Goal: Task Accomplishment & Management: Complete application form

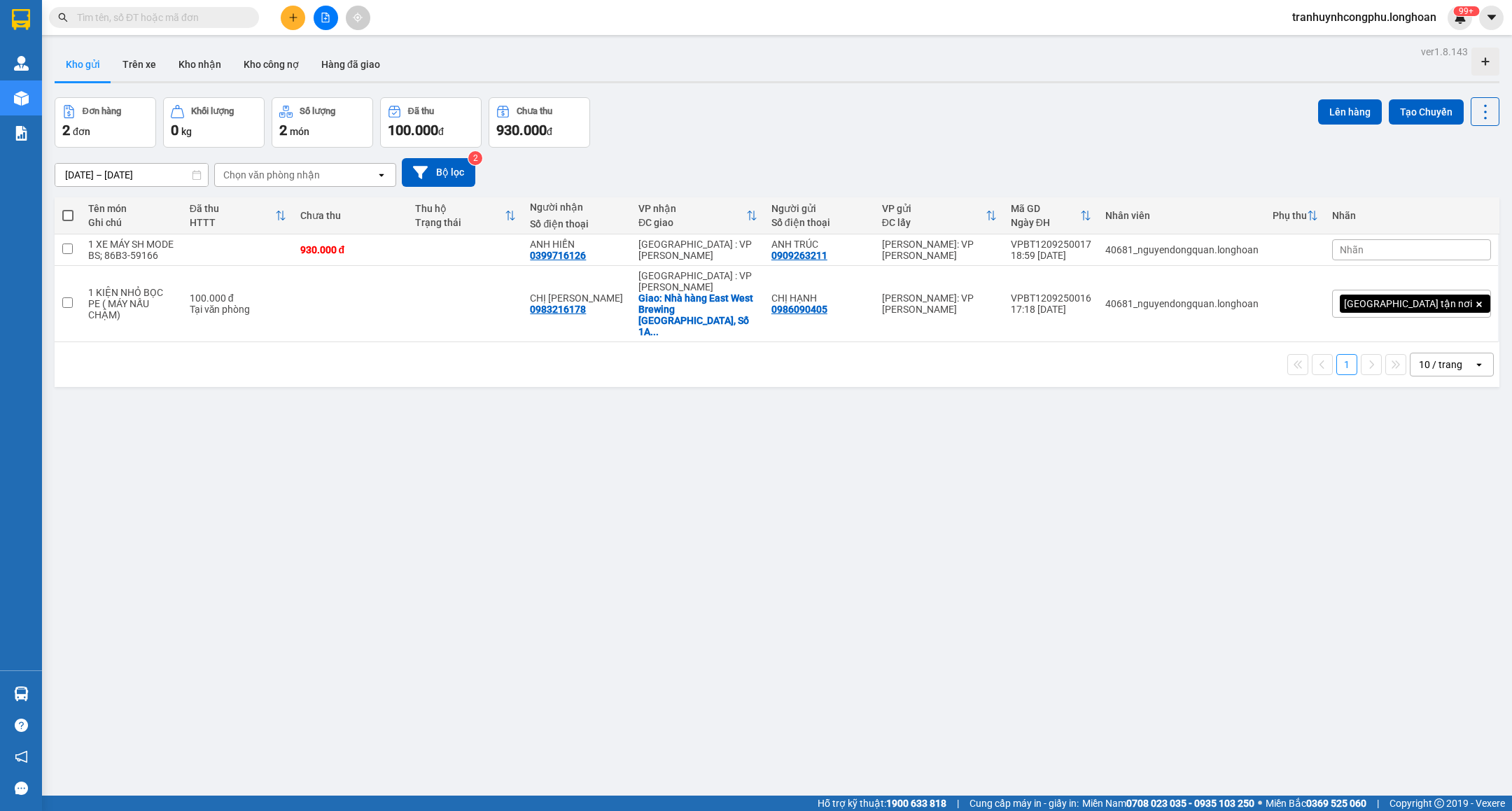
click at [1343, 19] on span "tranhuynhcongphu.longhoan" at bounding box center [1364, 18] width 167 height 18
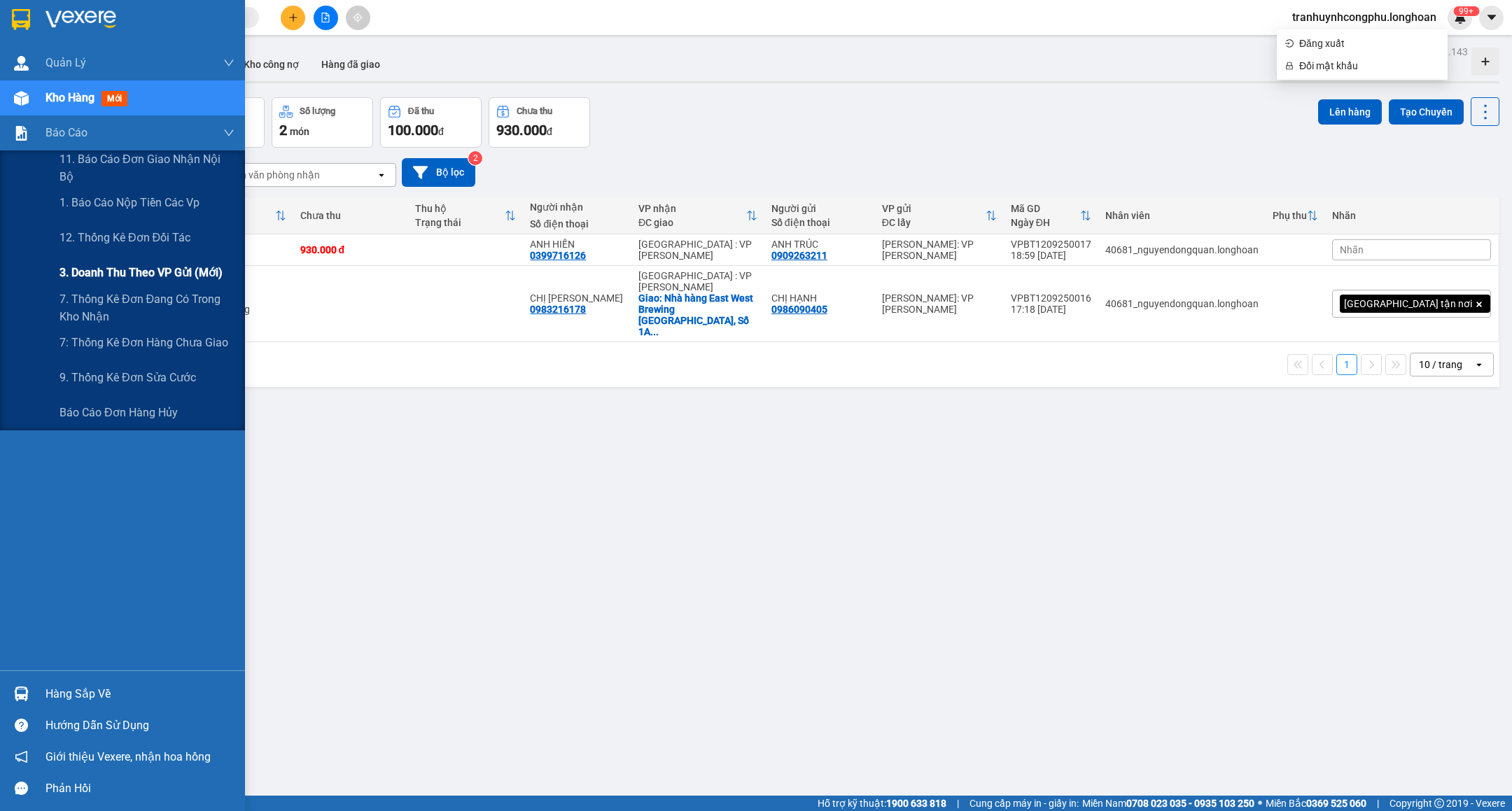
click at [139, 279] on span "3. Doanh Thu theo VP Gửi (mới)" at bounding box center [141, 273] width 163 height 18
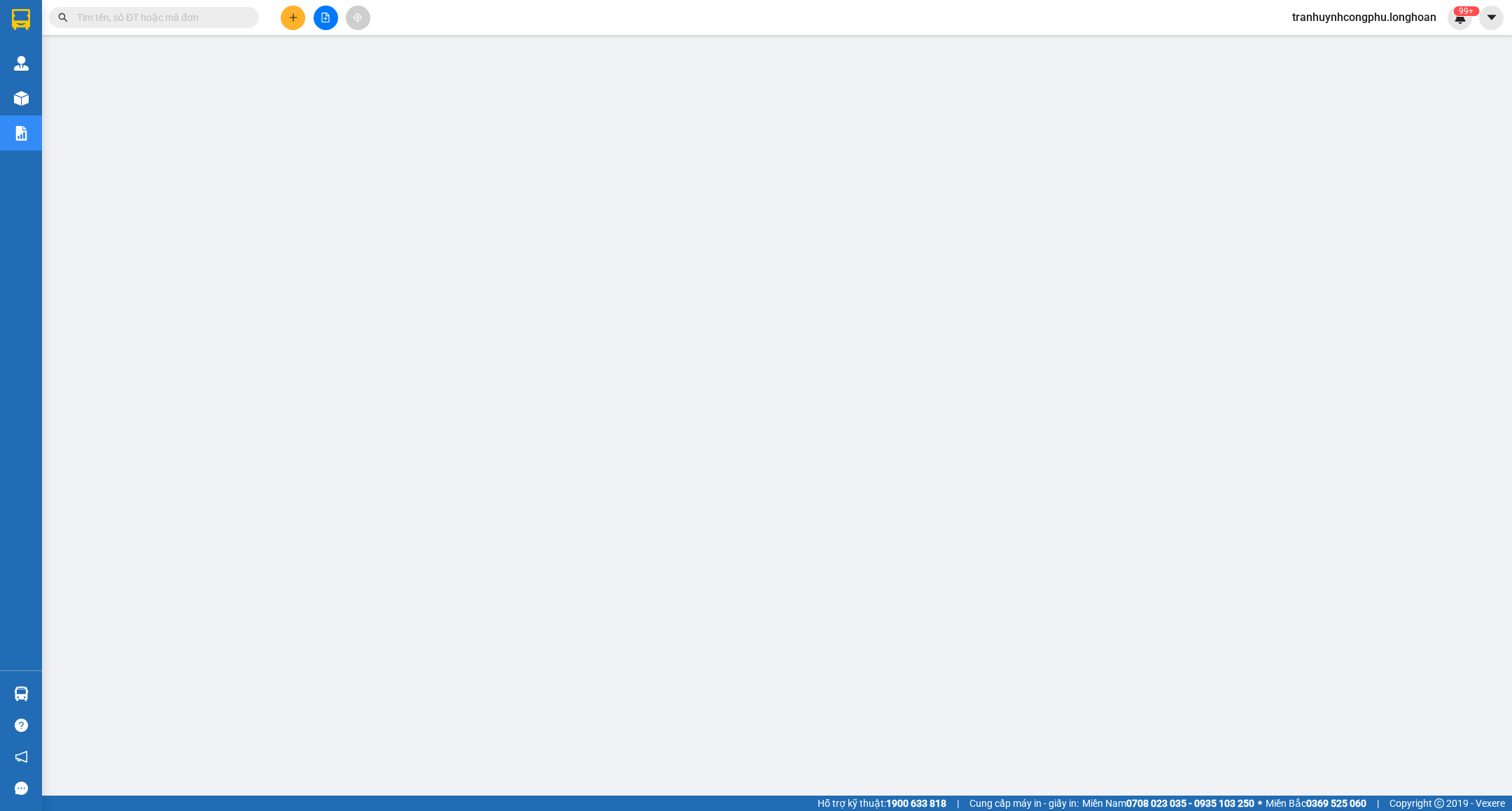
click at [1349, 14] on span "tranhuynhcongphu.longhoan" at bounding box center [1364, 18] width 167 height 18
click at [1322, 38] on span "Đăng xuất" at bounding box center [1368, 43] width 140 height 15
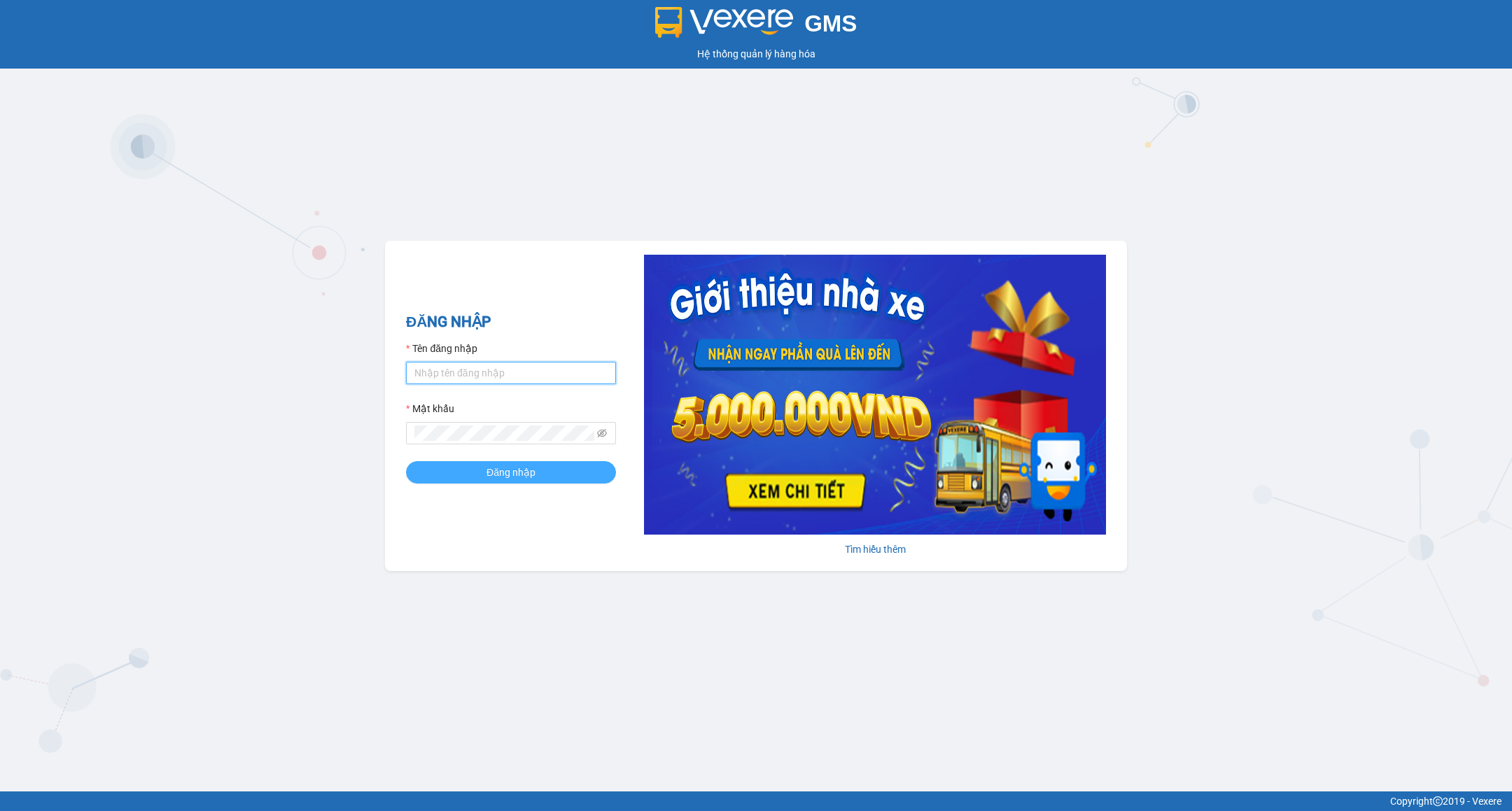
type input "tranhuynhcongphu.longhoan"
click at [492, 473] on span "Đăng nhập" at bounding box center [510, 472] width 49 height 15
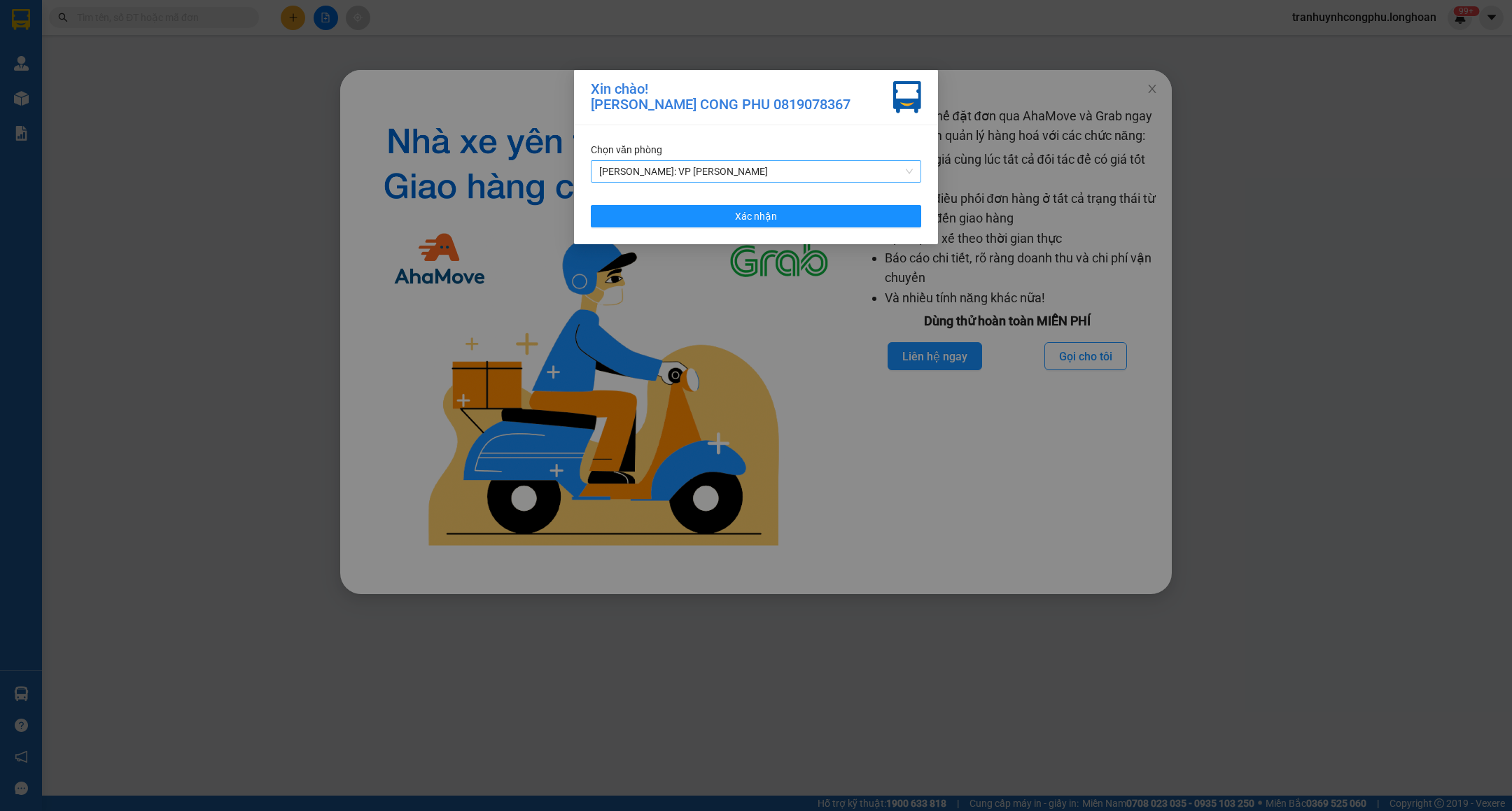
click at [664, 174] on span "[PERSON_NAME]: VP [PERSON_NAME]" at bounding box center [756, 172] width 314 height 21
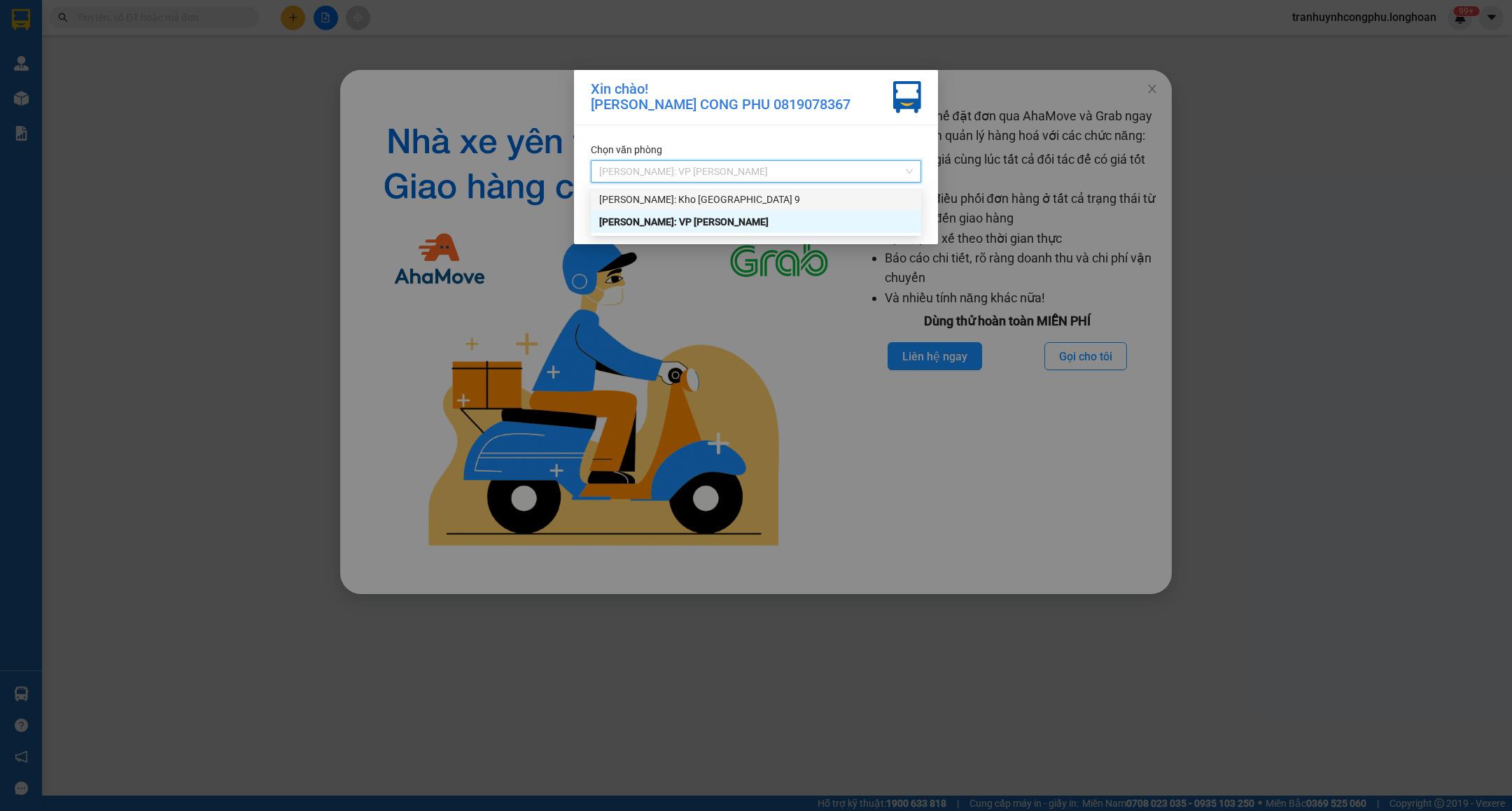
click at [670, 196] on div "Hồ Chí Minh: Kho Thủ Đức & Quận 9" at bounding box center [756, 199] width 314 height 15
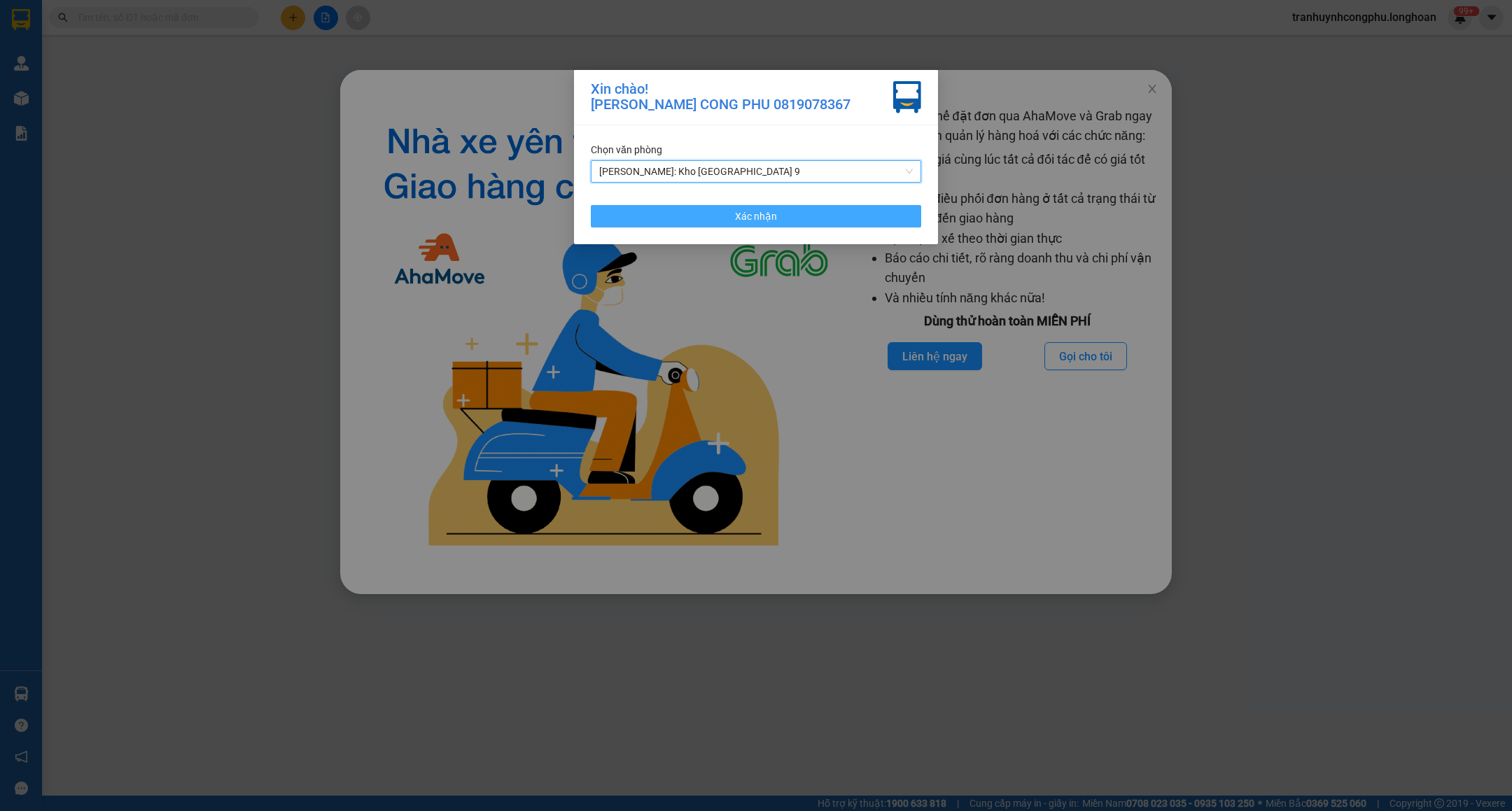
click at [683, 219] on button "Xác nhận" at bounding box center [756, 216] width 331 height 22
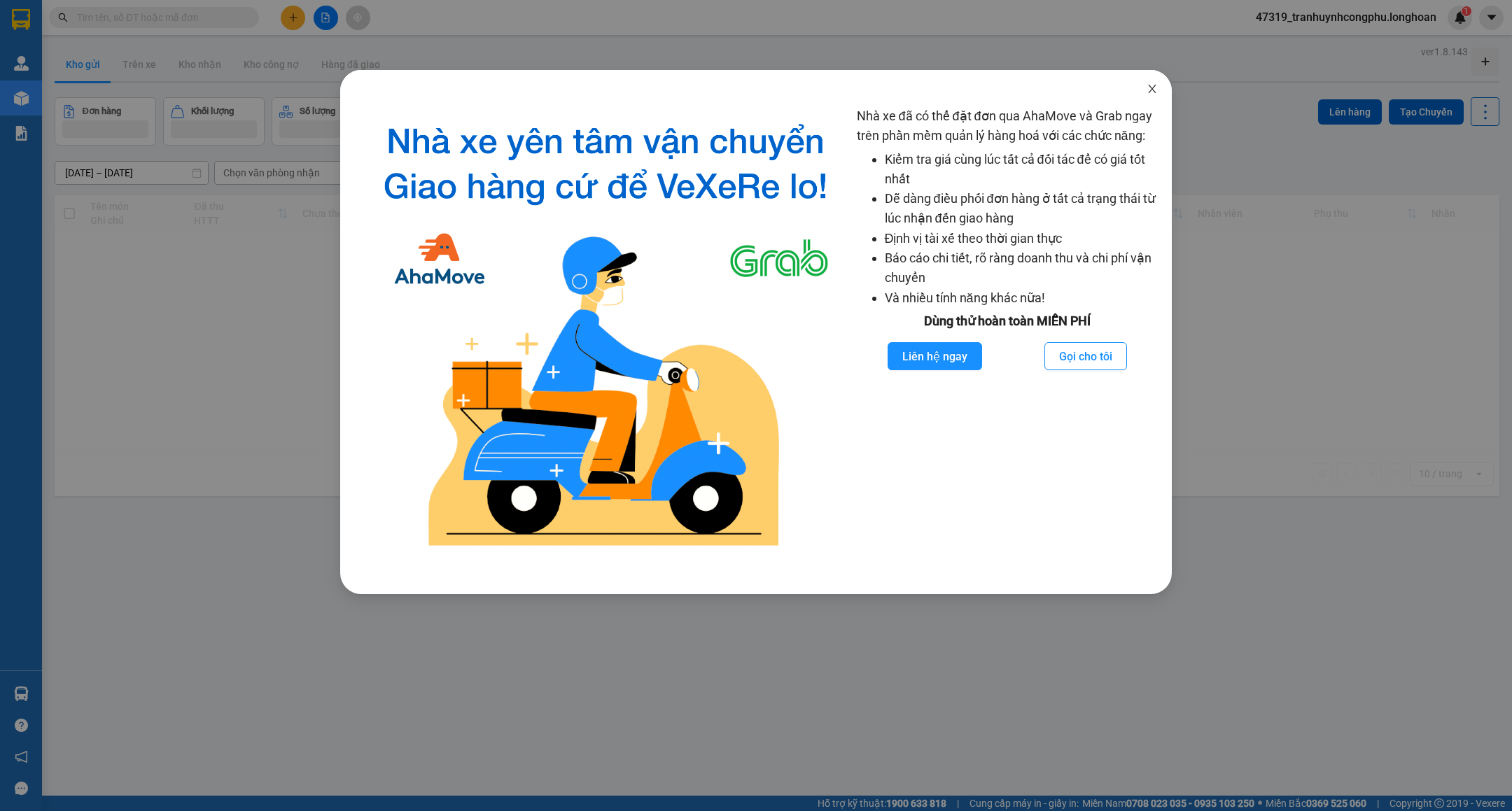
click at [1160, 87] on span "Close" at bounding box center [1152, 89] width 39 height 39
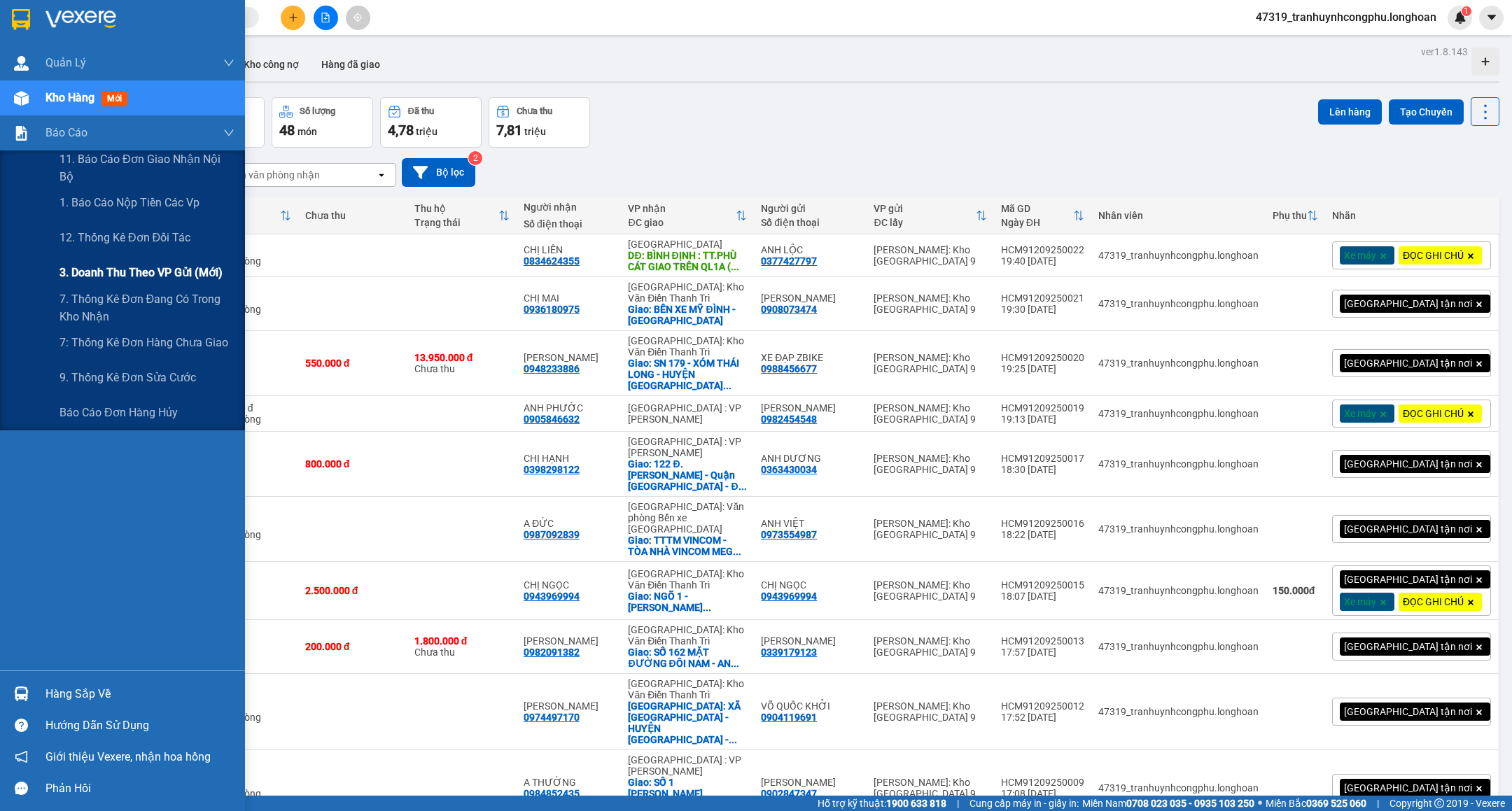
click at [111, 267] on span "3. Doanh Thu theo VP Gửi (mới)" at bounding box center [141, 273] width 163 height 18
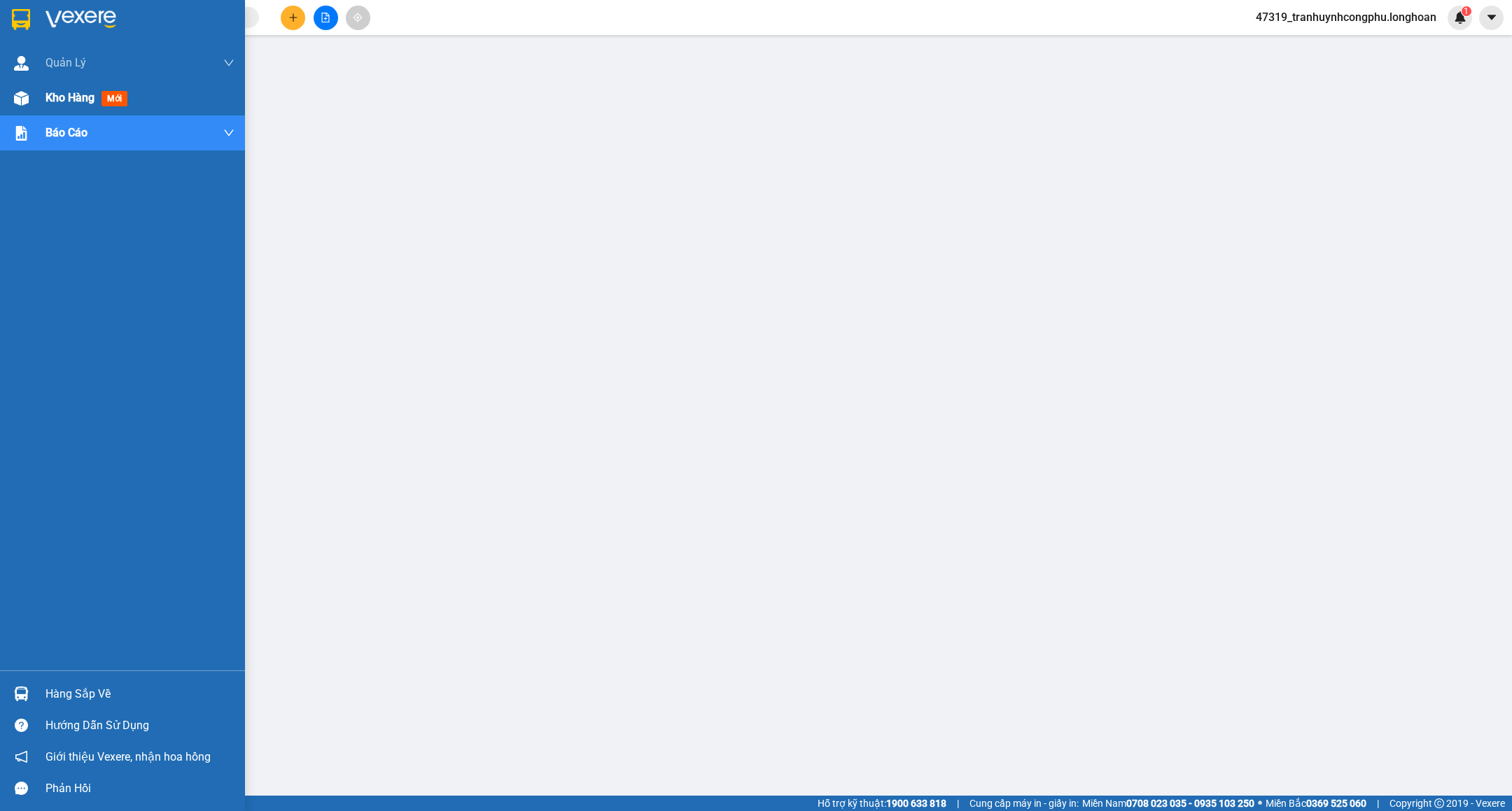
click at [22, 100] on img at bounding box center [22, 98] width 14 height 14
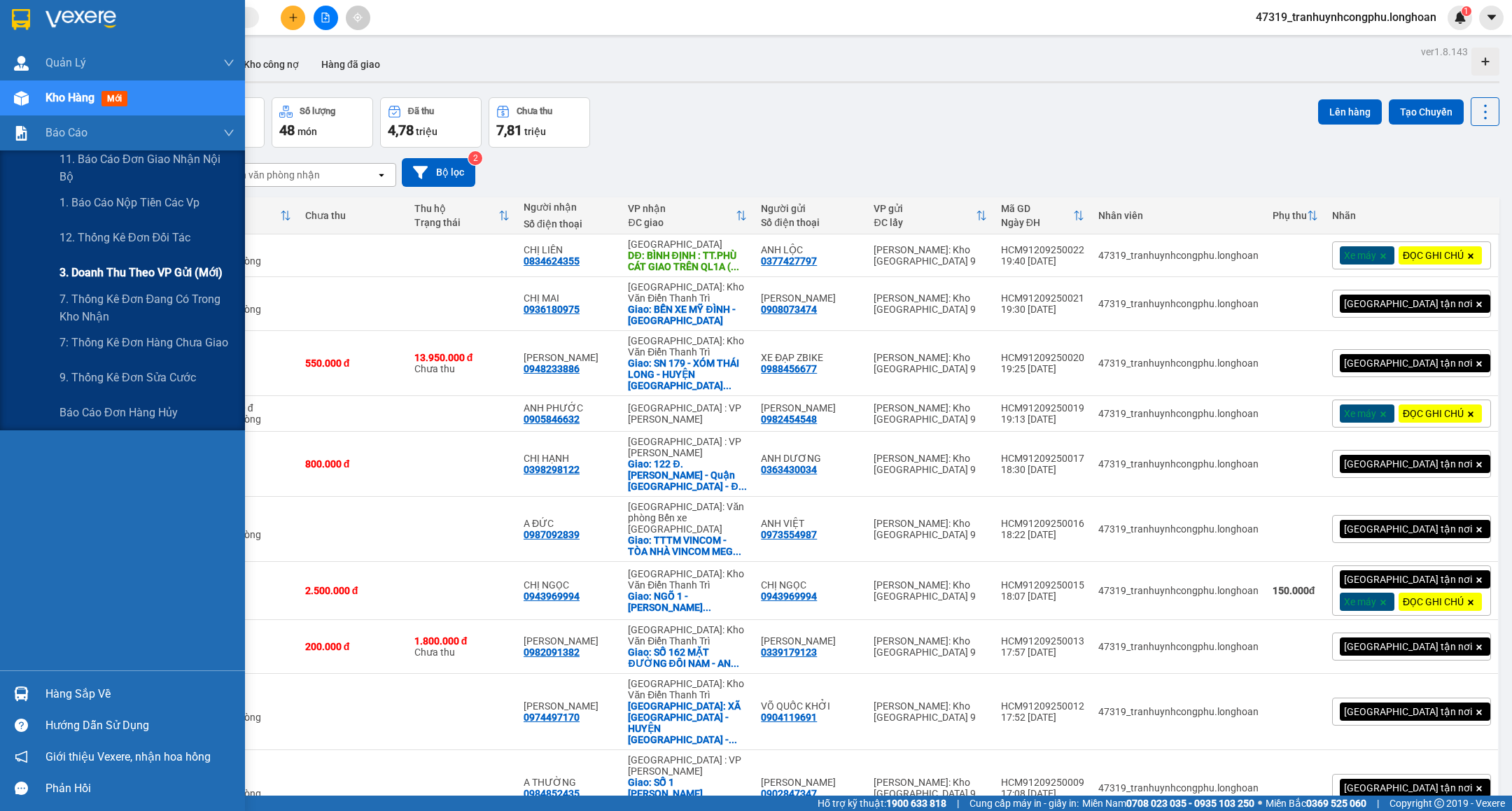
click at [100, 270] on span "3. Doanh Thu theo VP Gửi (mới)" at bounding box center [141, 273] width 163 height 18
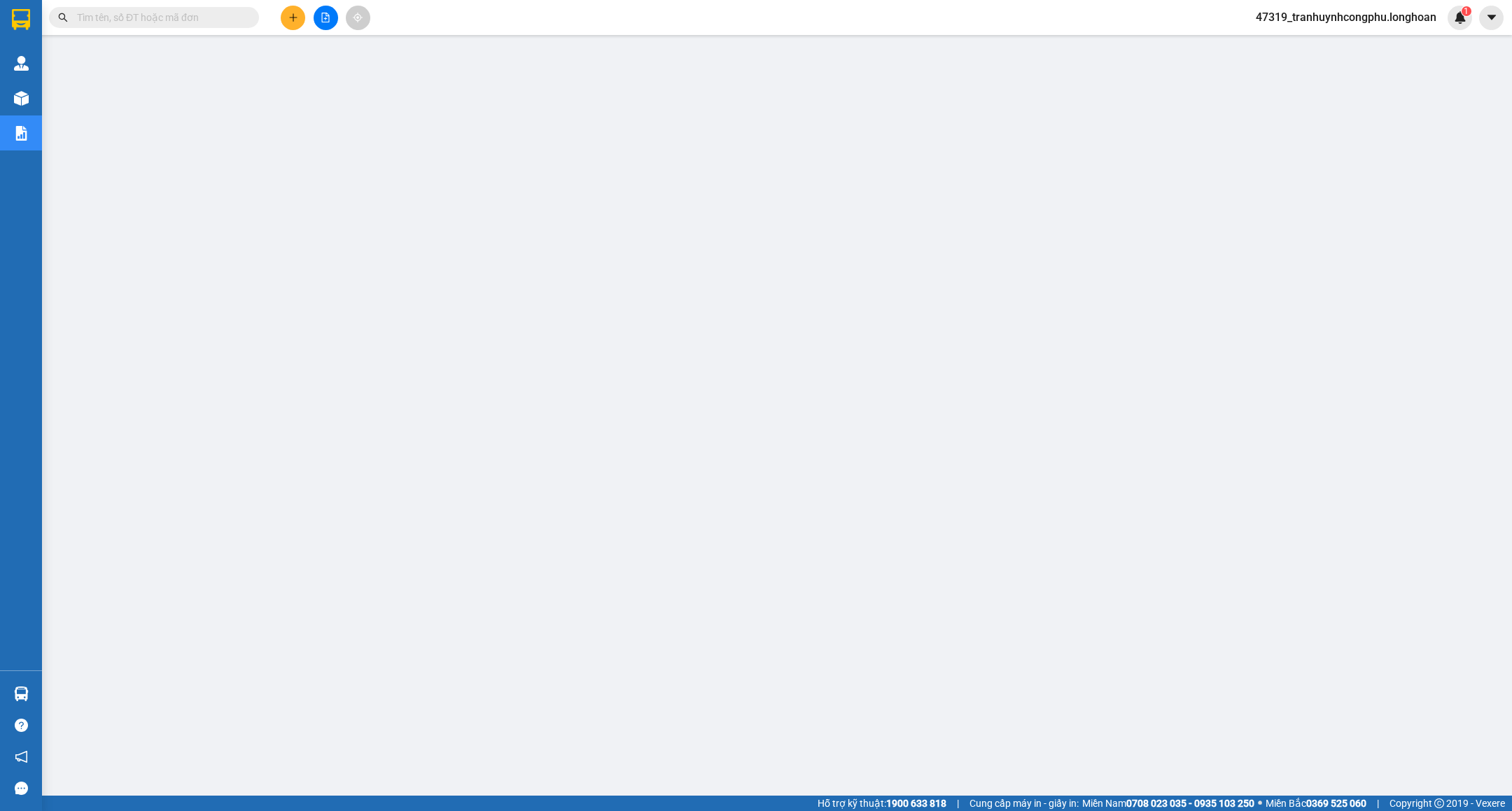
click at [104, 14] on input "text" at bounding box center [159, 17] width 165 height 15
paste input "0969129329"
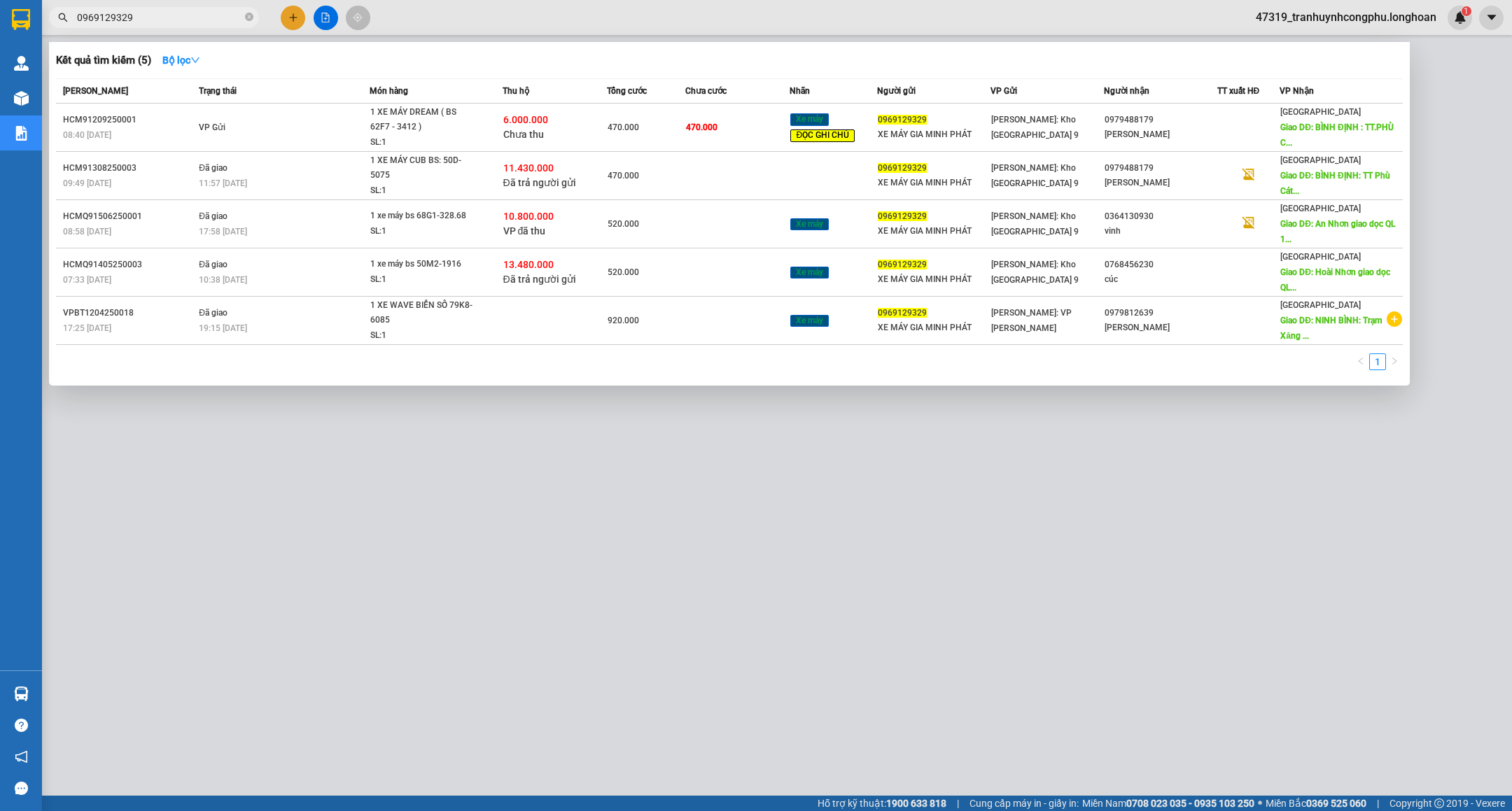
type input "0969129329"
click at [351, 725] on div at bounding box center [756, 406] width 1512 height 811
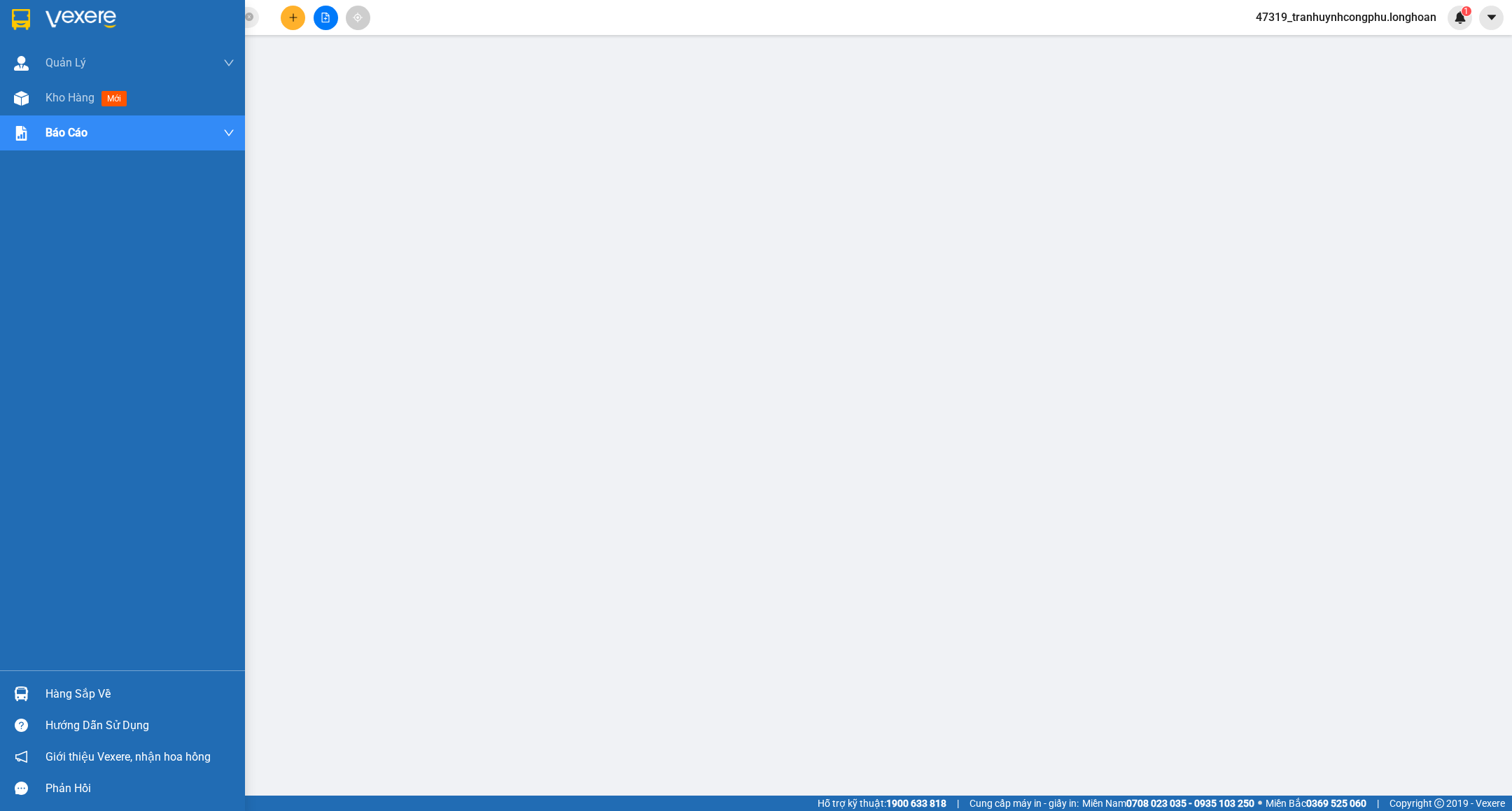
click at [0, 321] on div "Quản Lý Quản lý giao nhận mới Kho hàng mới Báo cáo 11. Báo cáo đơn giao nhận nộ…" at bounding box center [122, 358] width 245 height 625
click at [67, 105] on div "Kho hàng mới" at bounding box center [89, 97] width 88 height 18
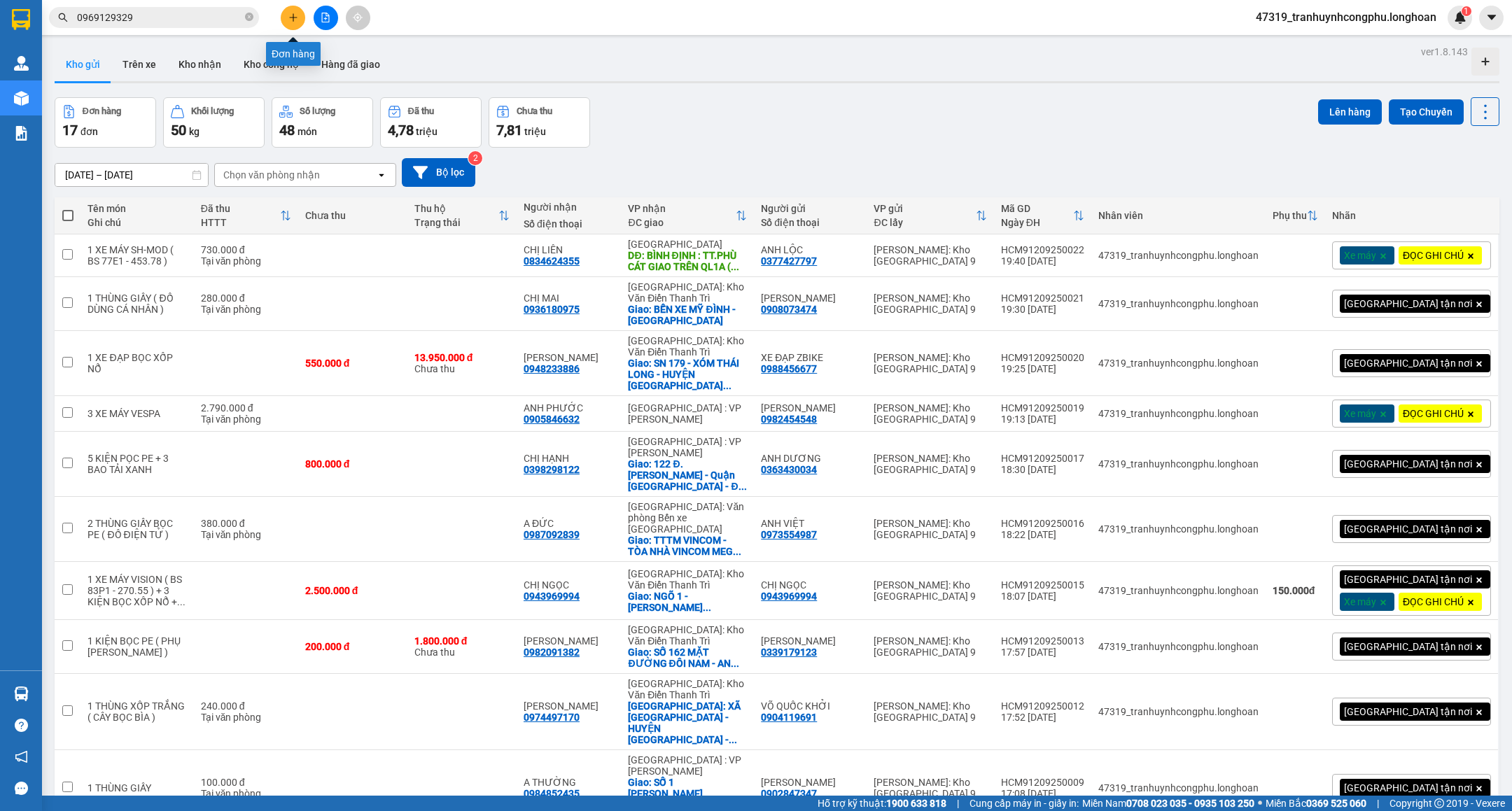
click at [284, 19] on button at bounding box center [293, 18] width 25 height 25
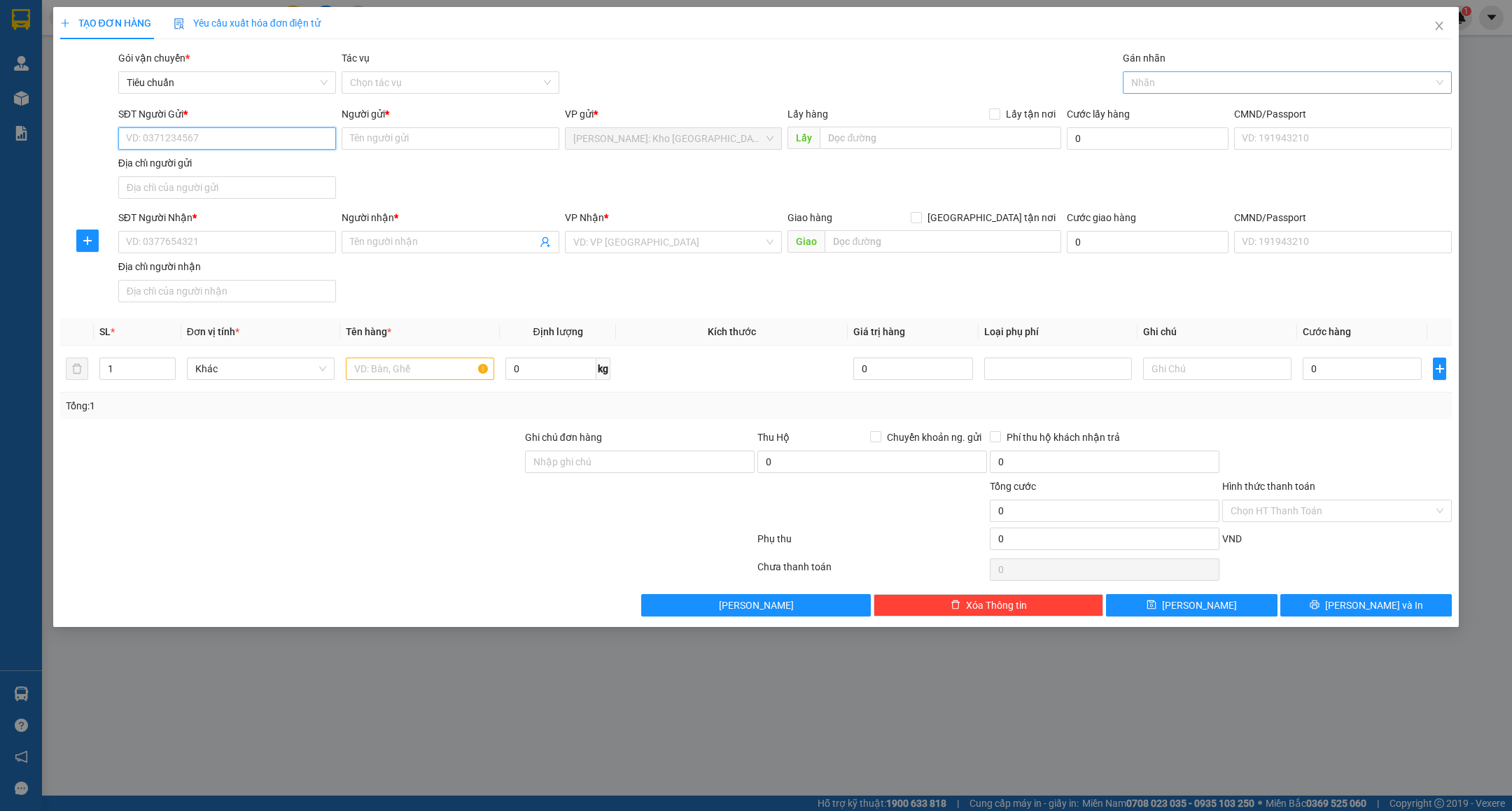
click at [1174, 71] on div "Nhãn" at bounding box center [1288, 82] width 329 height 22
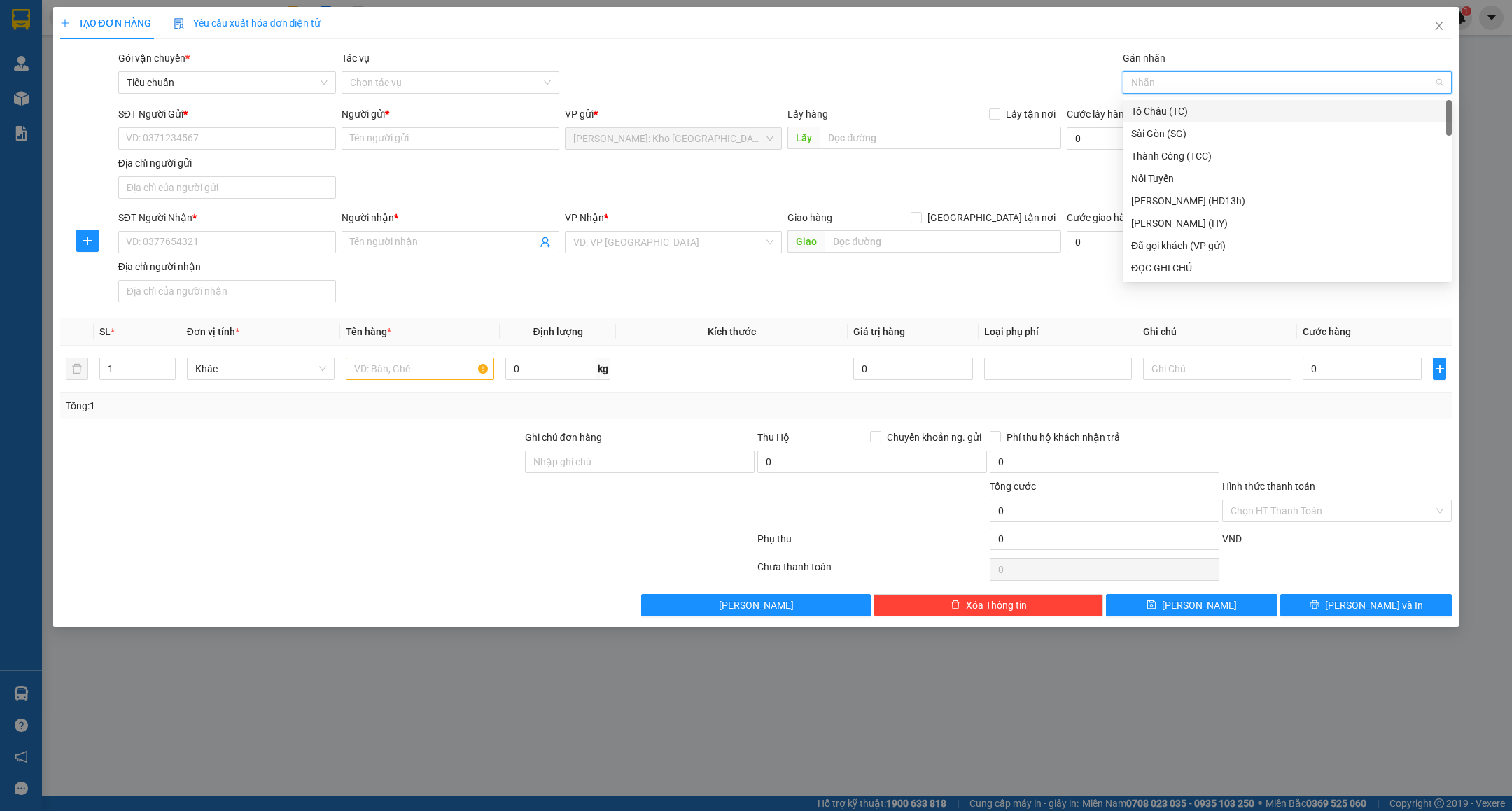
type input "x"
type input "gtn"
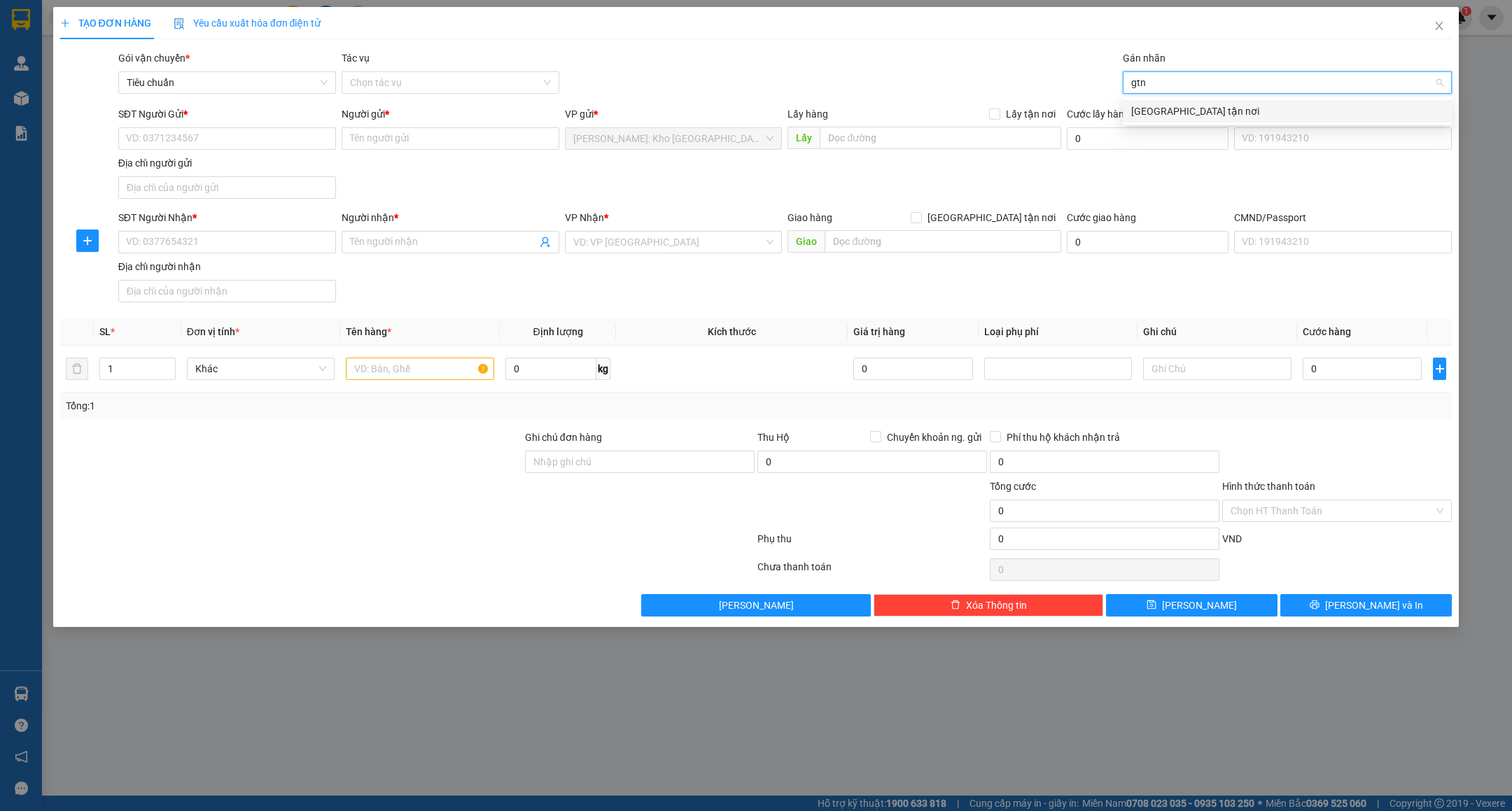
click at [1229, 113] on div "[GEOGRAPHIC_DATA] tận nơi" at bounding box center [1287, 111] width 312 height 15
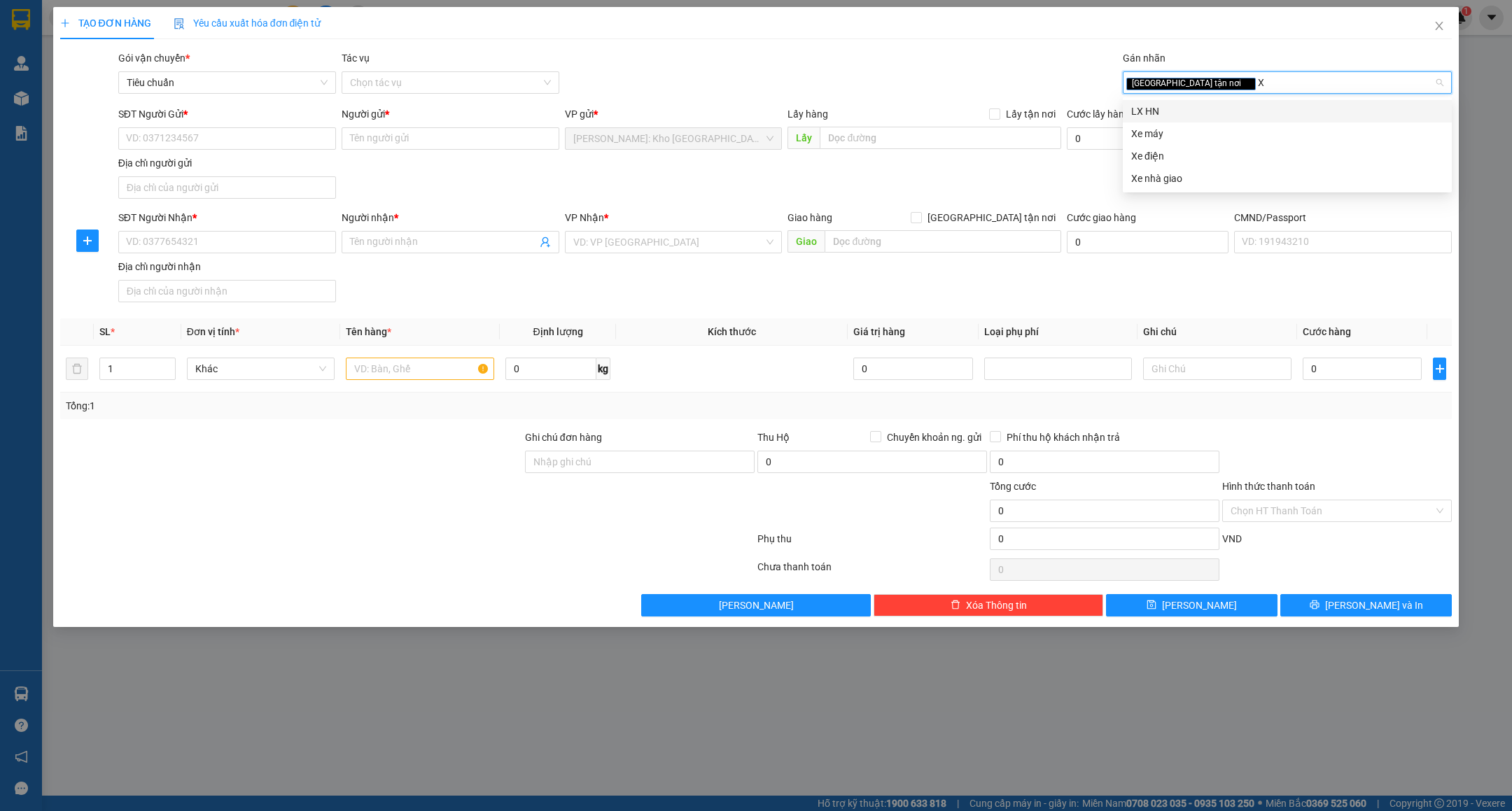
type input "XE"
click at [1203, 114] on div "Xe máy" at bounding box center [1287, 111] width 312 height 15
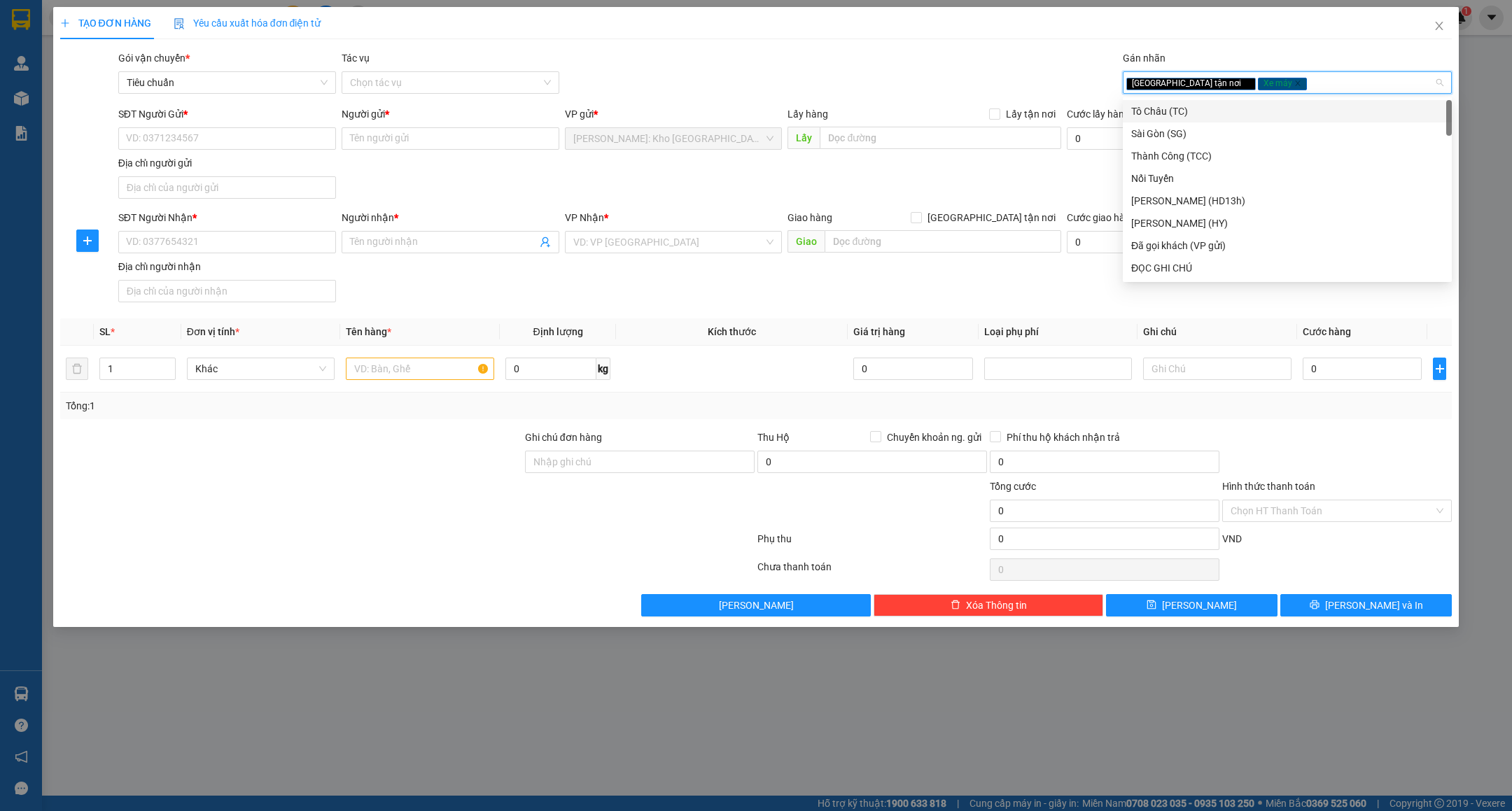
type input "D"
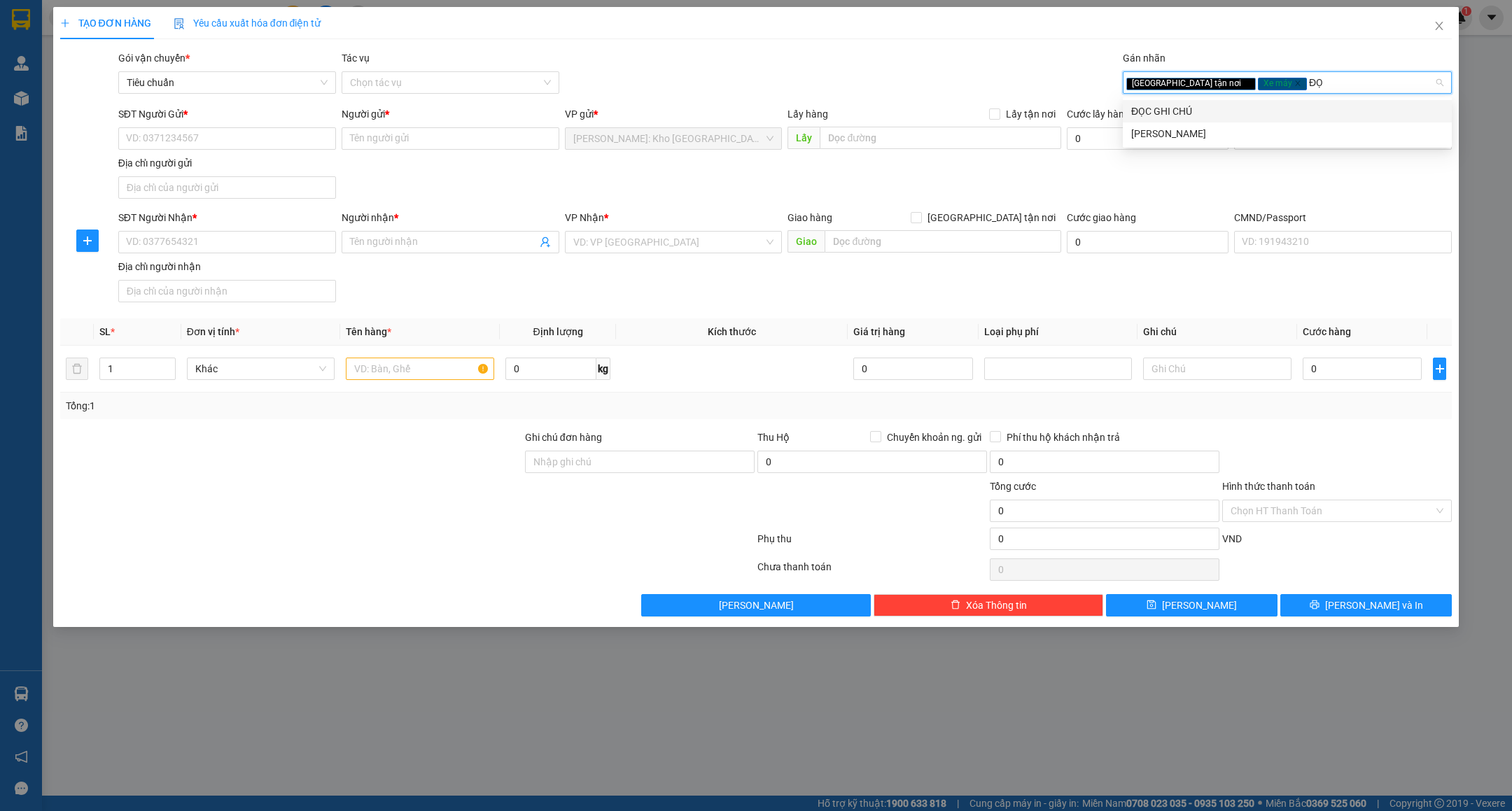
type input "ĐỌC"
click at [1203, 114] on div "ĐỌC GHI CHÚ" at bounding box center [1287, 111] width 312 height 15
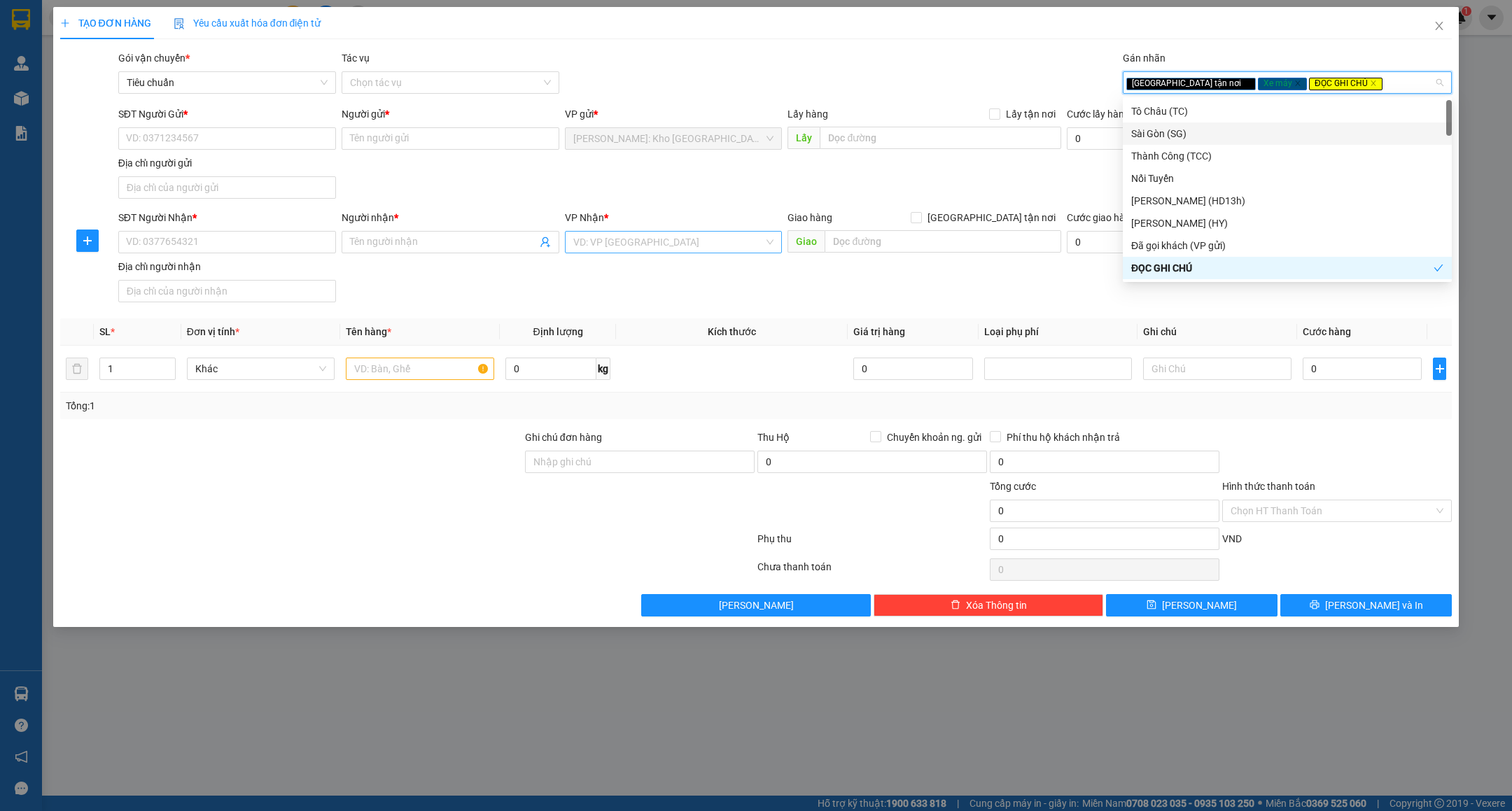
click at [702, 247] on input "search" at bounding box center [668, 242] width 191 height 21
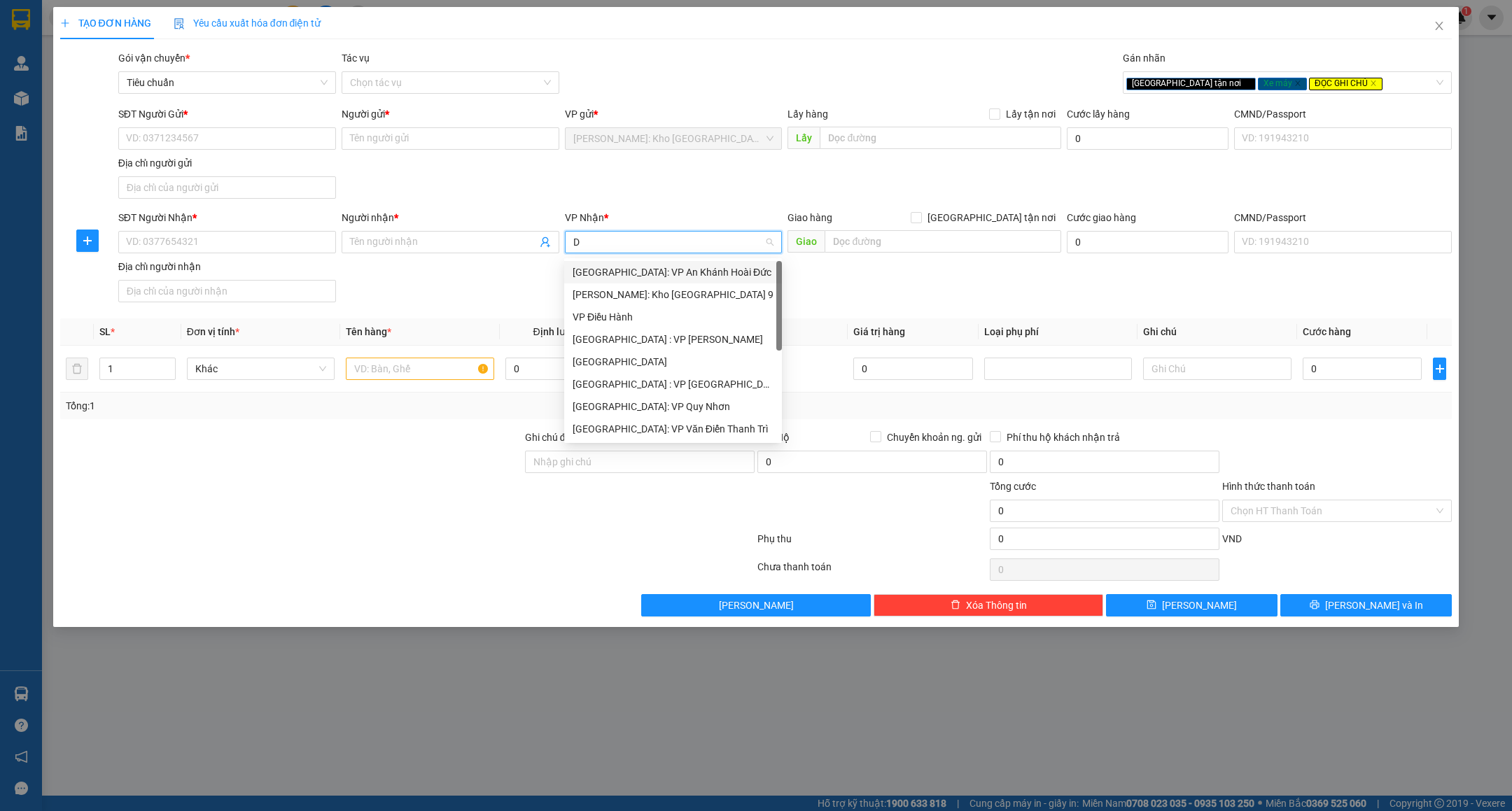
type input "DA"
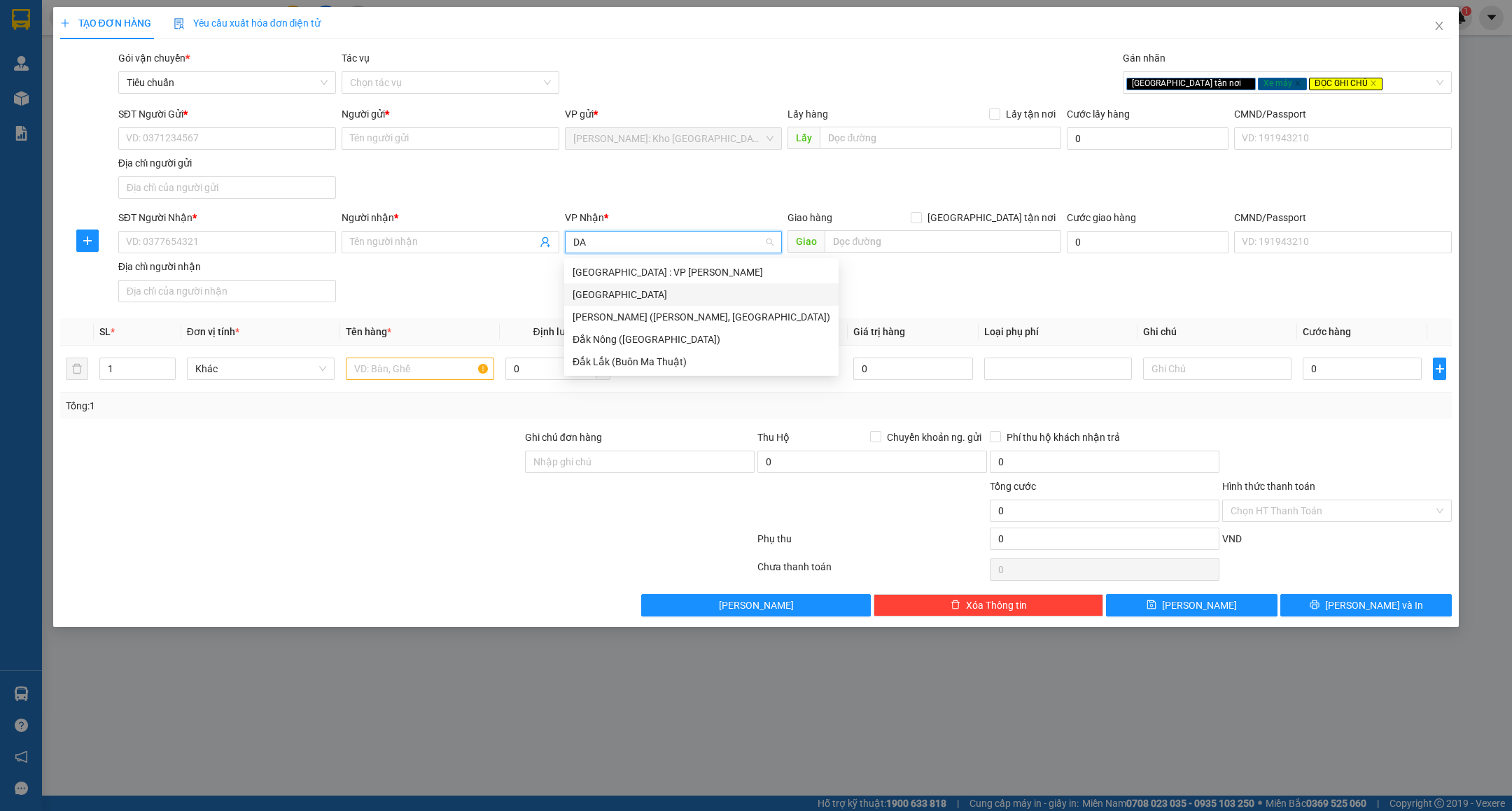
click at [679, 283] on div "Đà Nẵng" at bounding box center [702, 295] width 275 height 22
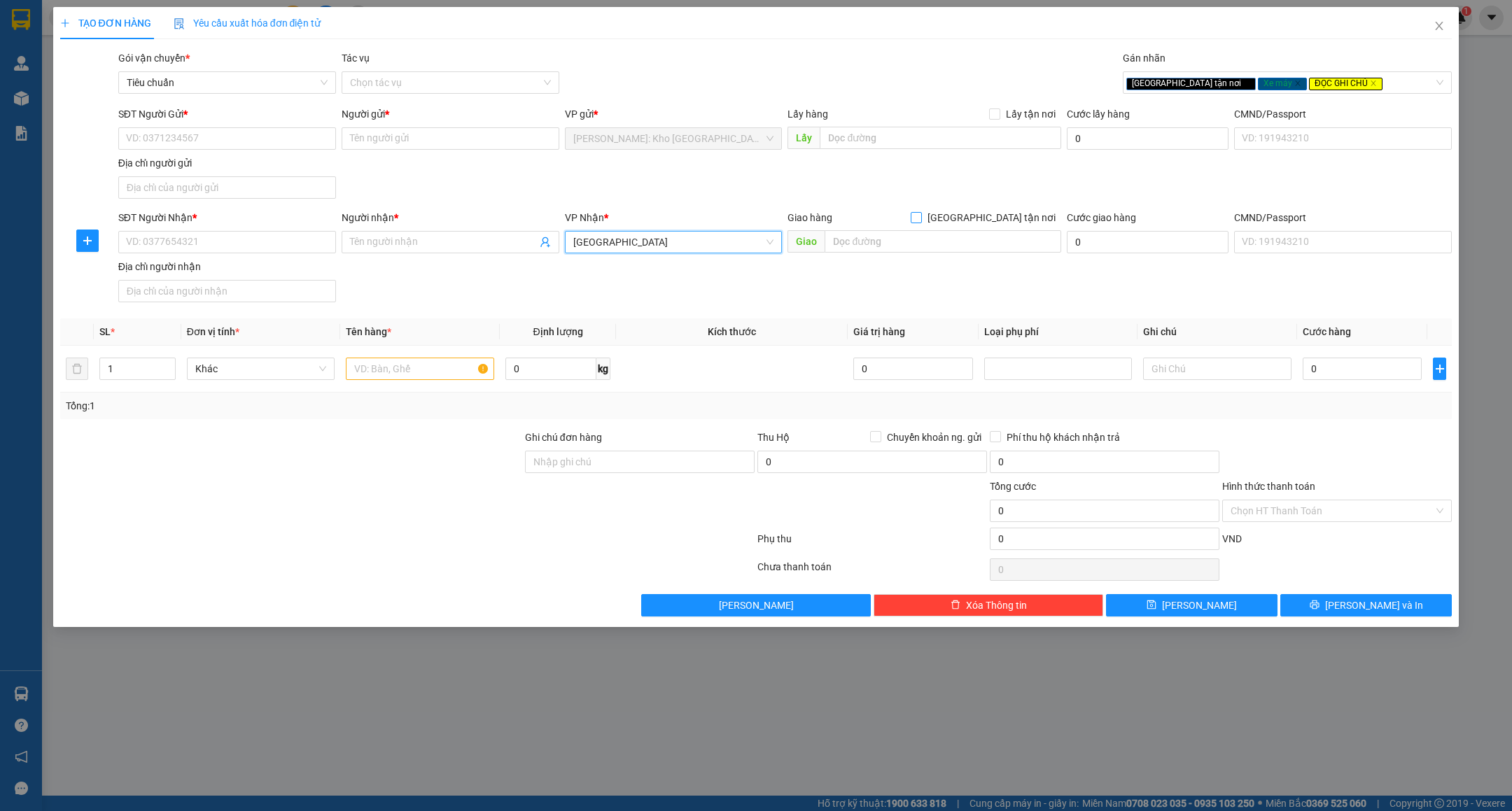
click at [1017, 224] on span "[GEOGRAPHIC_DATA] tận nơi" at bounding box center [992, 217] width 139 height 15
click at [920, 222] on input "[GEOGRAPHIC_DATA] tận nơi" at bounding box center [916, 217] width 10 height 10
checkbox input "true"
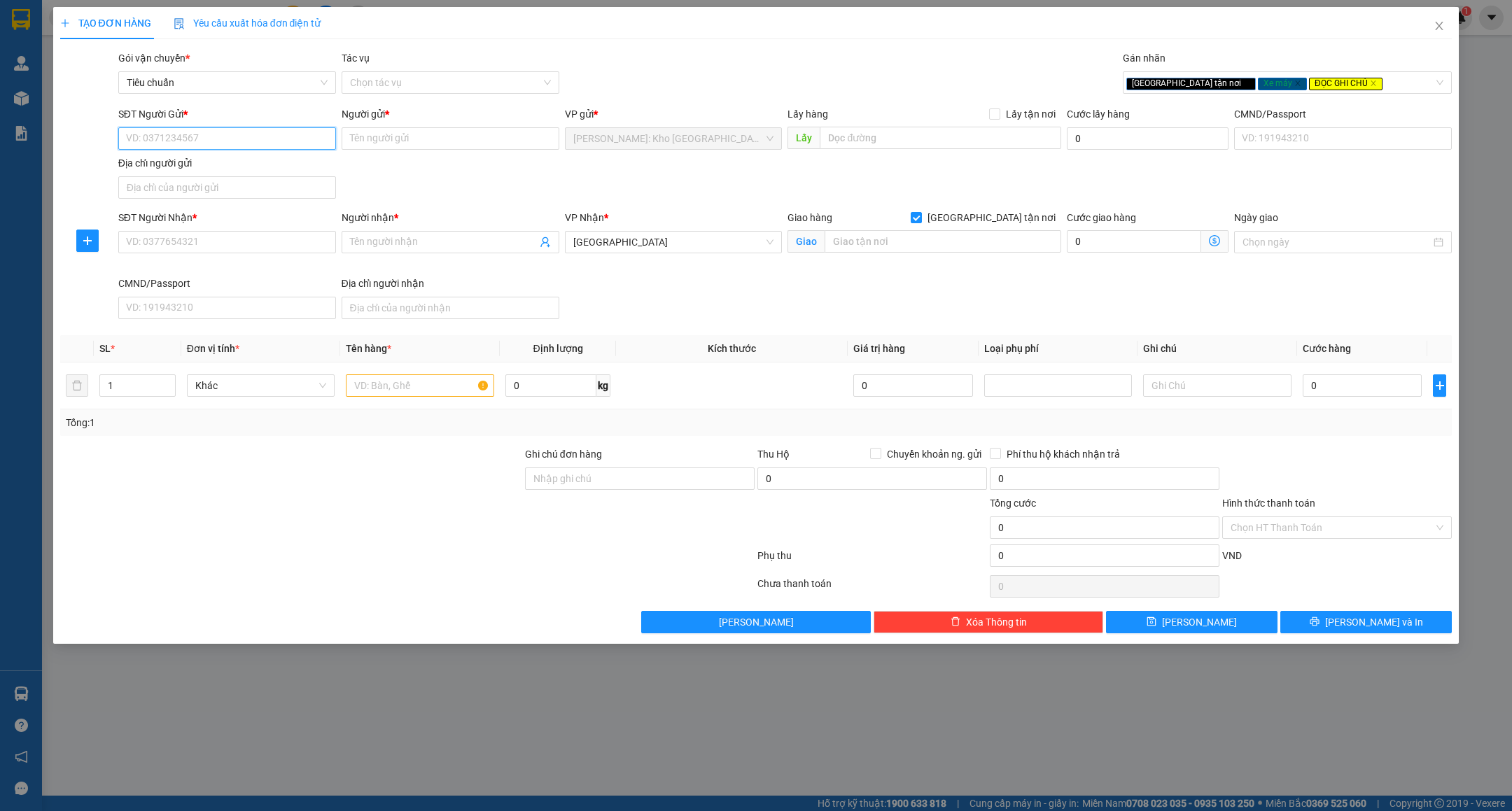
click at [261, 137] on input "SĐT Người Gửi *" at bounding box center [227, 139] width 218 height 22
click at [259, 131] on input "0972800771" at bounding box center [227, 139] width 218 height 22
type input "0972800771"
click at [416, 134] on input "Người gửi *" at bounding box center [450, 139] width 218 height 22
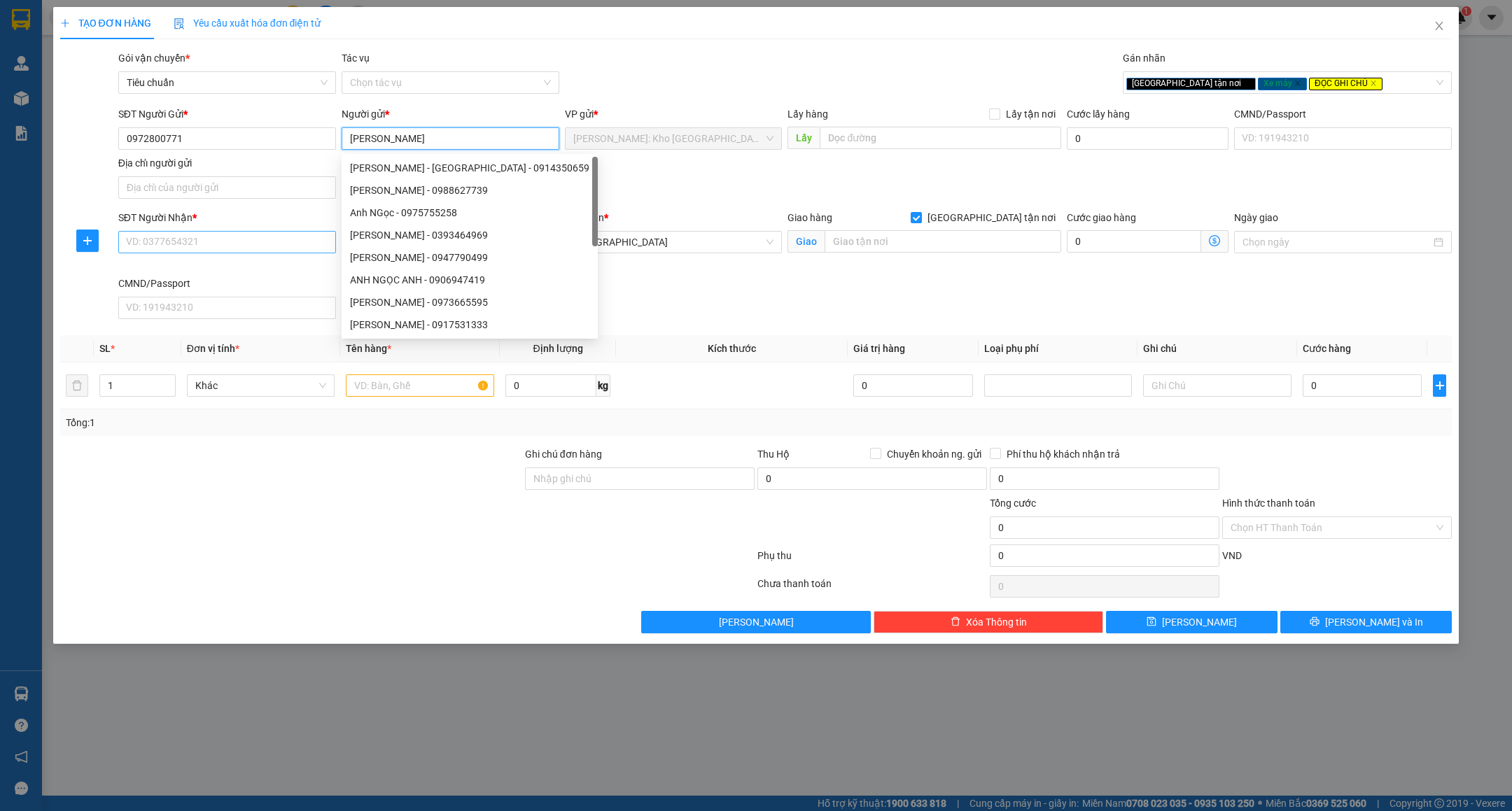
type input "ANH NGỌC"
click at [162, 236] on input "SĐT Người Nhận *" at bounding box center [227, 242] width 218 height 22
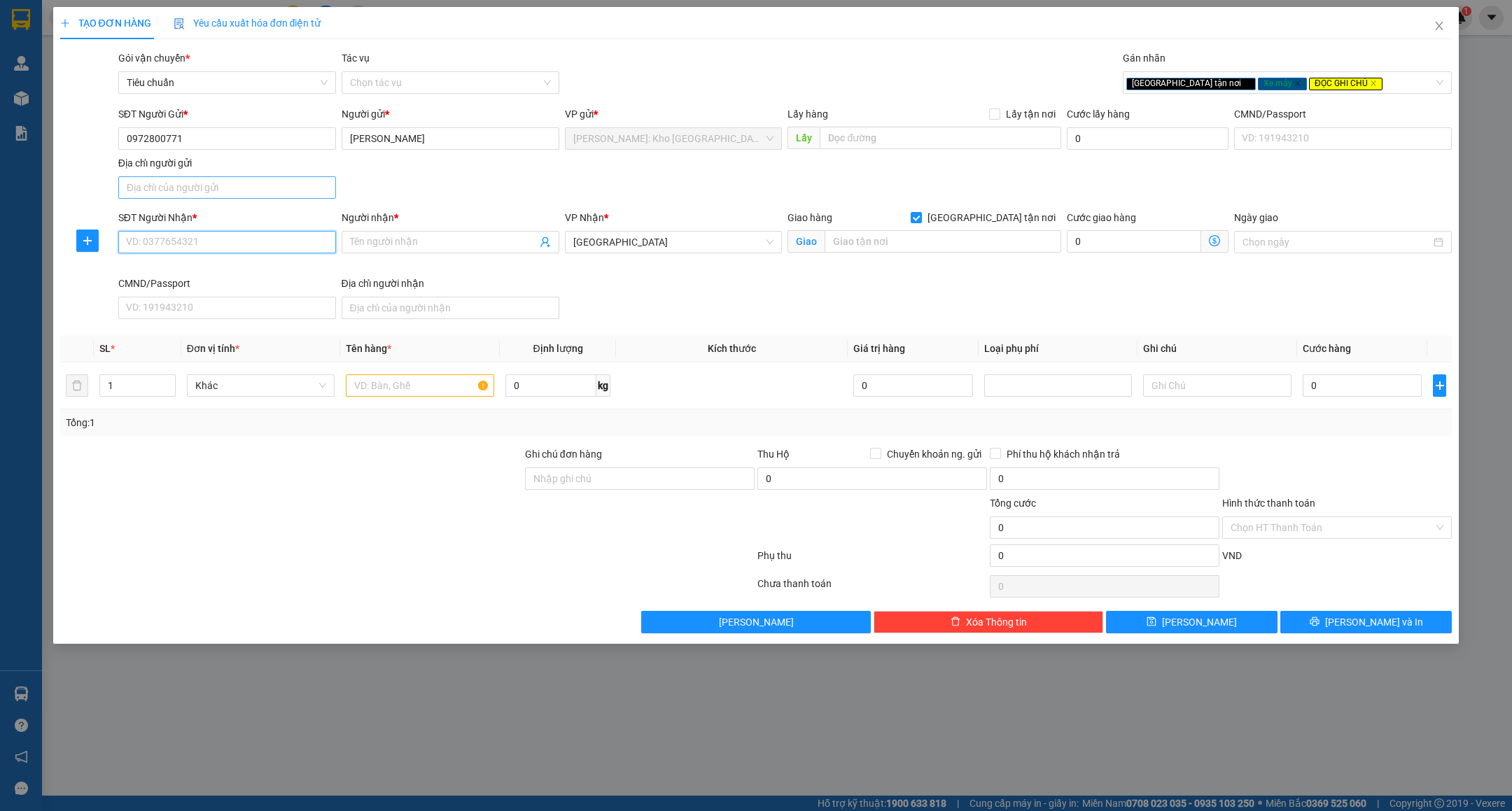
paste input "0972800771"
type input "0972800771"
click at [381, 236] on input "Người nhận *" at bounding box center [443, 242] width 187 height 15
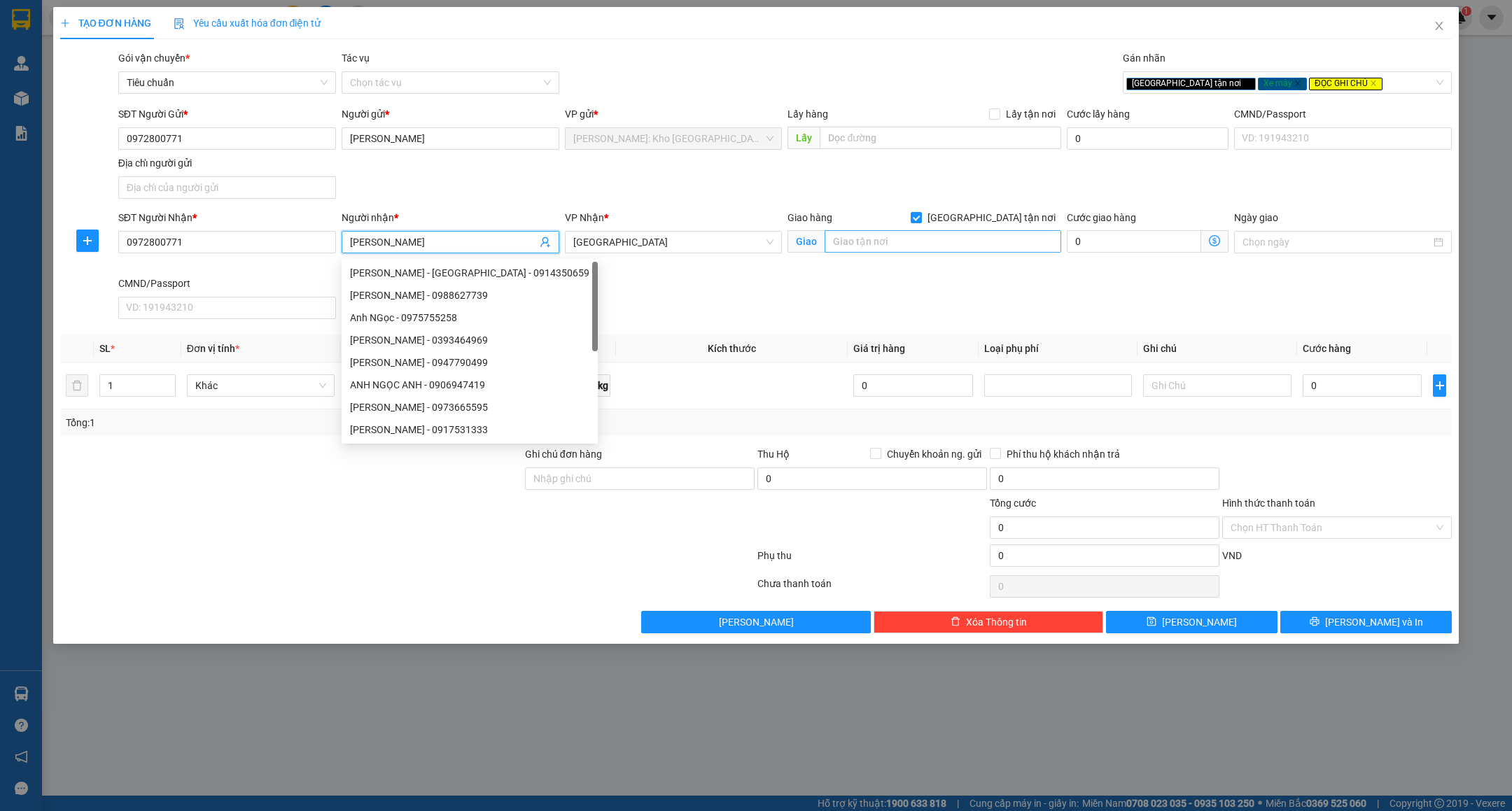
type input "ANH NGỌC"
click at [863, 234] on input "text" at bounding box center [943, 241] width 236 height 22
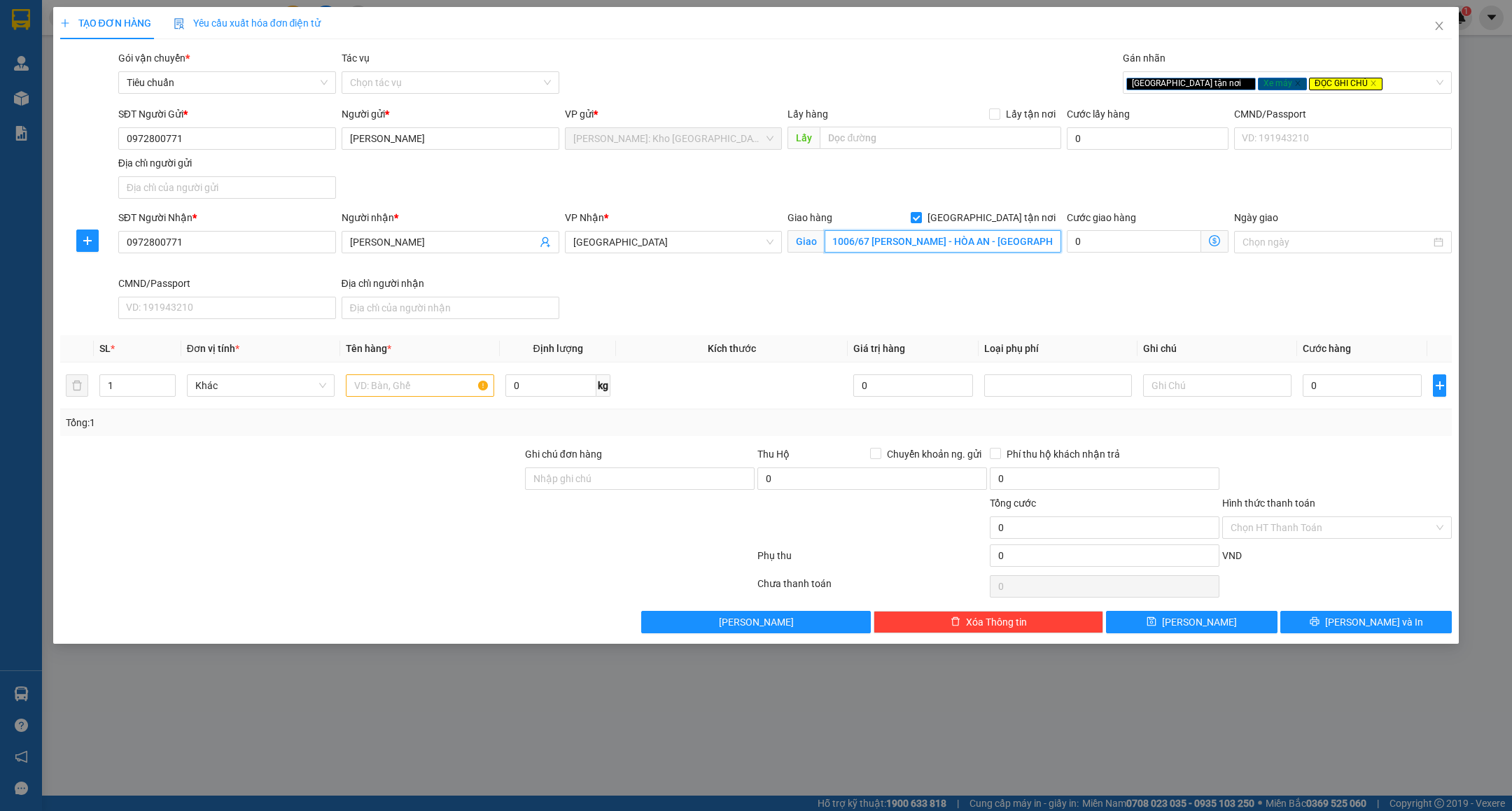
scroll to position [0, 17]
type input "K1006/67 TÔN ĐẢN - HÒA AN - CẨM LỆ - ĐÀ NẴNG"
click at [433, 395] on input "text" at bounding box center [420, 386] width 148 height 22
type input "1 XE MÁY VISION ( BS"
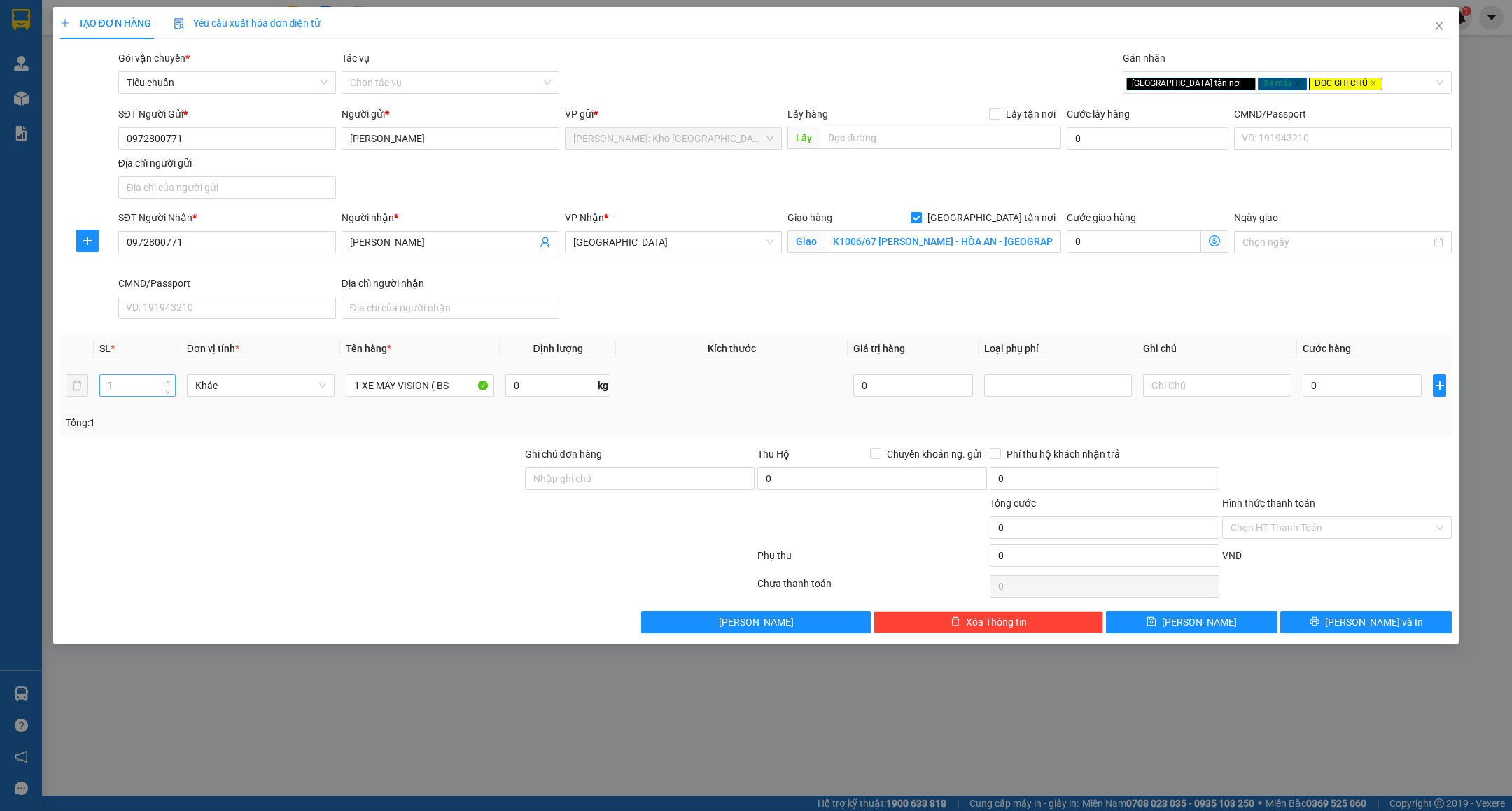
type input "2"
click at [168, 385] on icon "up" at bounding box center [168, 382] width 5 height 5
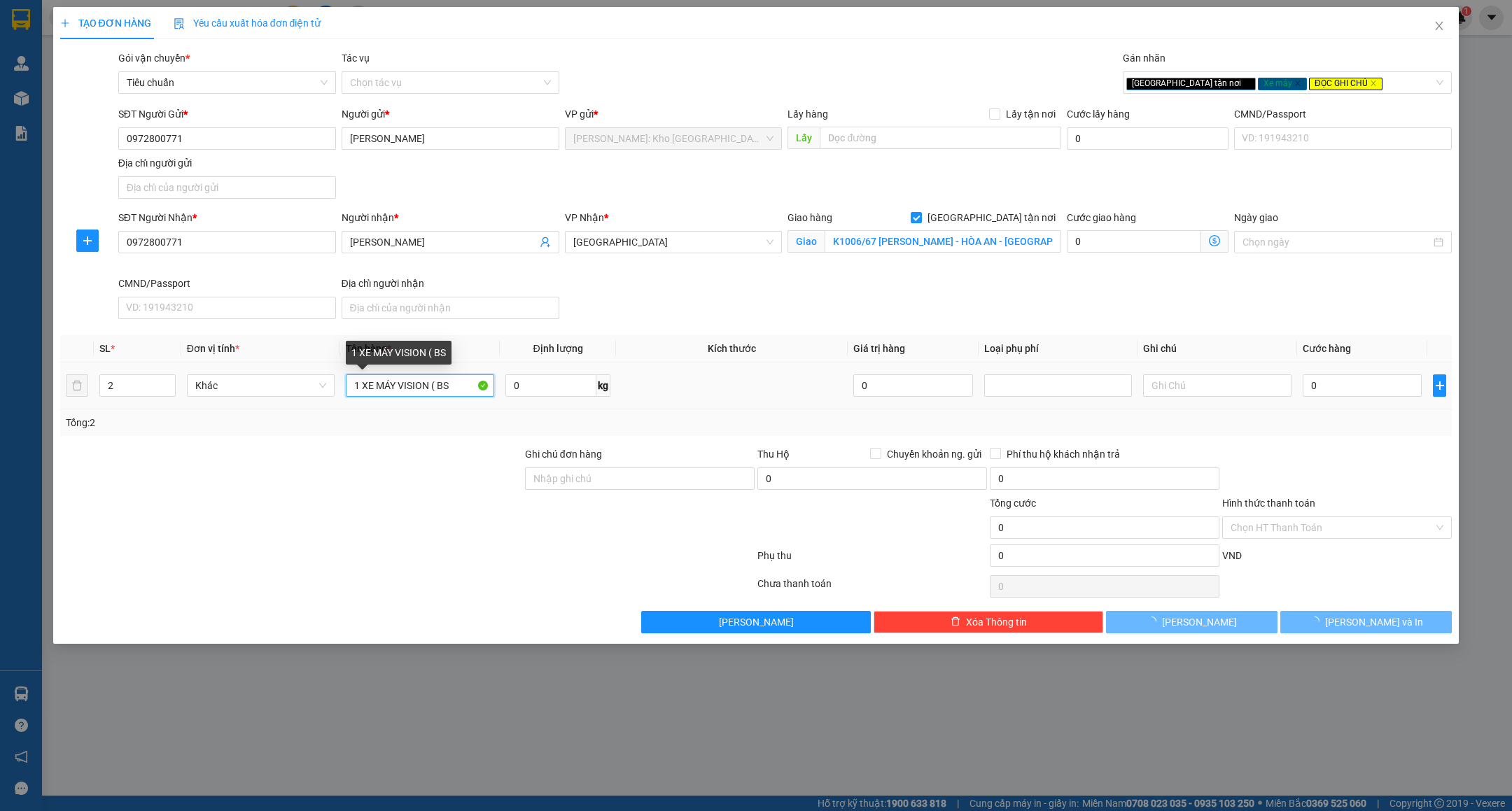
click at [460, 391] on input "1 XE MÁY VISION ( BS" at bounding box center [420, 386] width 148 height 22
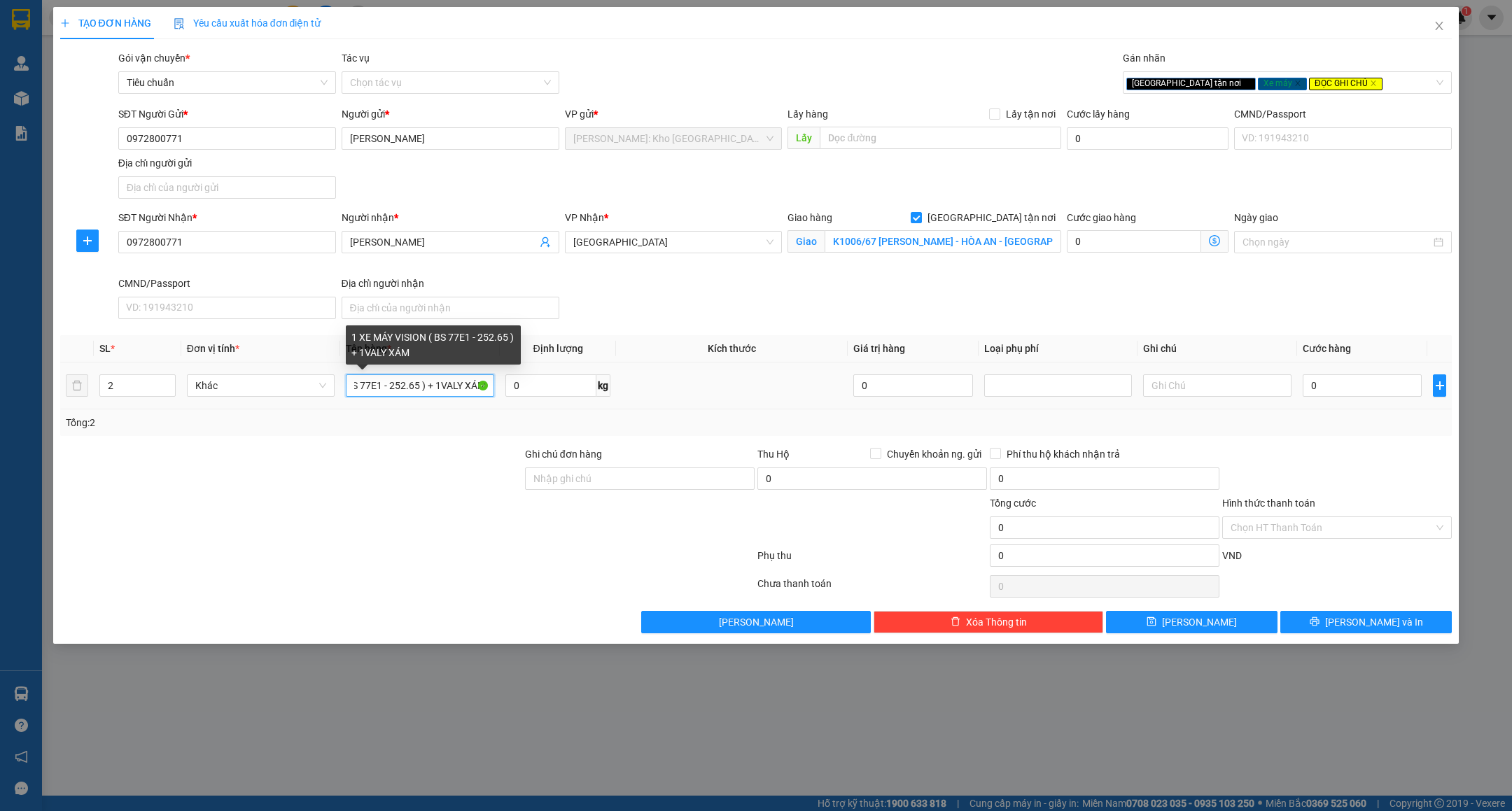
scroll to position [0, 95]
type input "1 XE MÁY VISION ( BS 77E1 - 252.65 ) + 1VALY XÁM"
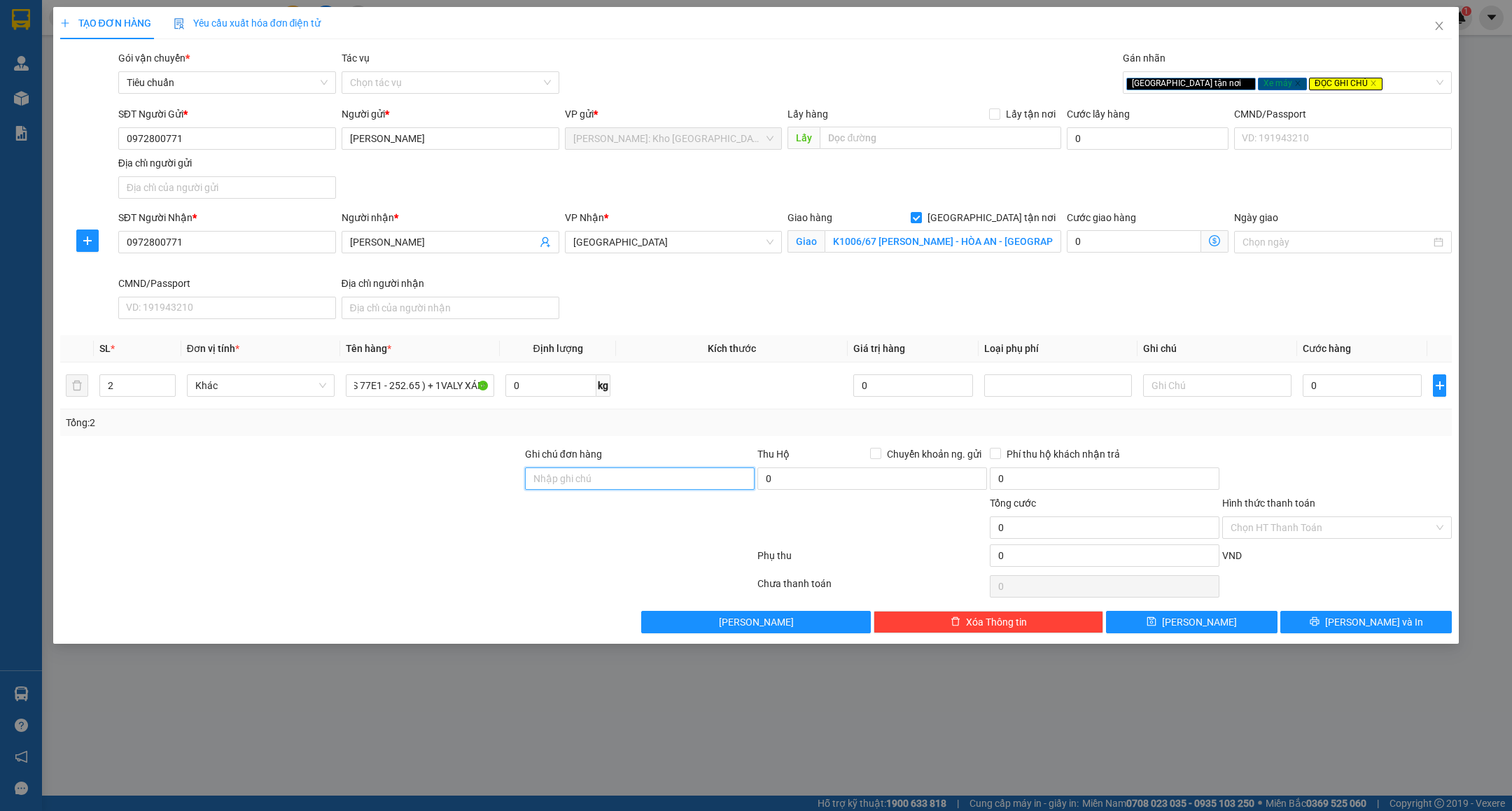
scroll to position [0, 0]
click at [588, 490] on input "Ghi chú đơn hàng" at bounding box center [640, 479] width 230 height 22
type input "CHÌA KHÓA QUẤN TAY LÁI - GIẤY TỜ XE KHÁCH GIỮ"
click at [543, 551] on div at bounding box center [407, 558] width 697 height 28
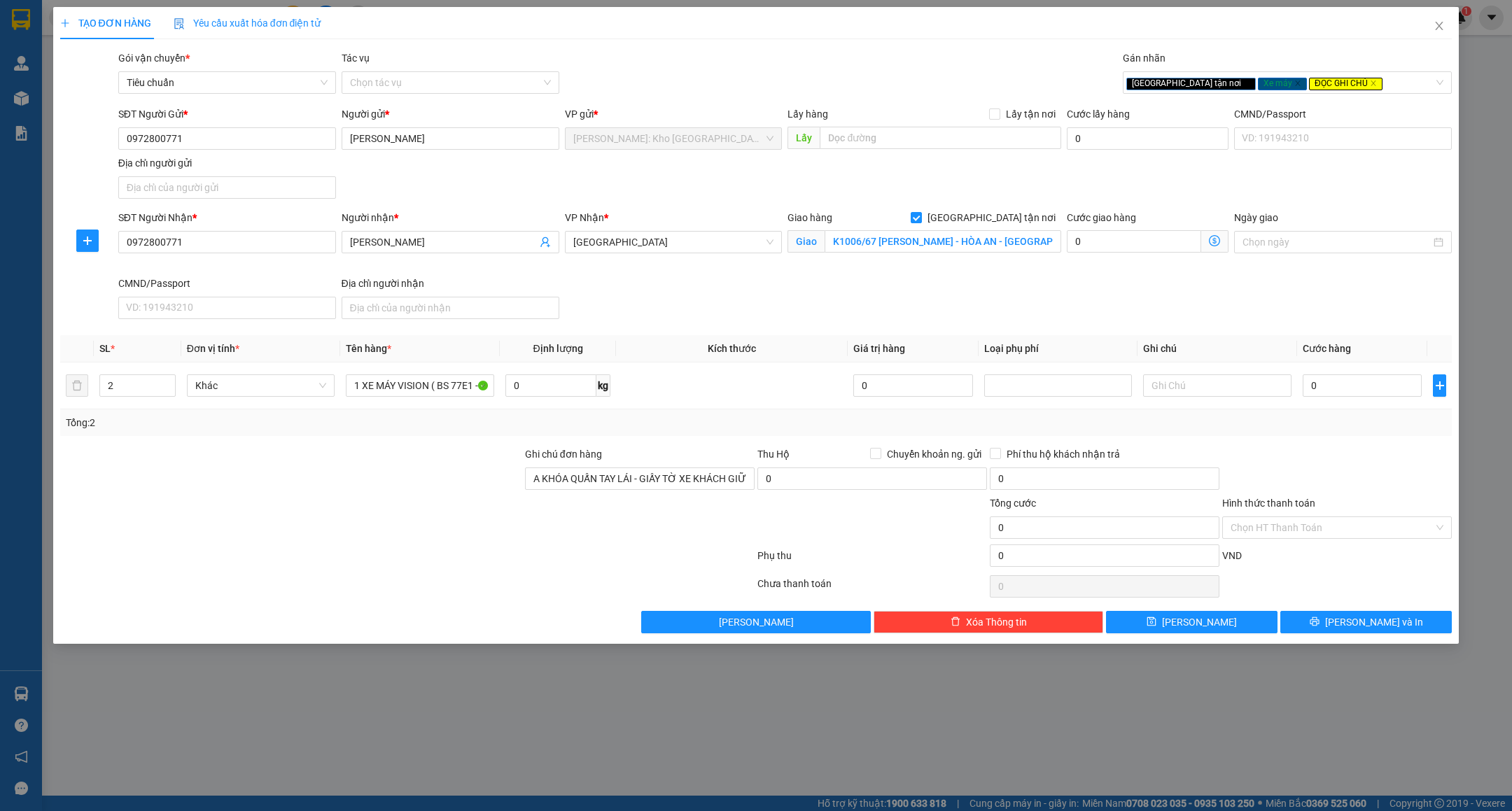
scroll to position [0, 0]
click at [1344, 397] on input "0" at bounding box center [1362, 386] width 119 height 22
type input "1"
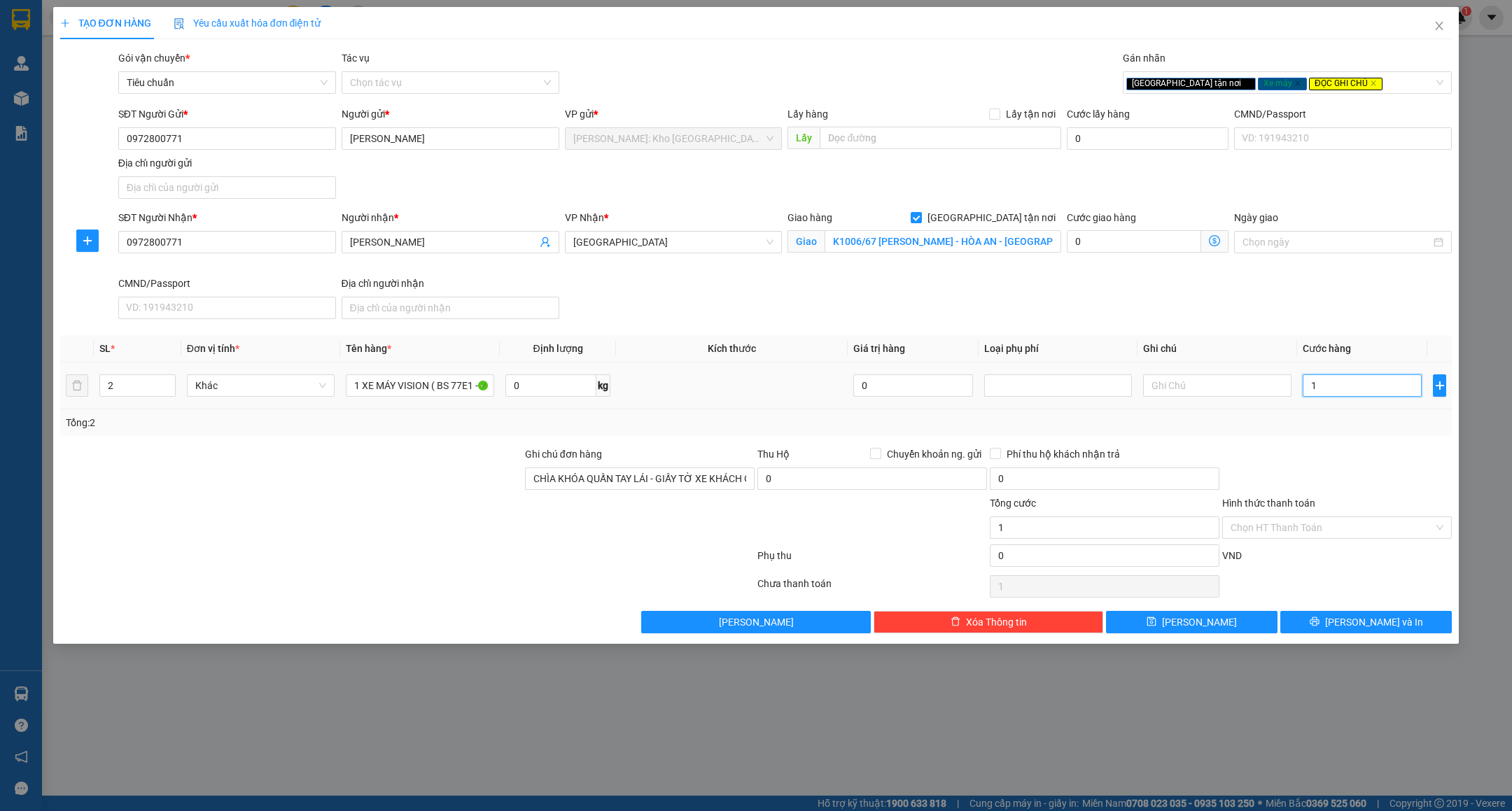
type input "10"
type input "108"
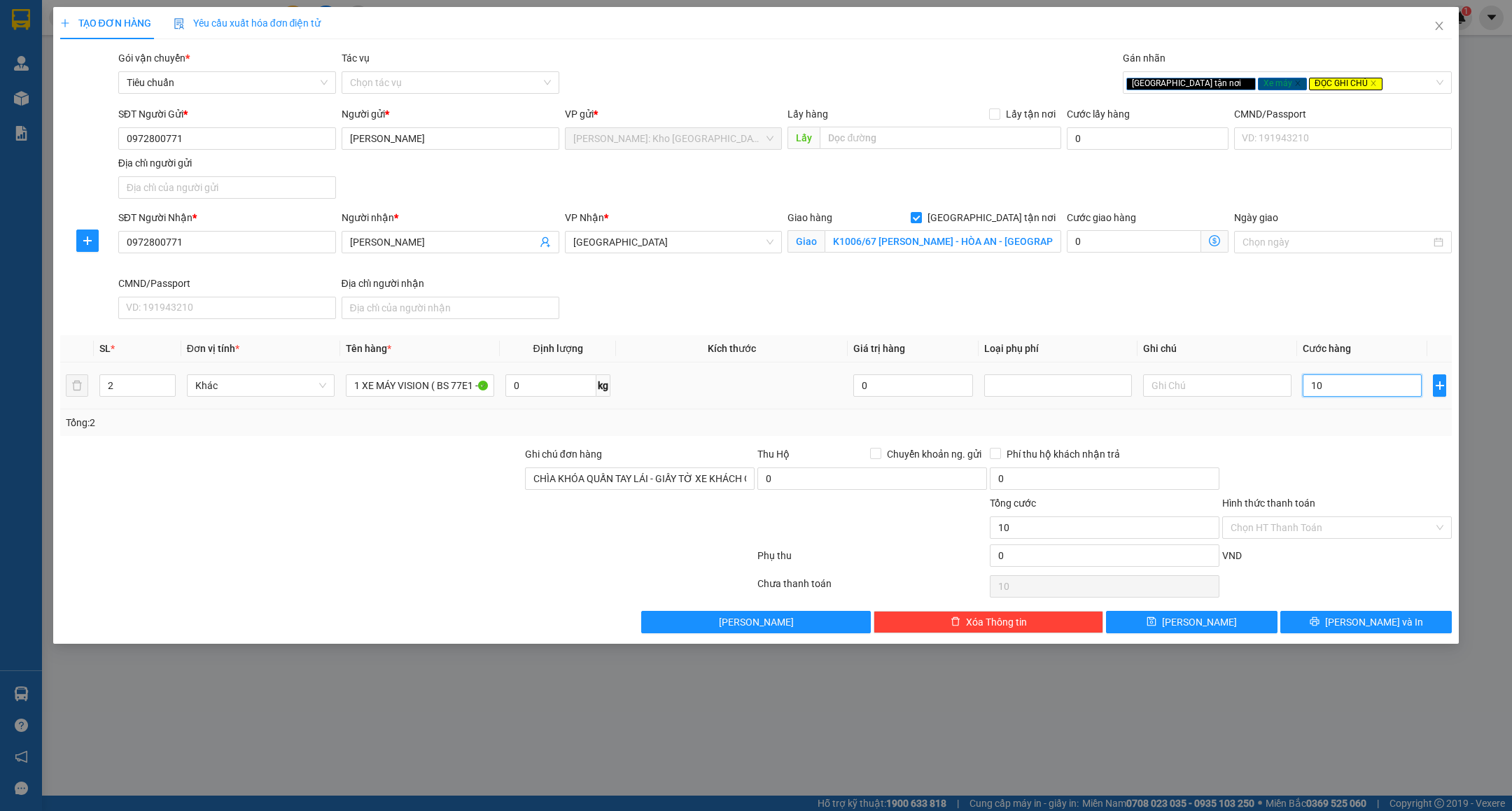
type input "108"
type input "1.080"
type input "10.800"
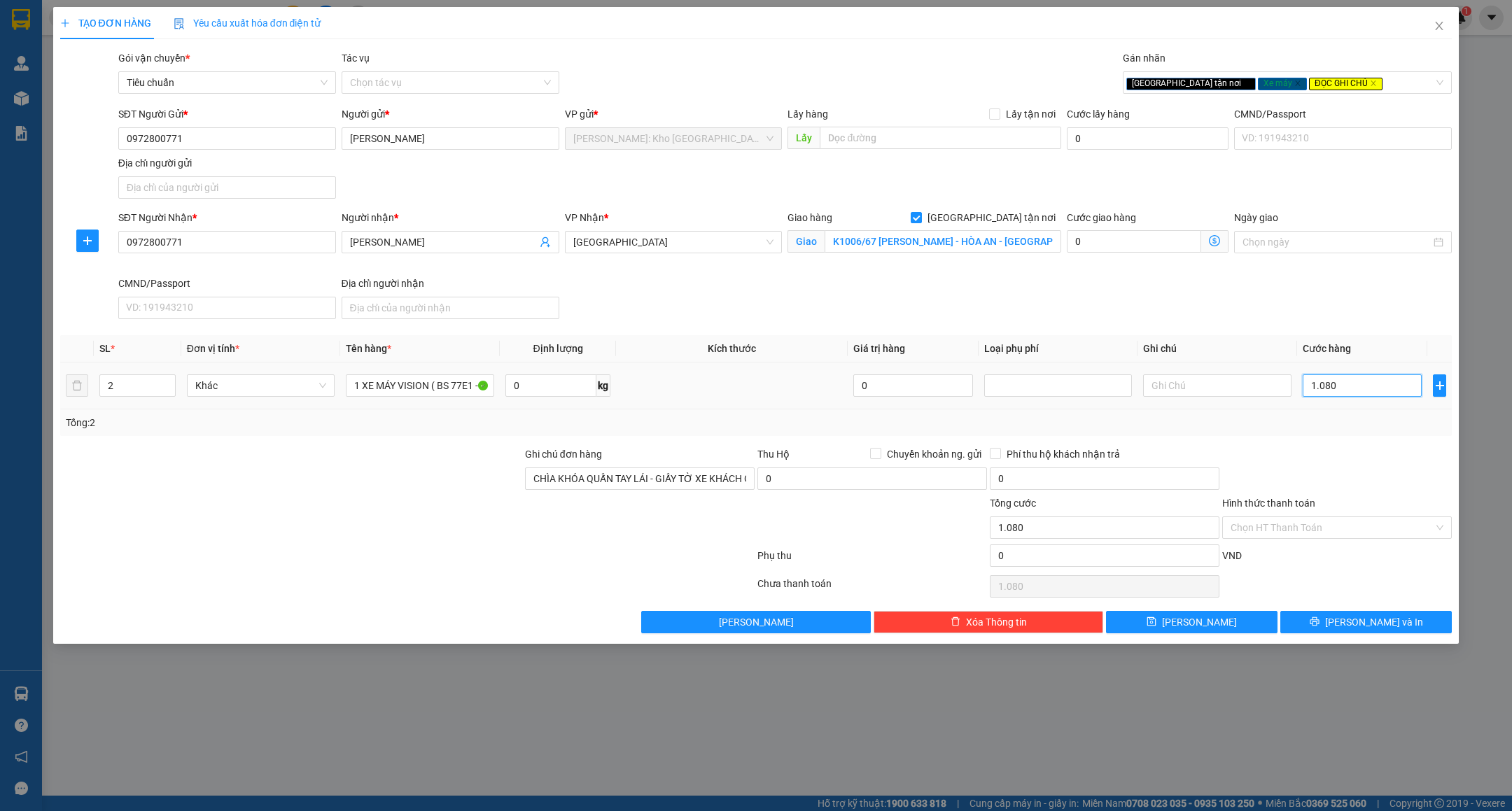
type input "10.800"
type input "108.000"
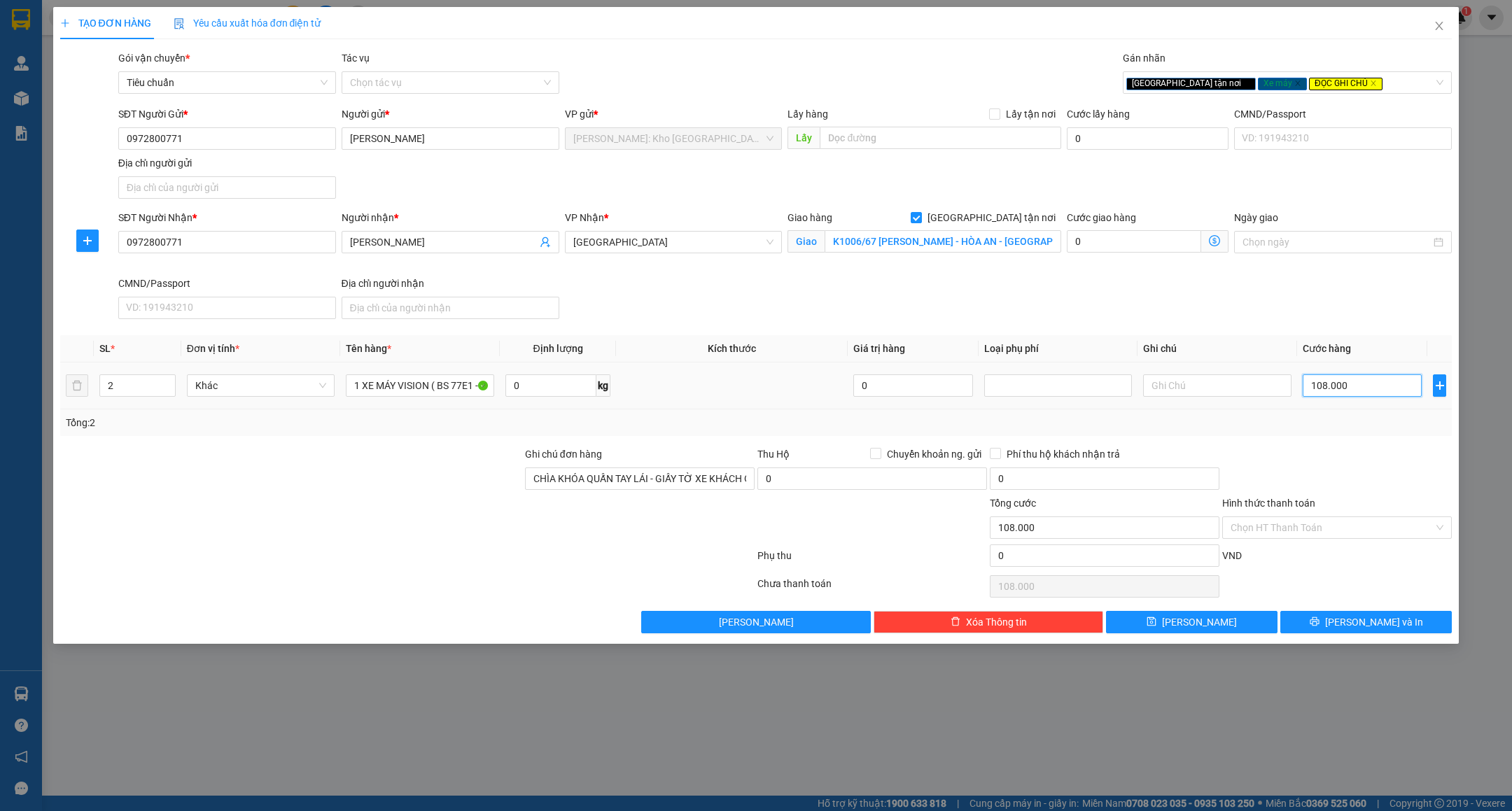
type input "1.080.000"
click at [1368, 449] on div at bounding box center [1336, 470] width 232 height 49
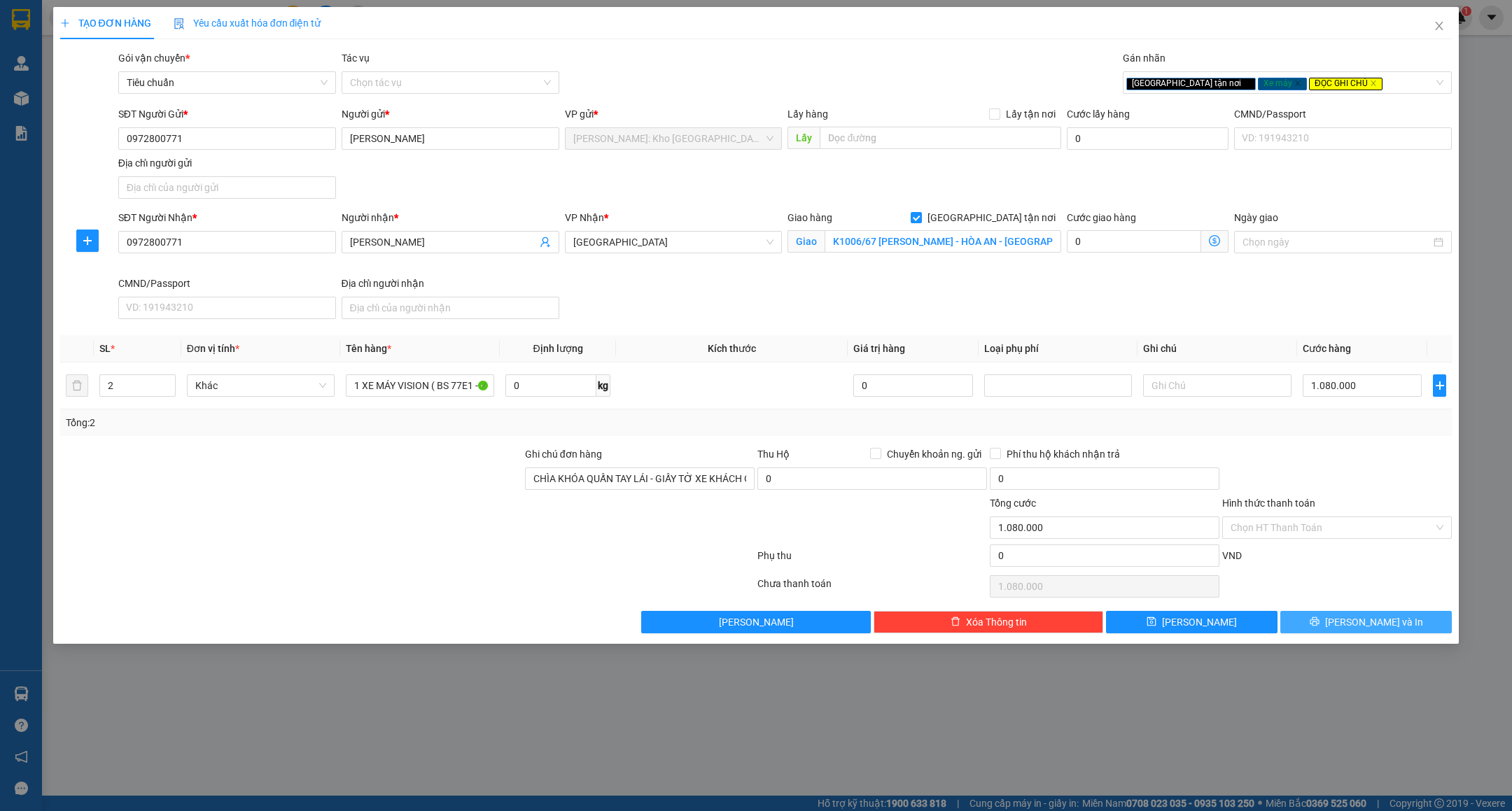
click at [1373, 630] on span "Lưu và In" at bounding box center [1374, 622] width 98 height 15
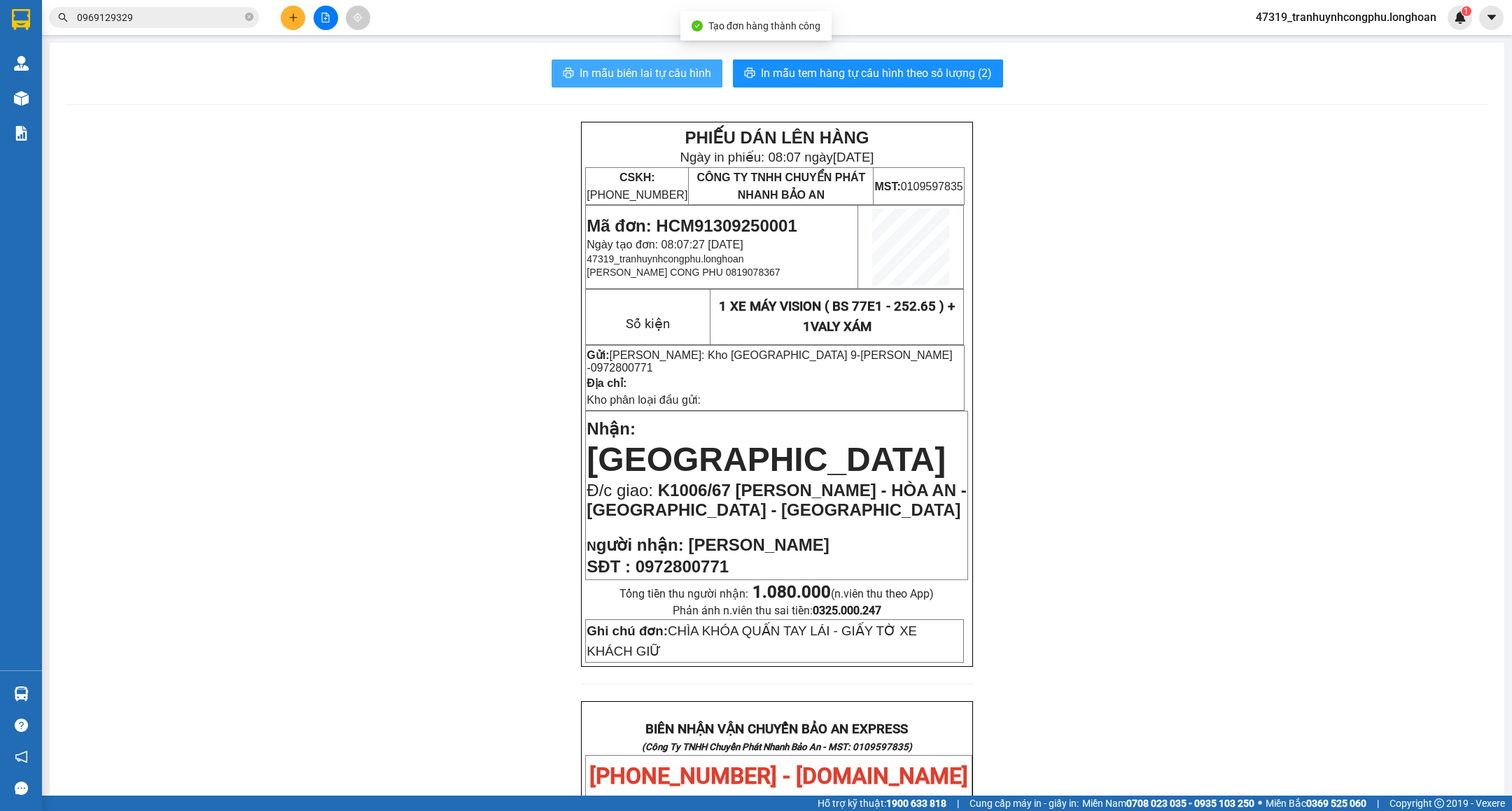
click at [582, 65] on span "In mẫu biên lai tự cấu hình" at bounding box center [645, 73] width 132 height 18
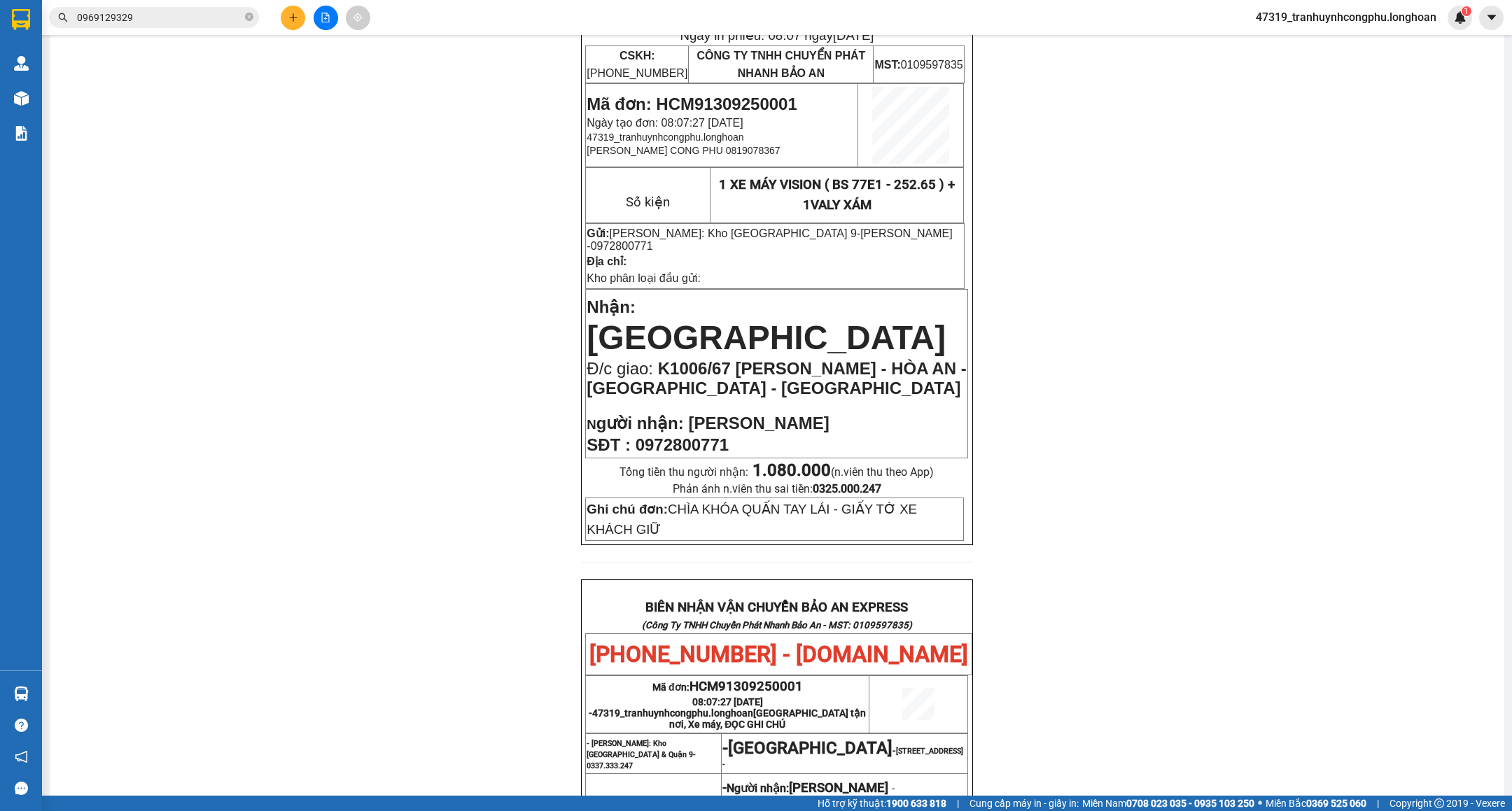
scroll to position [135, 0]
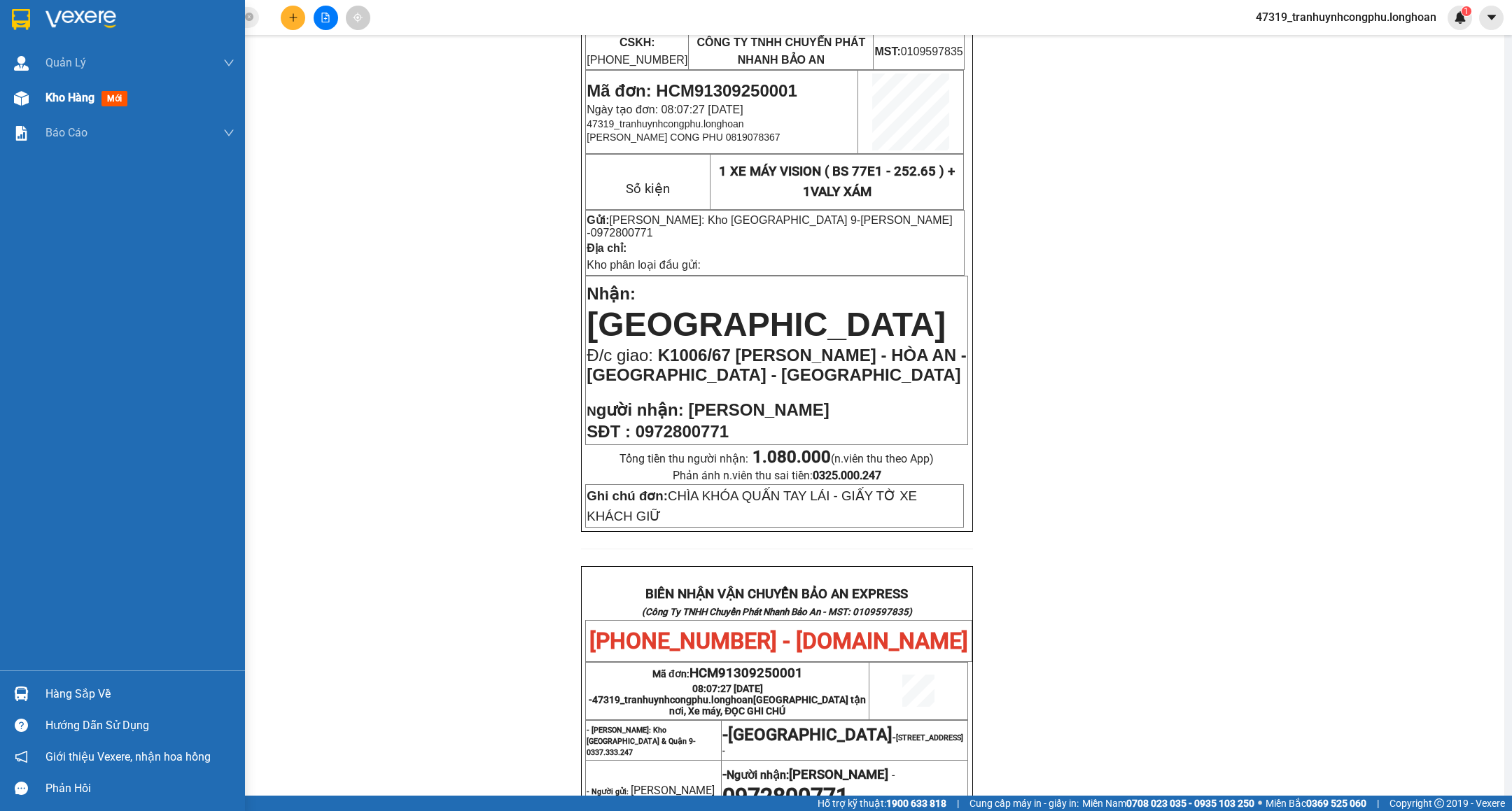
click at [53, 93] on span "Kho hàng" at bounding box center [69, 97] width 49 height 14
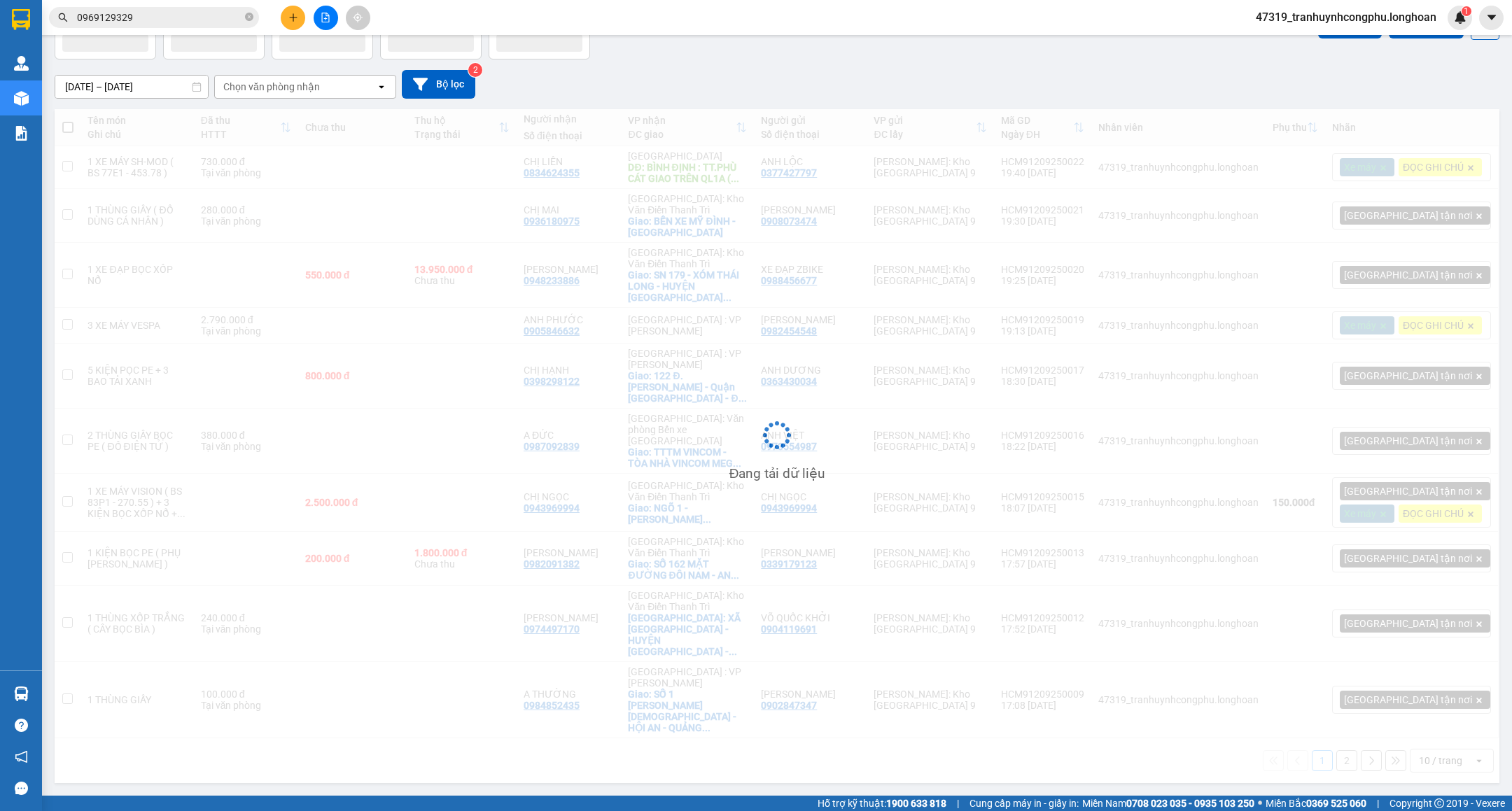
scroll to position [108, 0]
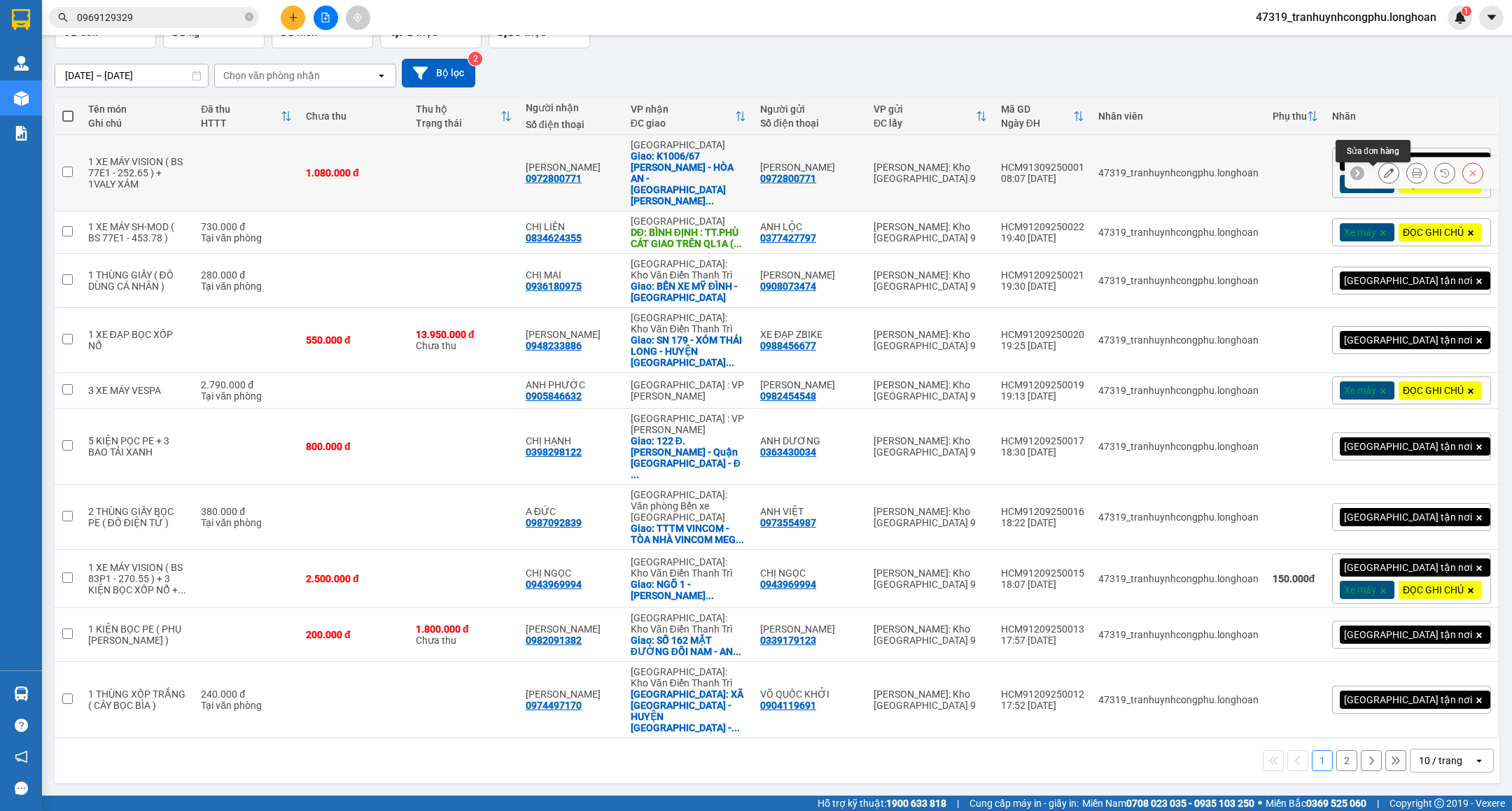
click at [1384, 168] on icon at bounding box center [1389, 172] width 10 height 10
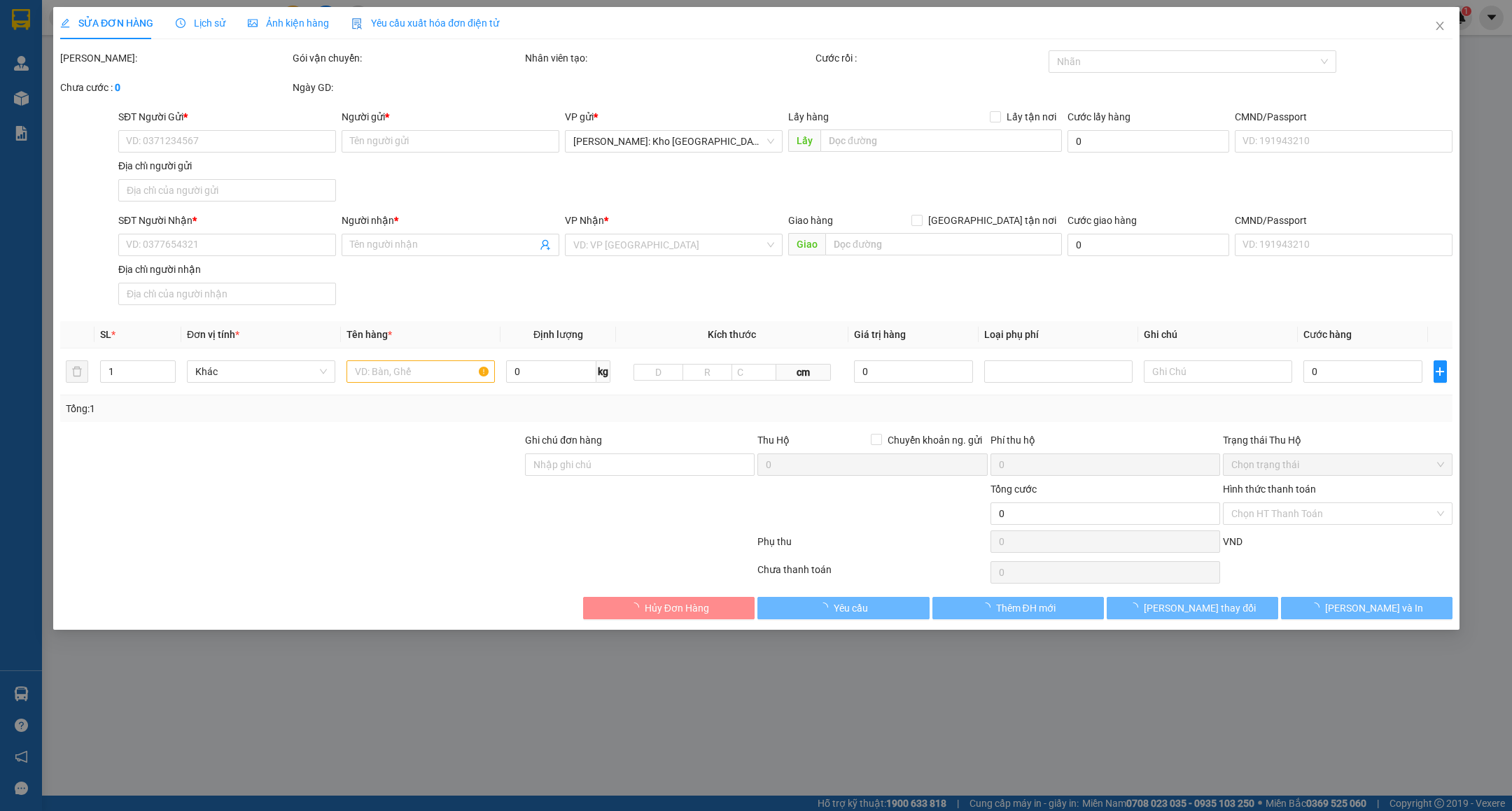
type input "0972800771"
type input "ANH NGỌC"
type input "0972800771"
type input "ANH NGỌC"
checkbox input "true"
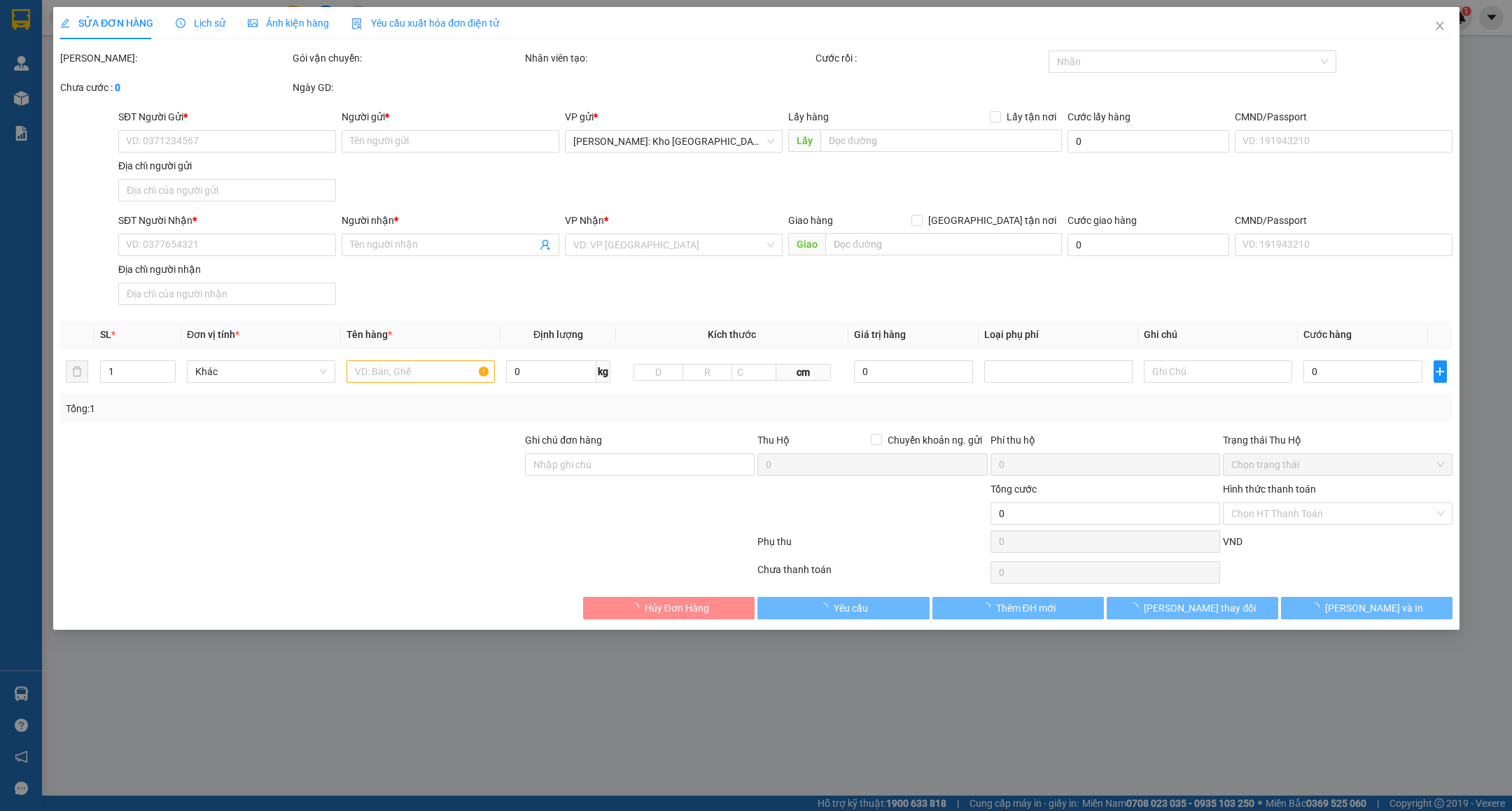
type input "K1006/67 TÔN ĐẢN - HÒA AN - CẨM LỆ - ĐÀ NẴNG"
type input "CHÌA KHÓA QUẤN TAY LÁI - GIẤY TỜ XE KHÁCH GIỮ"
type input "1.080.000"
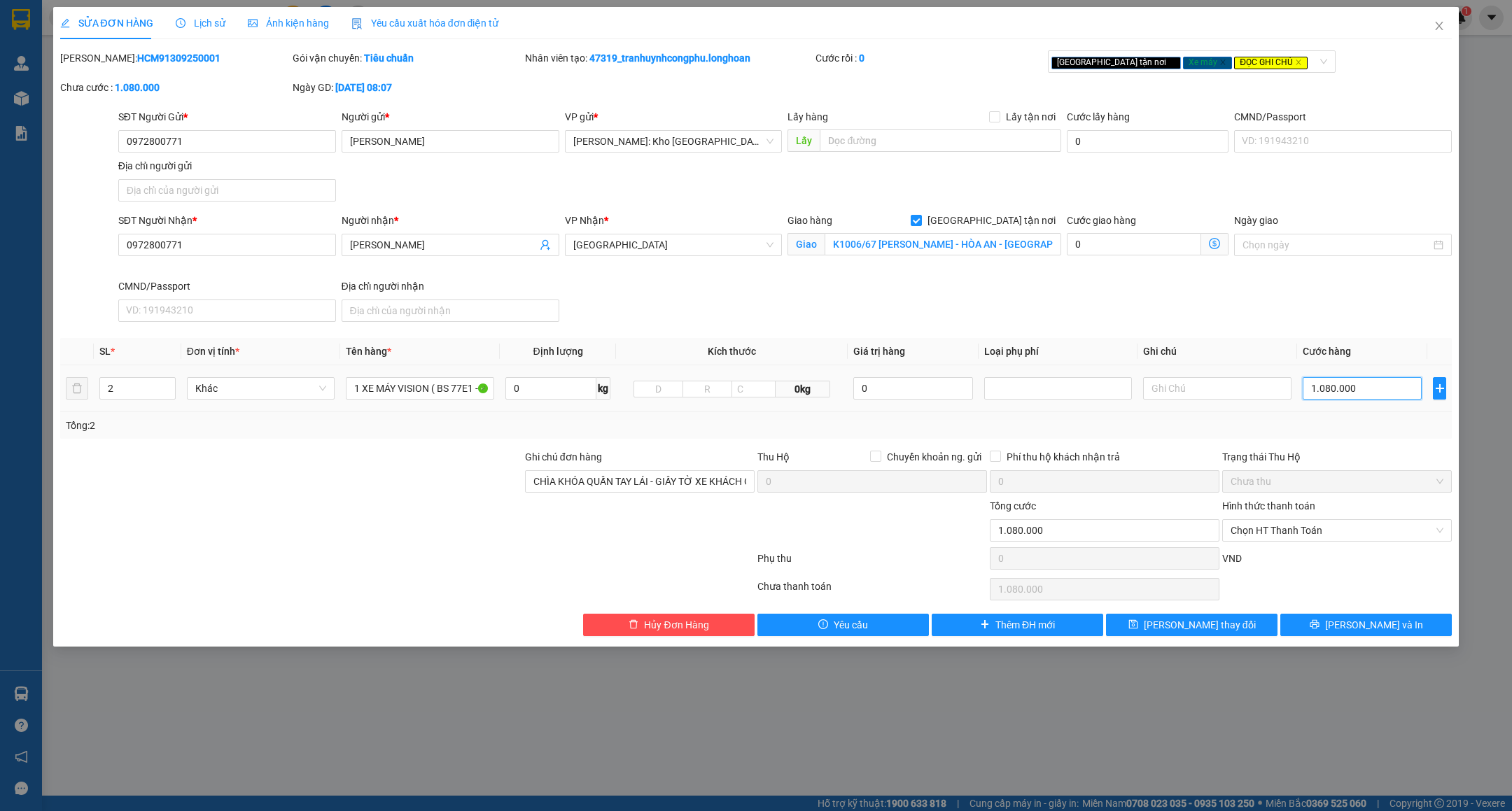
click at [1399, 397] on input "1.080.000" at bounding box center [1362, 389] width 119 height 22
type input "0"
type input "1"
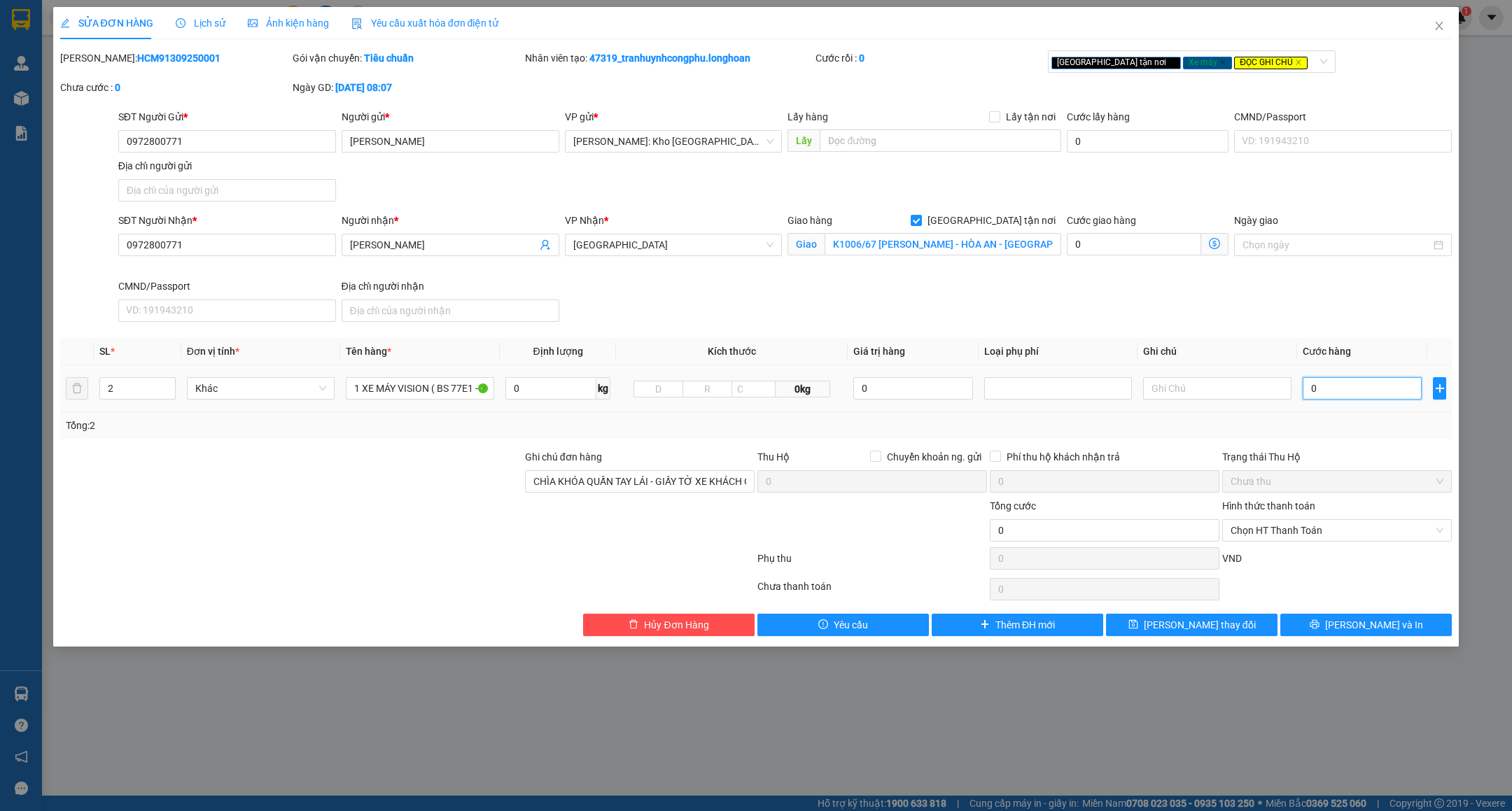
type input "1"
type input "01"
type input "0"
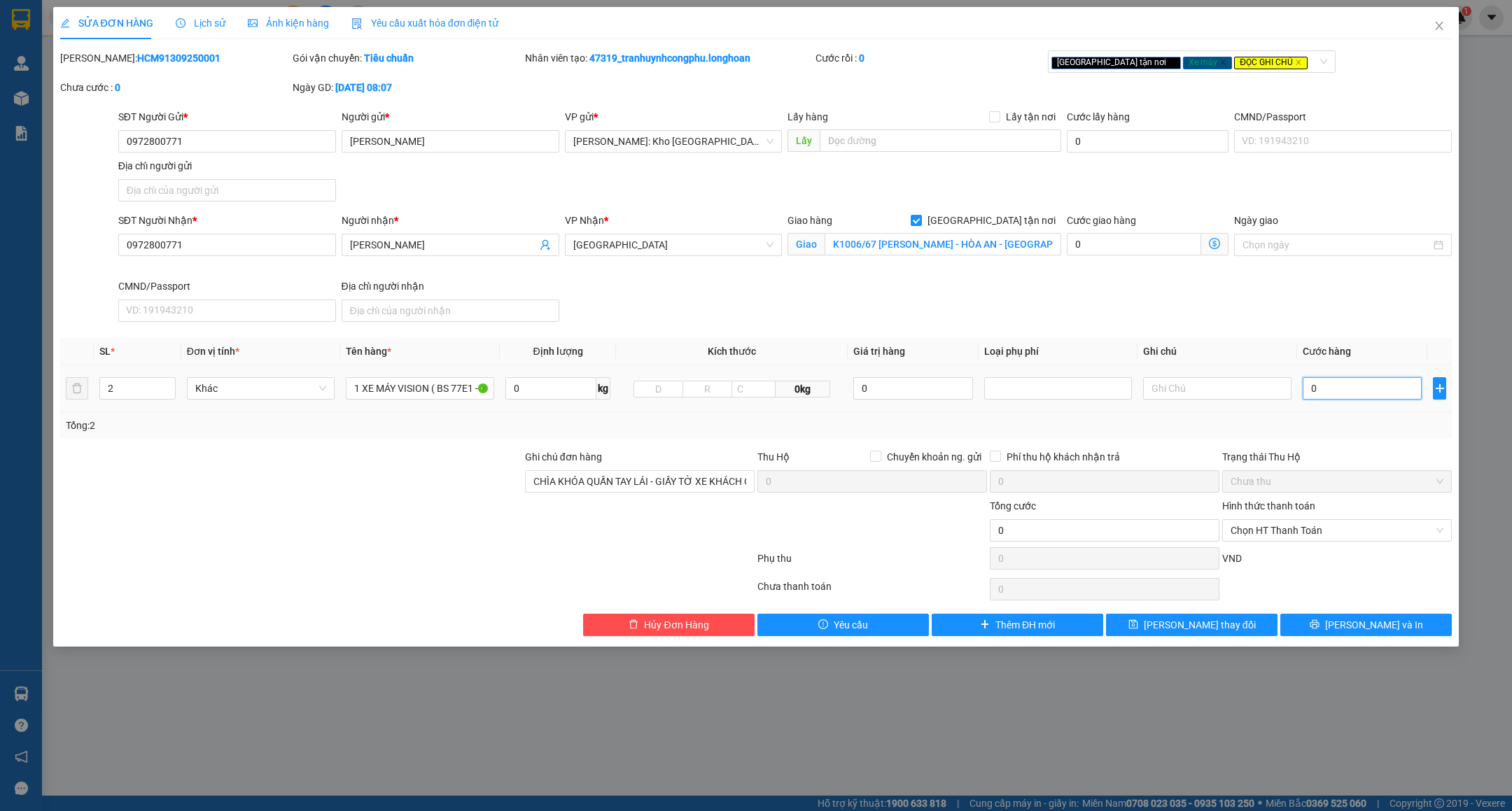
type input "1"
type input "01"
type input "11"
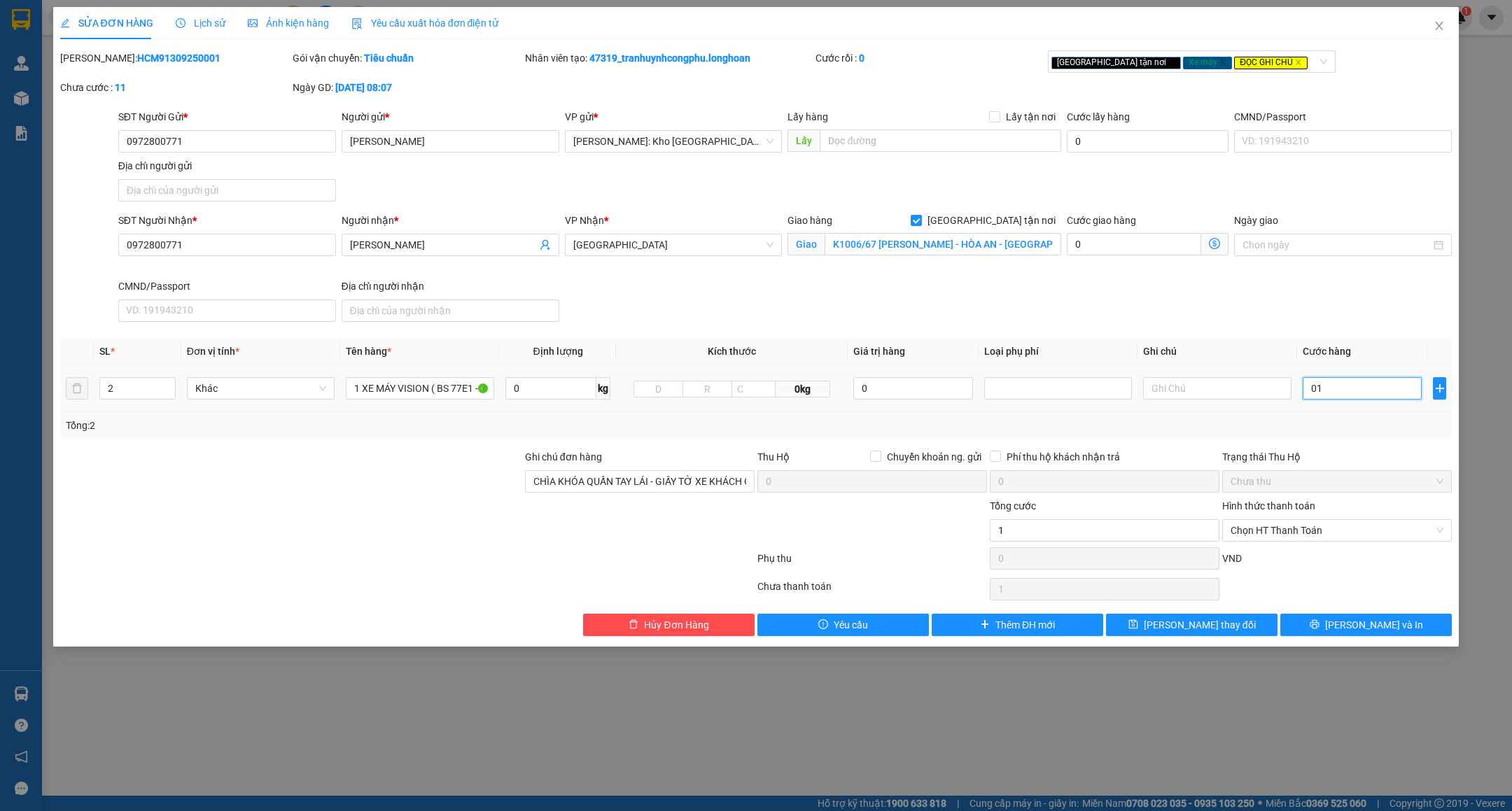
type input "011"
type input "111"
type input "0.111"
type input "1.110"
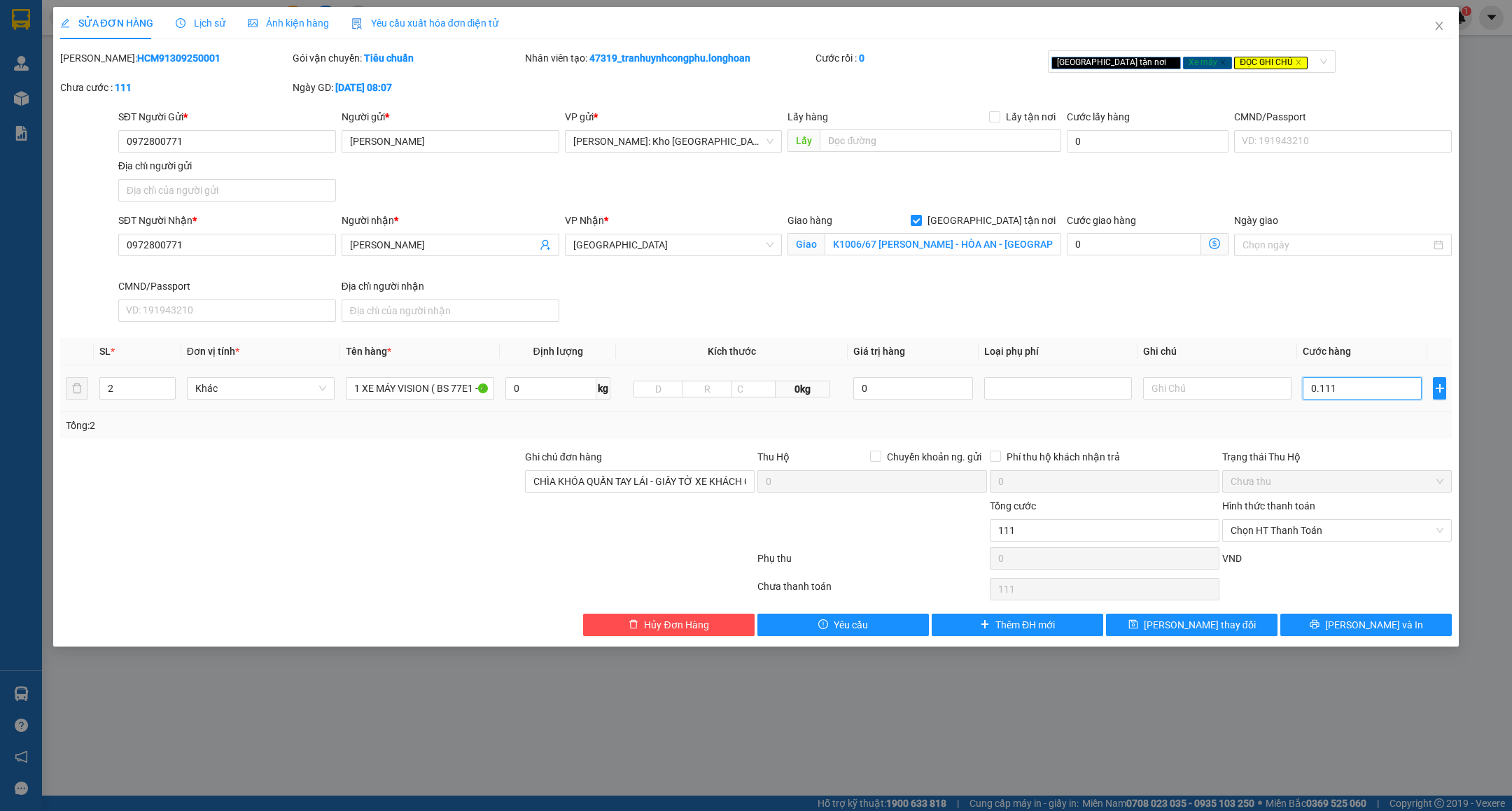
type input "1.110"
type input "01.110"
type input "1.110.000"
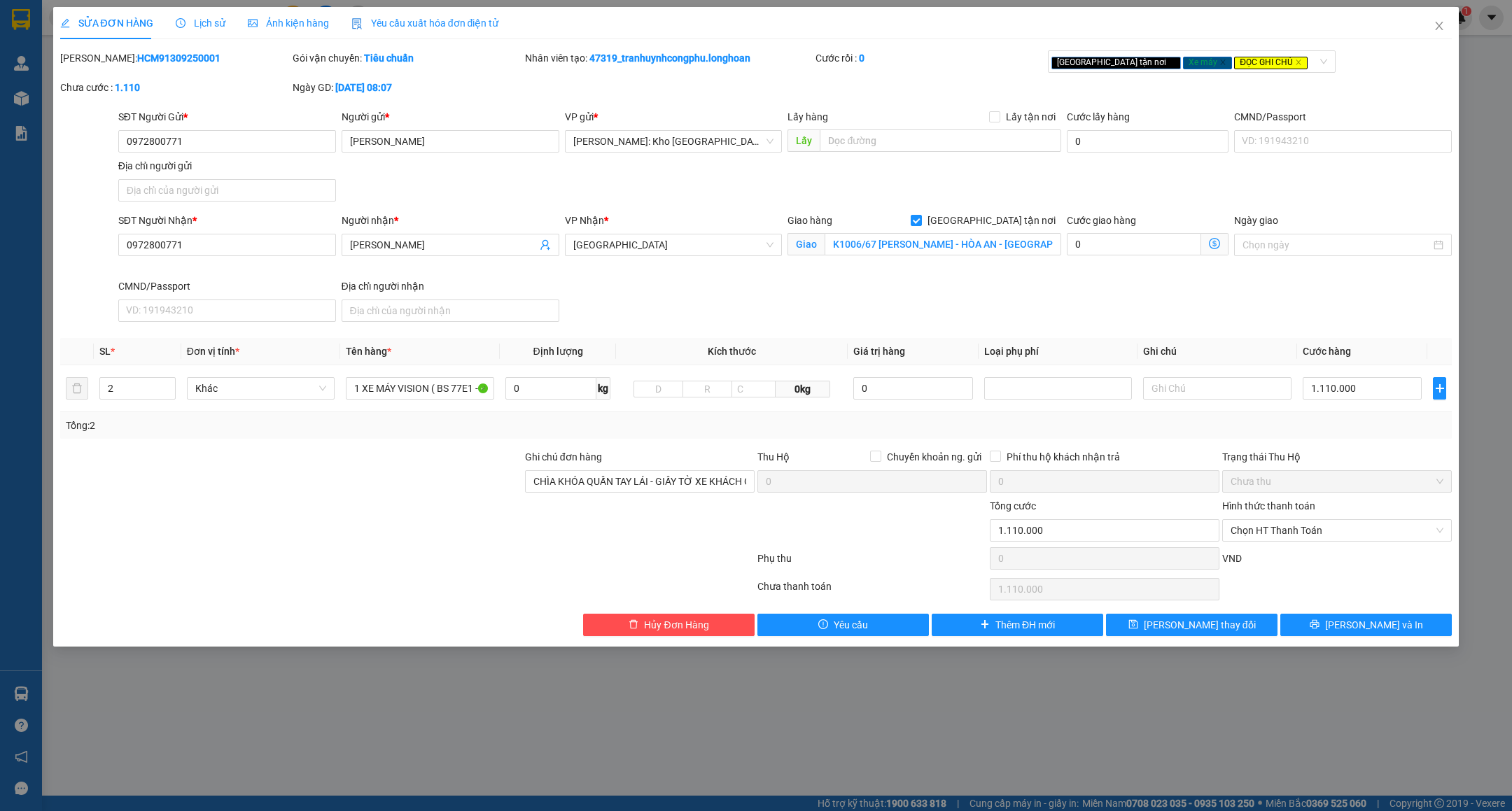
click at [1323, 433] on div "Tổng: 2" at bounding box center [756, 425] width 1381 height 15
click at [1370, 628] on span "Lưu và In" at bounding box center [1374, 624] width 98 height 15
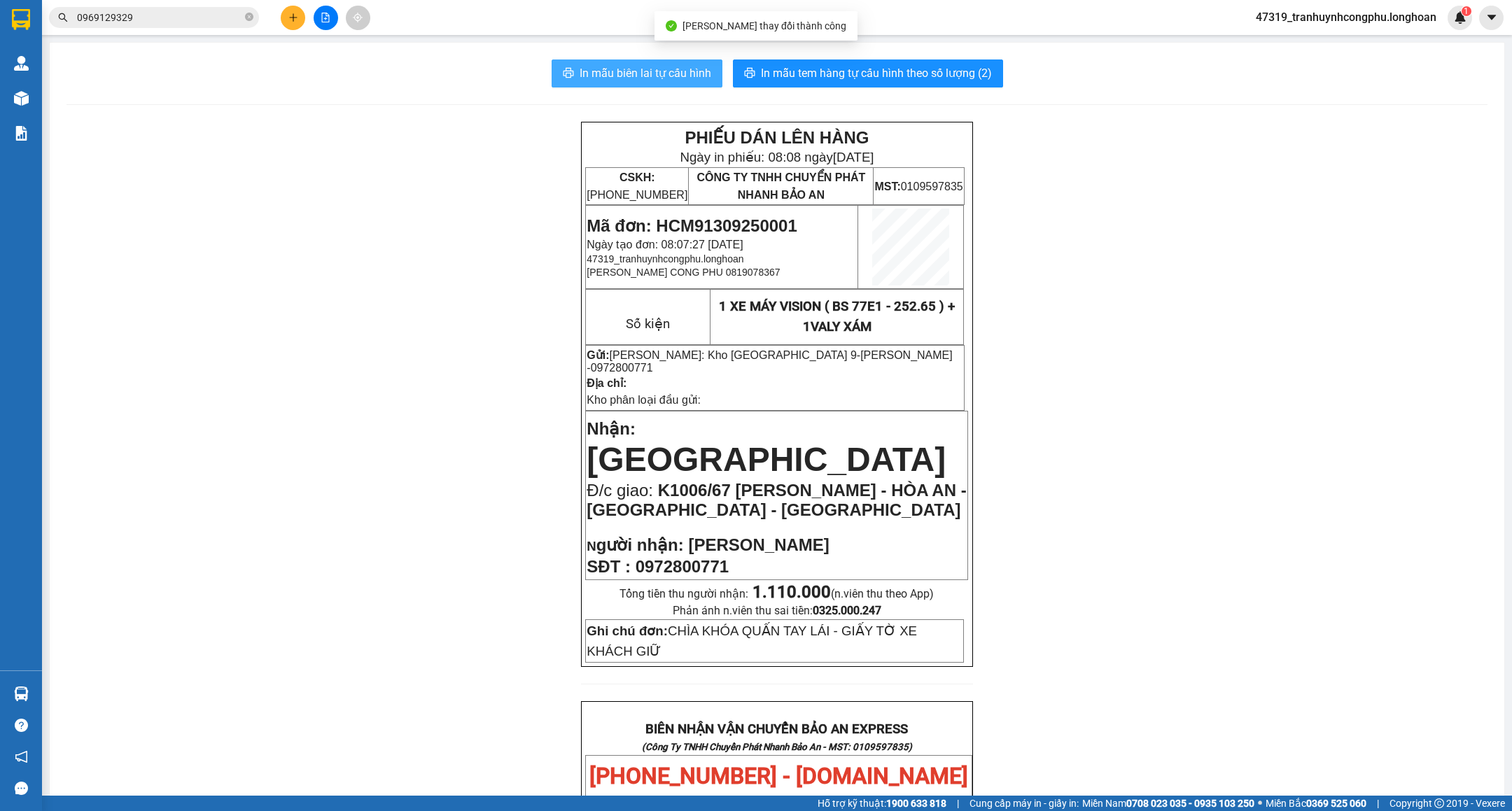
click at [658, 77] on span "In mẫu biên lai tự cấu hình" at bounding box center [645, 73] width 132 height 18
click at [779, 219] on span "Mã đơn: HCM91309250001" at bounding box center [691, 226] width 210 height 19
click at [368, 253] on div "PHIẾU DÁN LÊN HÀNG Ngày in phiếu: 08:08 ngày 13-09-2025 CSKH: 1900.06.88.33 CÔN…" at bounding box center [777, 769] width 1421 height 1296
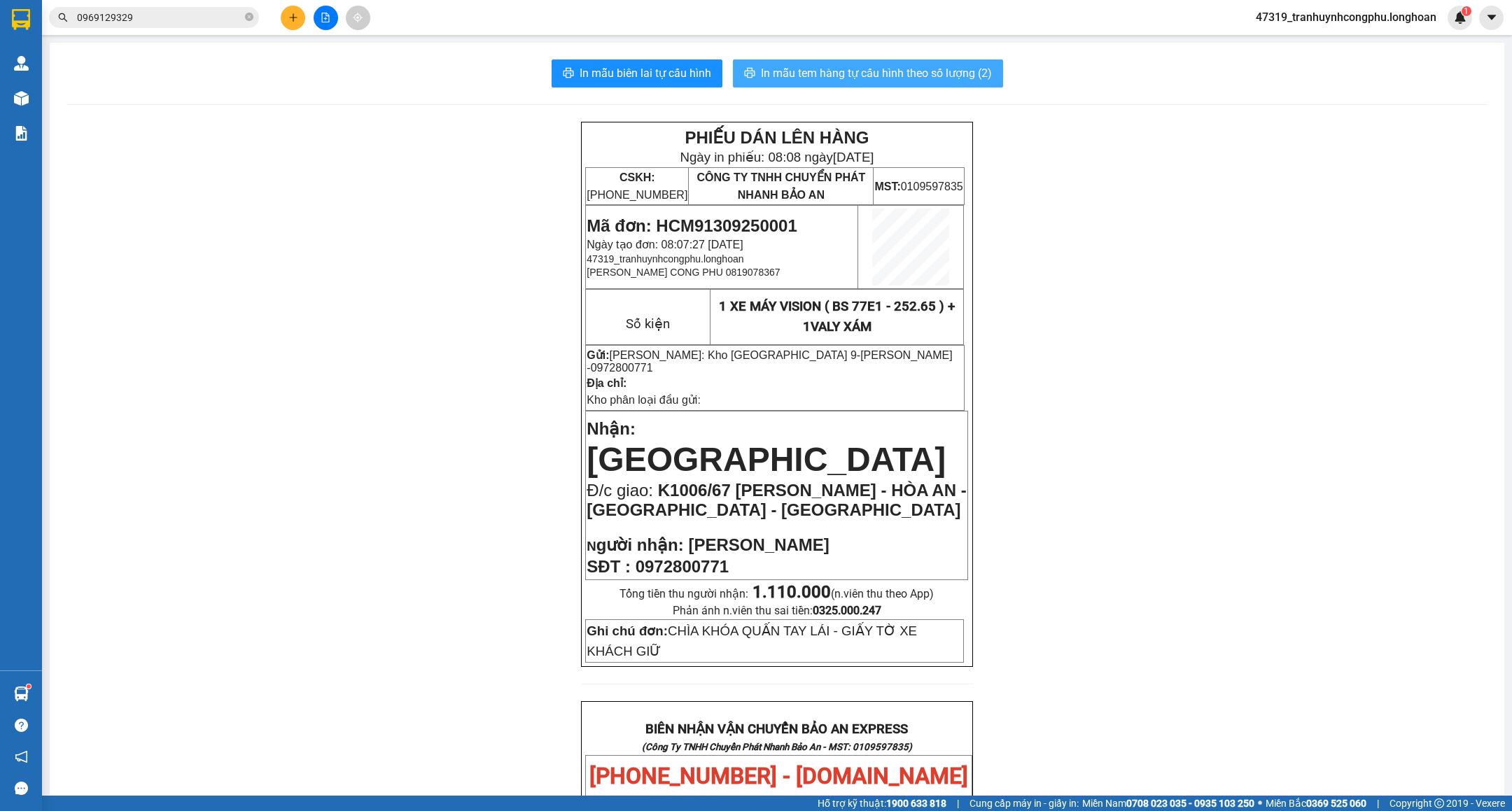
click at [867, 60] on button "In mẫu tem hàng tự cấu hình theo số lượng (2)" at bounding box center [868, 73] width 270 height 28
click at [145, 23] on input "0969129329" at bounding box center [159, 17] width 165 height 15
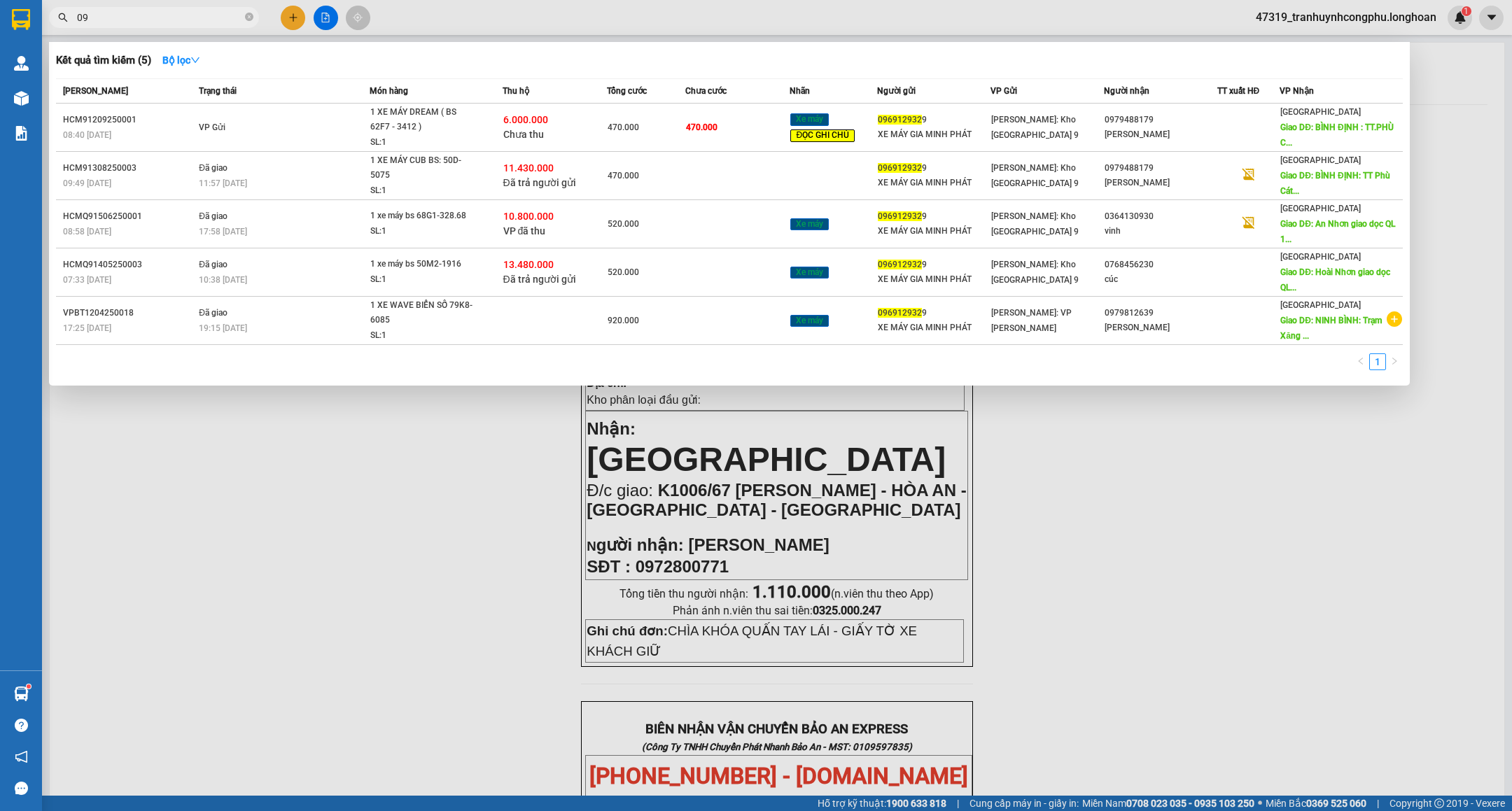
type input "0"
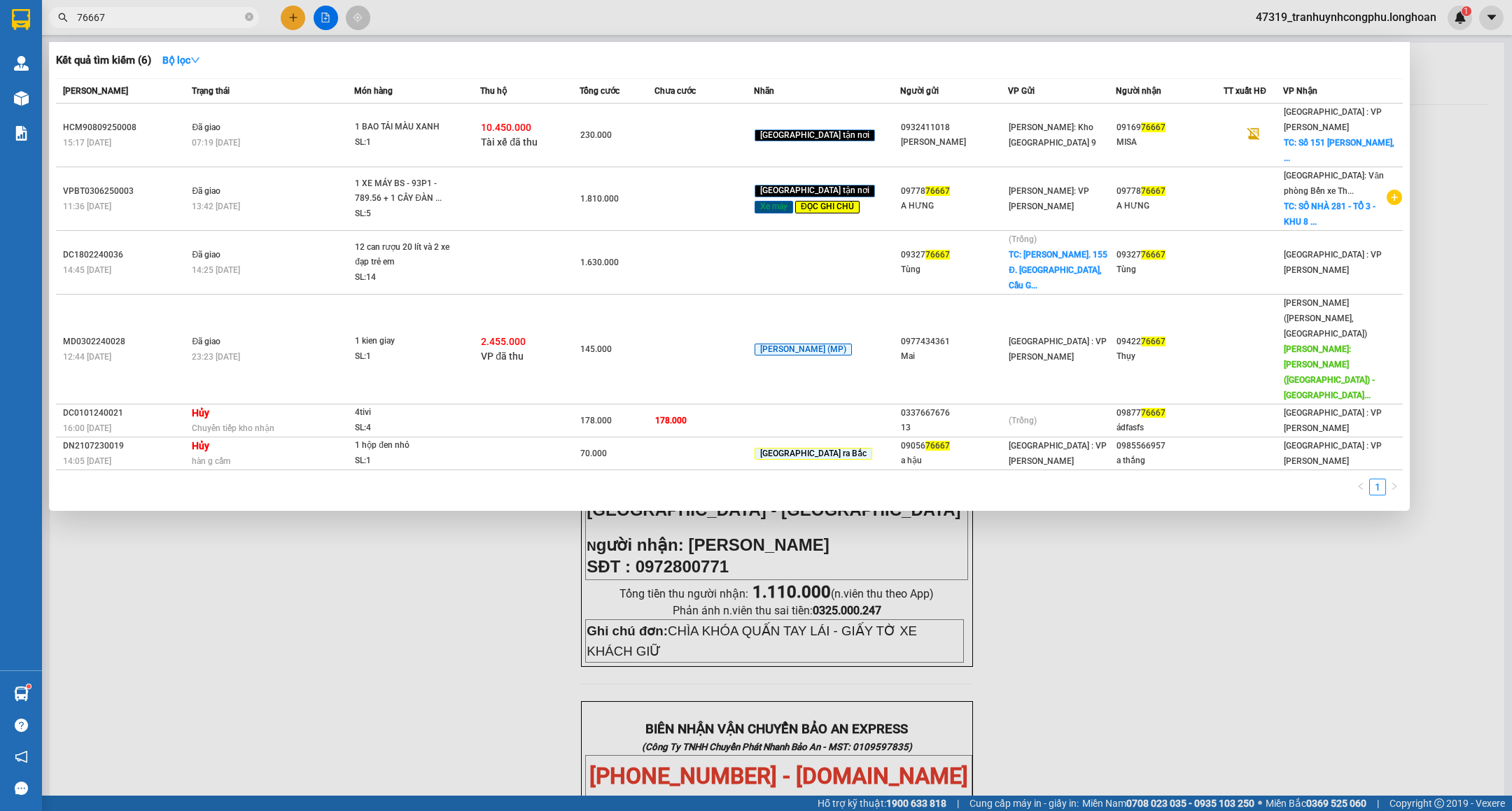
type input "76667"
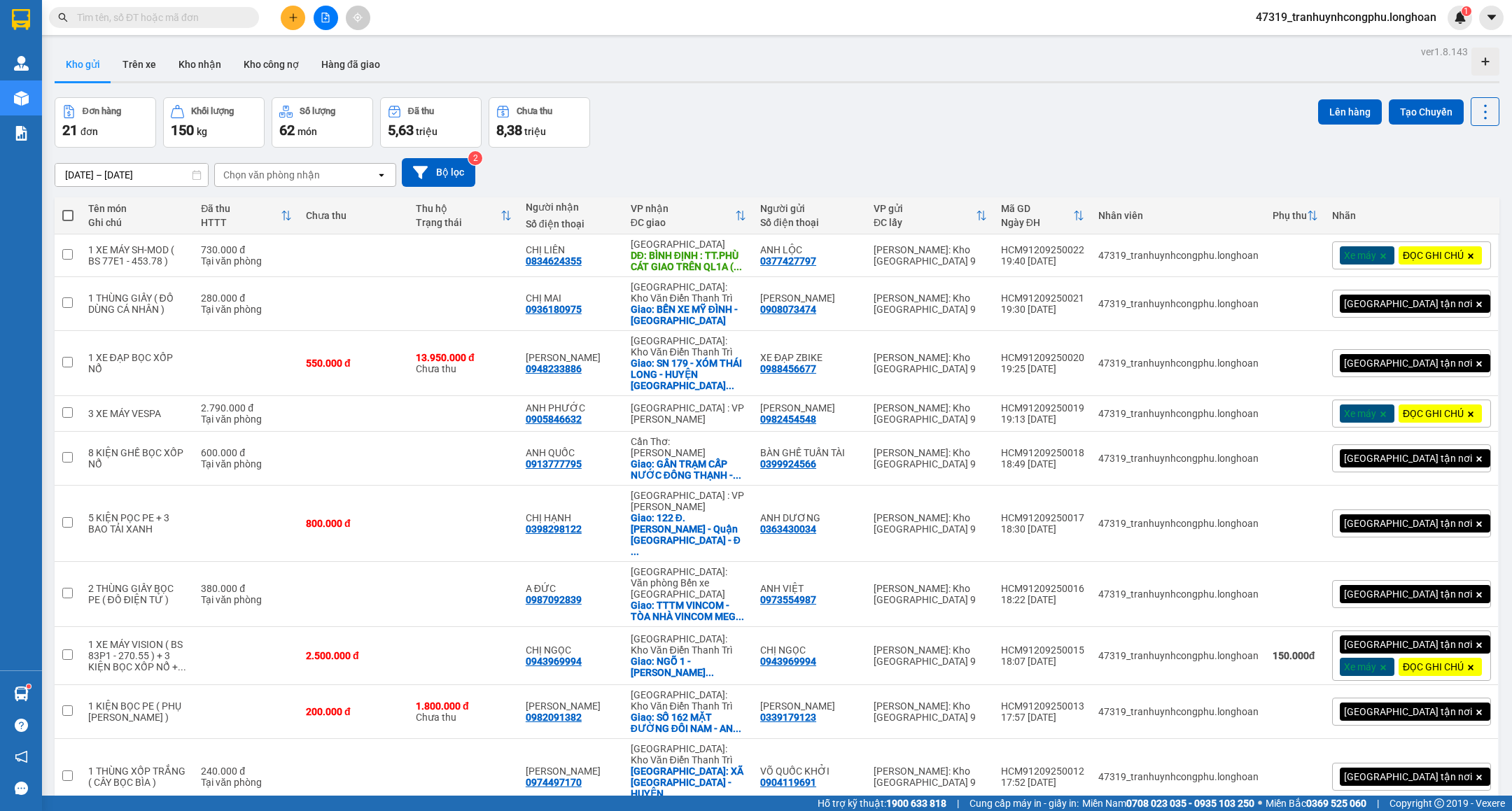
click at [290, 19] on icon "plus" at bounding box center [293, 18] width 10 height 10
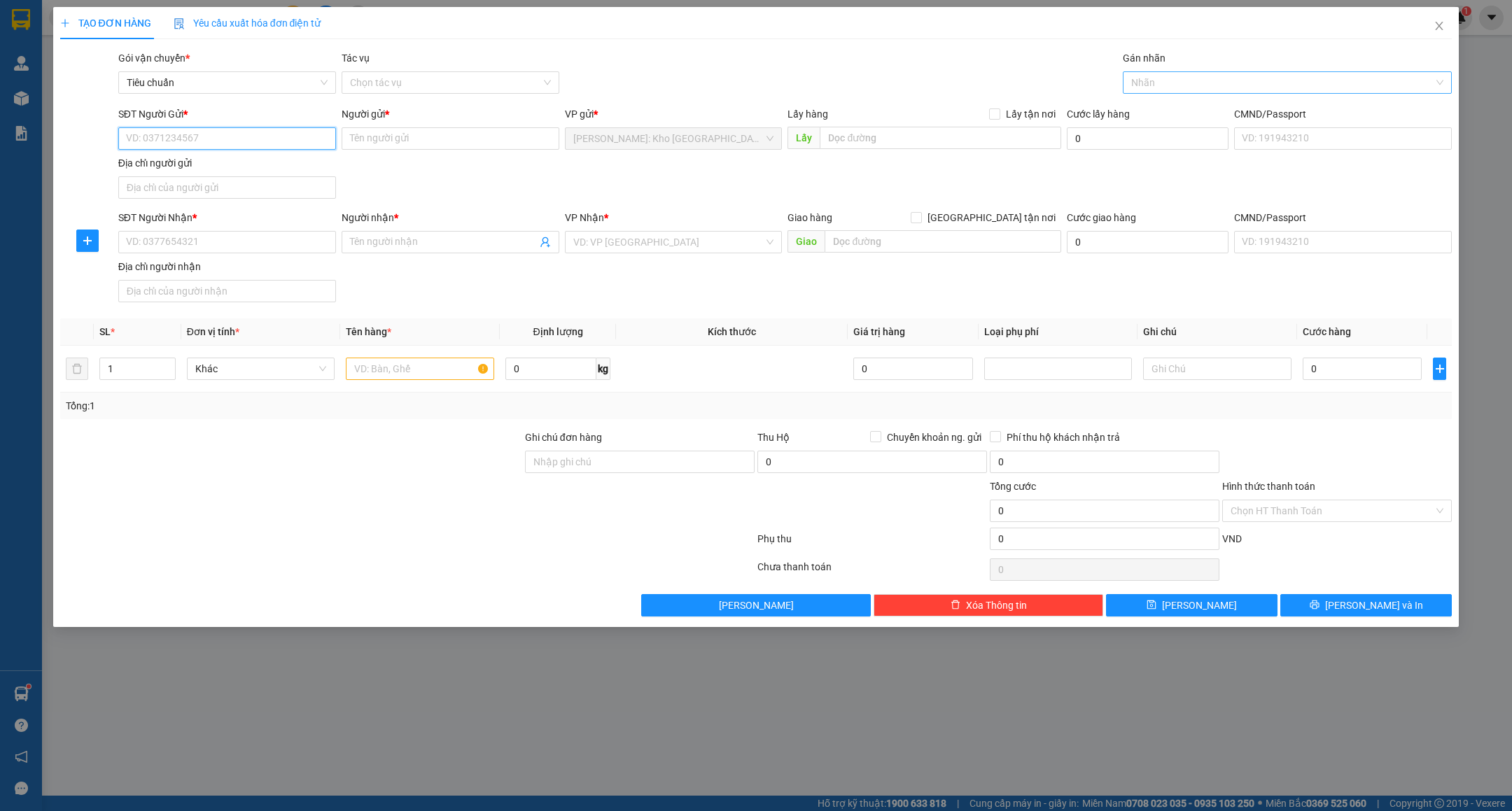
click at [1199, 85] on div at bounding box center [1280, 82] width 308 height 17
type input "GTN"
click at [1177, 109] on div "[GEOGRAPHIC_DATA] tận nơi" at bounding box center [1287, 111] width 312 height 15
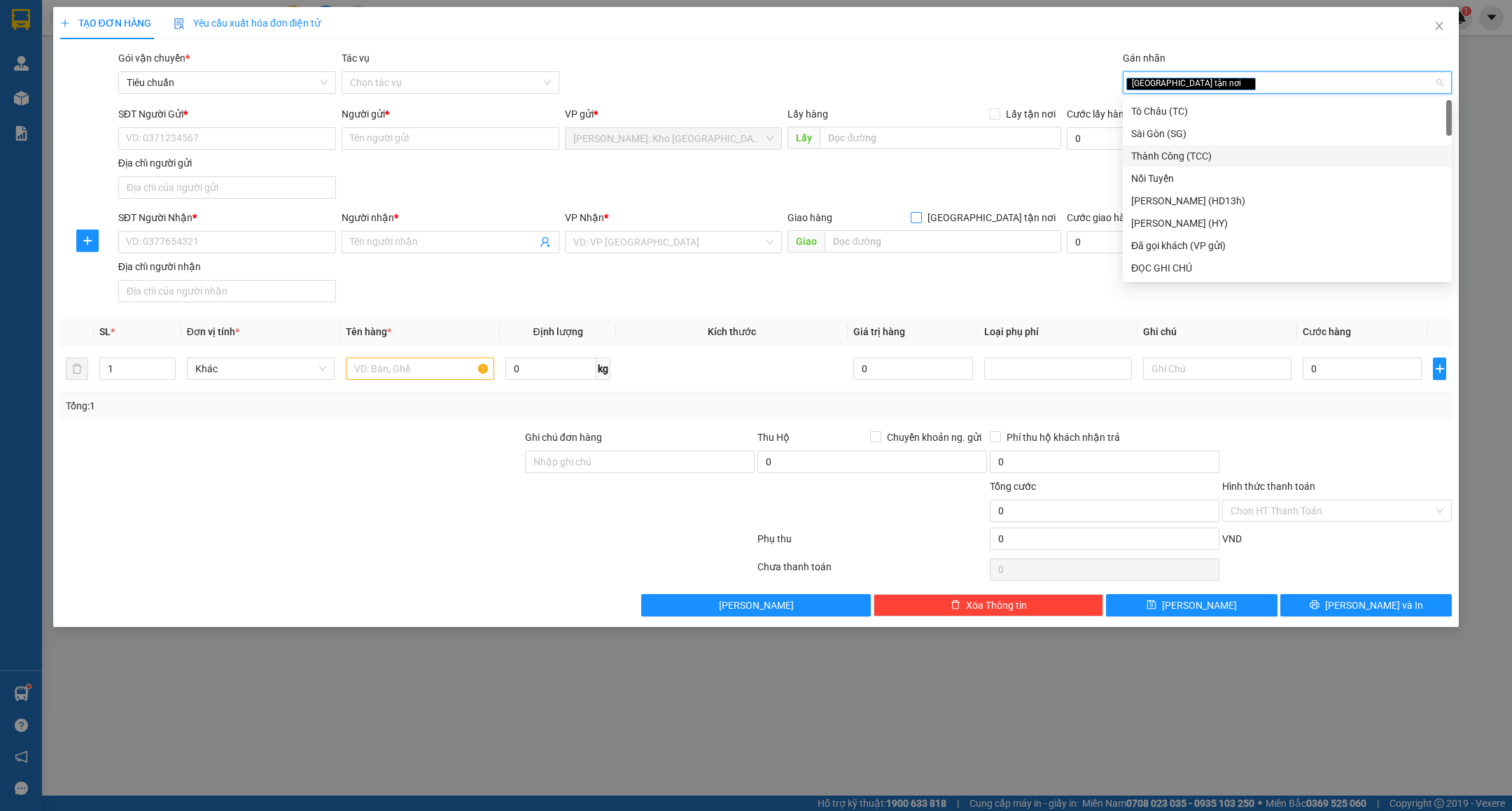
click at [1017, 224] on span "[GEOGRAPHIC_DATA] tận nơi" at bounding box center [992, 217] width 139 height 15
click at [920, 222] on input "[GEOGRAPHIC_DATA] tận nơi" at bounding box center [916, 217] width 10 height 10
checkbox input "true"
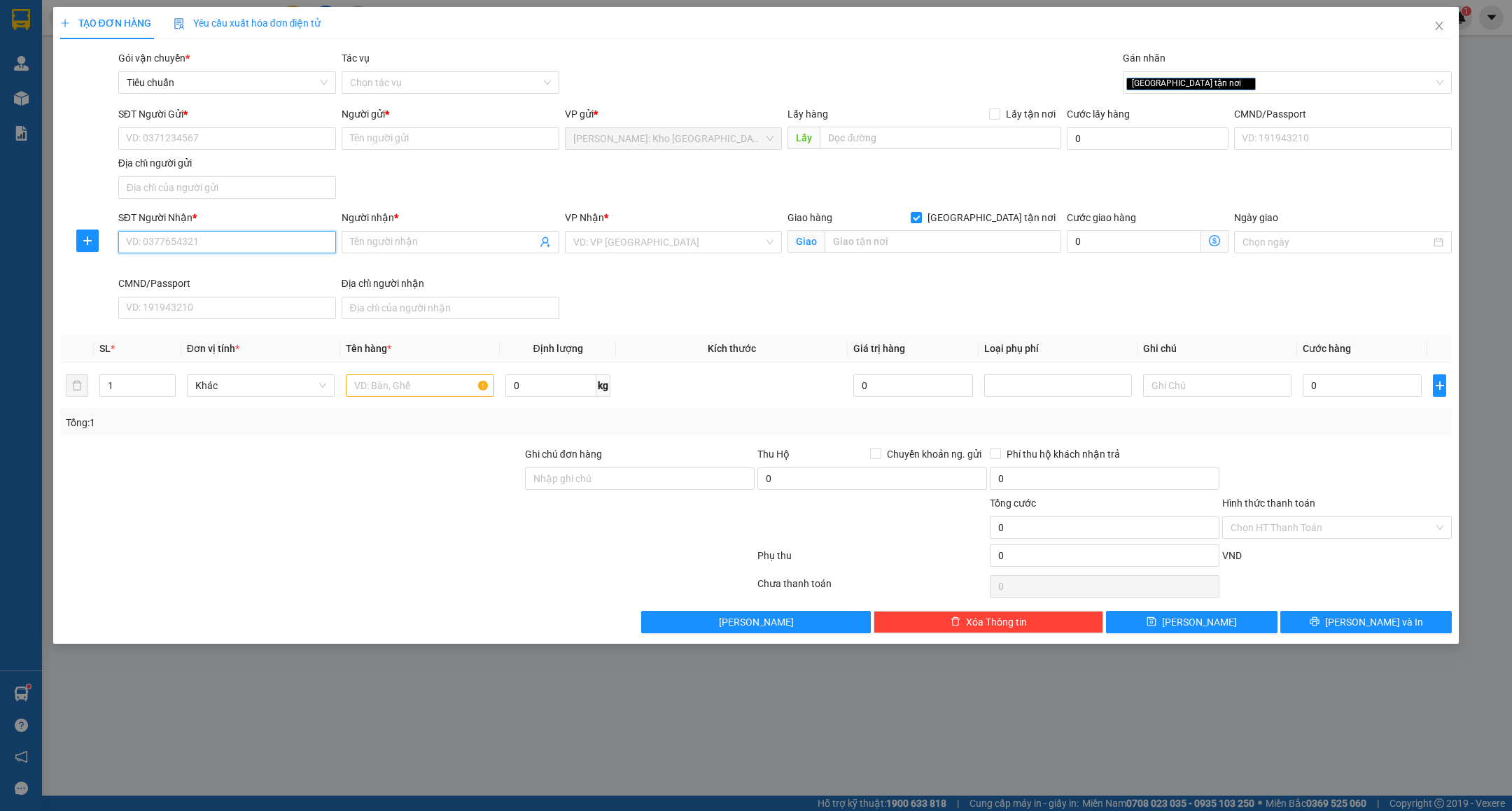
click at [259, 247] on input "SĐT Người Nhận *" at bounding box center [227, 242] width 218 height 22
type input "0984852435"
click at [214, 273] on div "0984852435 - A THƯỜNG" at bounding box center [228, 272] width 201 height 15
type input "A THƯỜNG"
type input "SỐ 1 PHẠM HỒNG THÁI - HỘI AN - QUẢNG NAM"
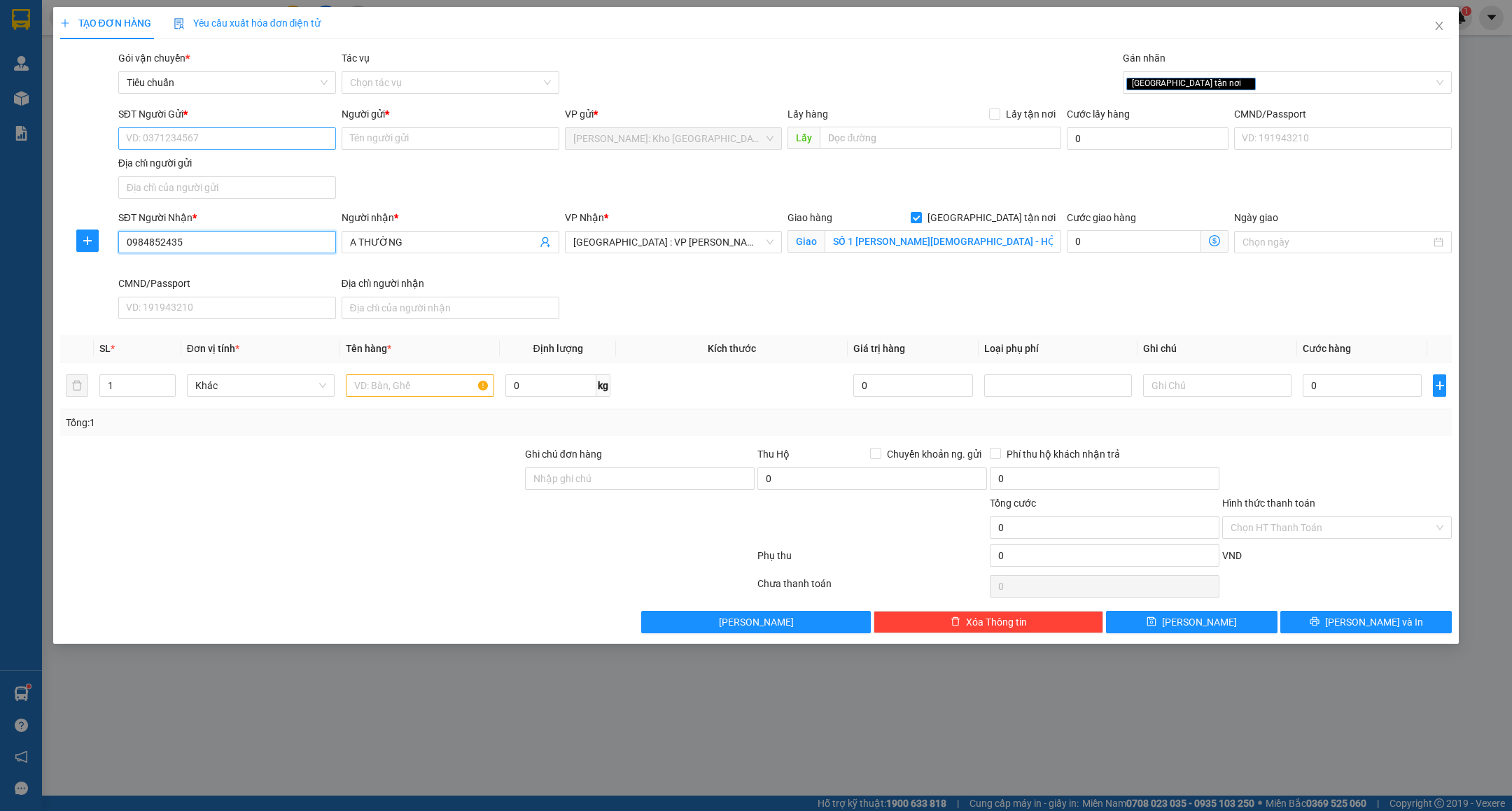
type input "0984852435"
click at [271, 133] on input "SĐT Người Gửi *" at bounding box center [227, 139] width 218 height 22
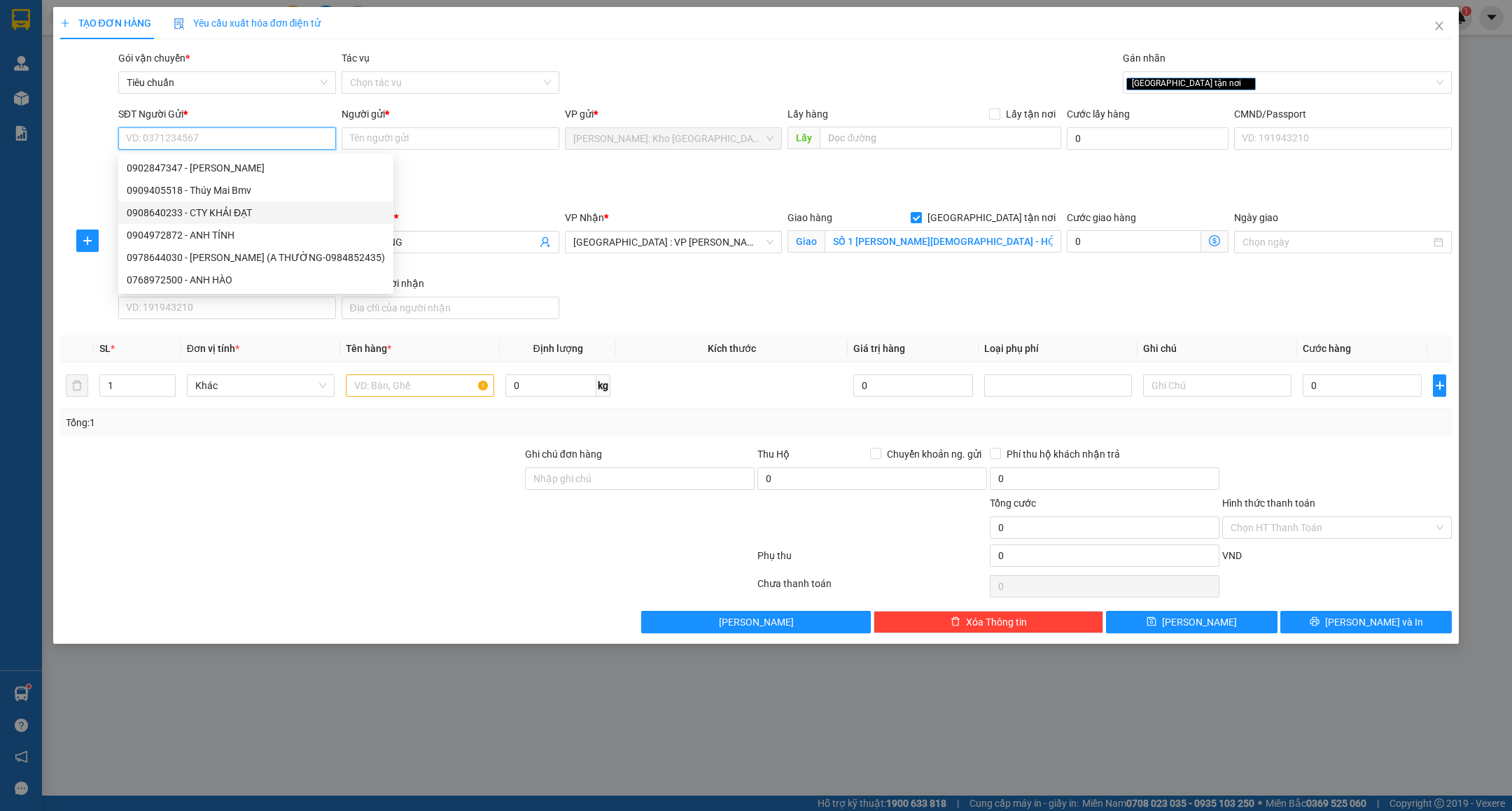
click at [224, 215] on div "0908640233 - CTY KHẢI ĐẠT" at bounding box center [256, 212] width 259 height 15
type input "0908640233"
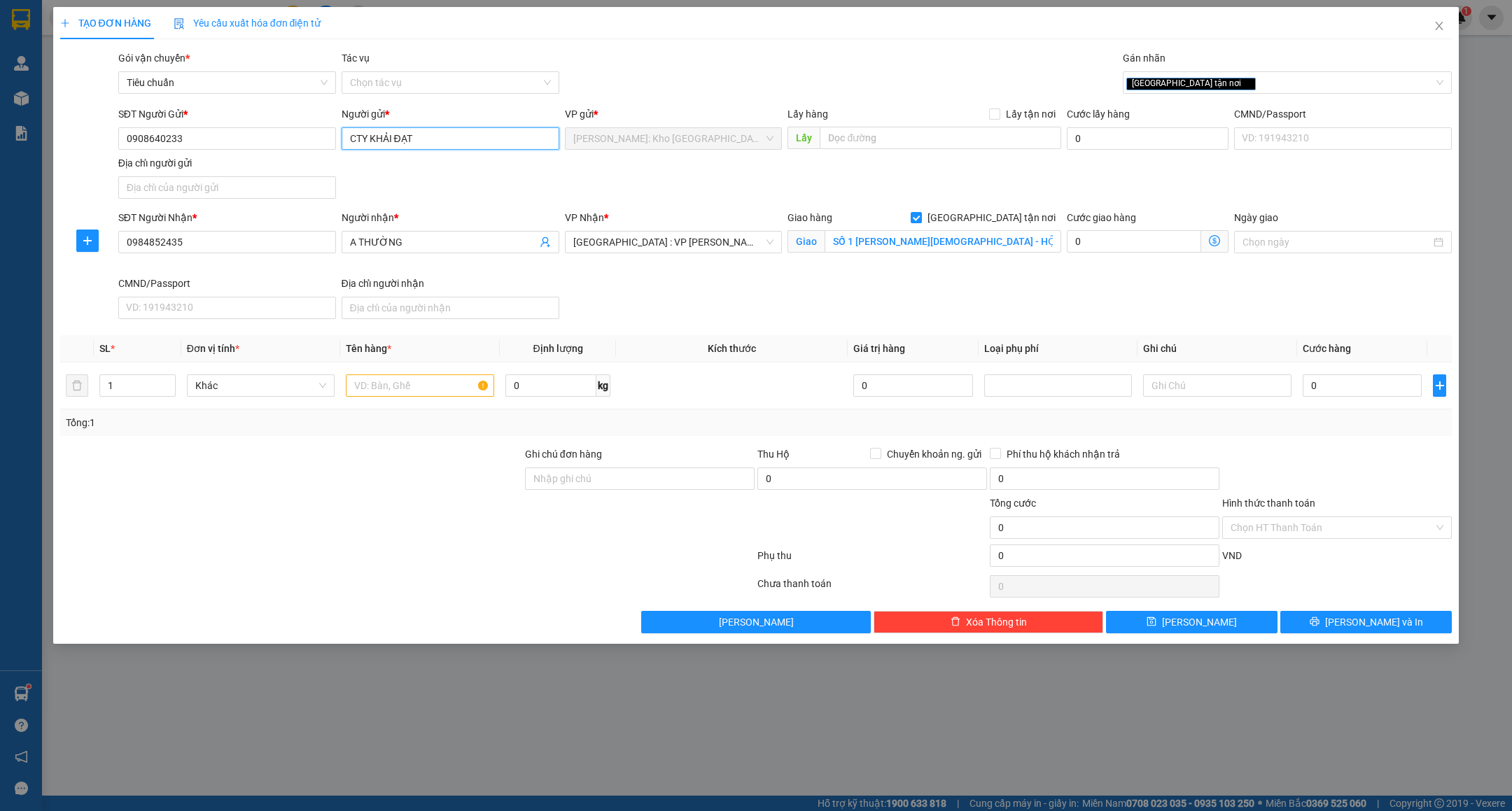
click at [473, 139] on input "CTY KHẢI ĐẠT" at bounding box center [450, 139] width 218 height 22
type input "cty KHẢI ĐẠT"
click at [447, 217] on div "Người nhận *" at bounding box center [450, 217] width 218 height 15
click at [447, 235] on input "A THƯỜNG" at bounding box center [443, 242] width 187 height 15
click at [362, 380] on input "text" at bounding box center [420, 386] width 148 height 22
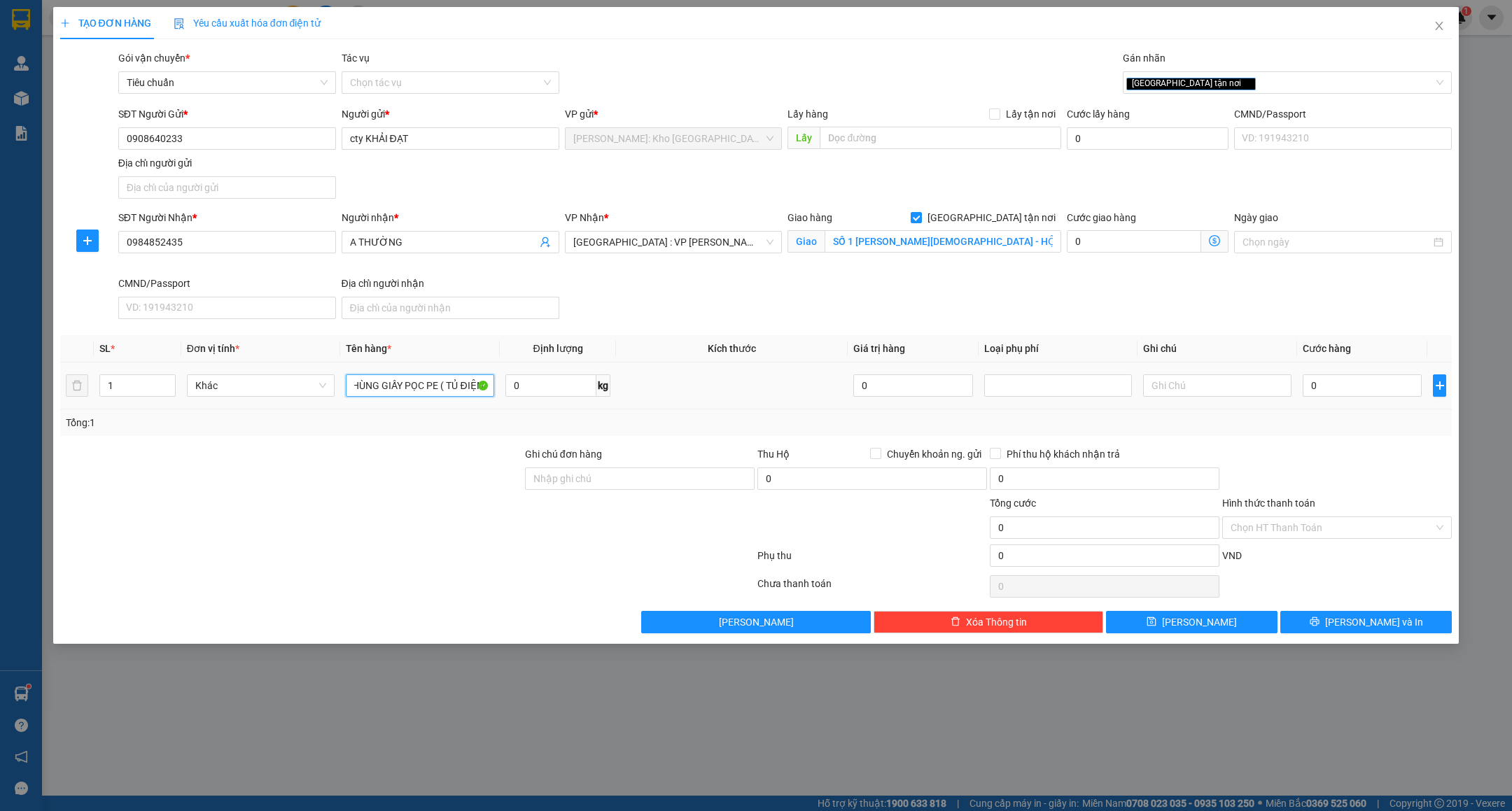
scroll to position [0, 22]
type input "1 THÙNG GIẤY PỌC PE ( TỦ ĐIỆN )"
click at [596, 480] on input "Ghi chú đơn hàng" at bounding box center [640, 479] width 230 height 22
type input "VẬN CHUYỂN NHẸ TAY - HƯ VỠ KHÔNG ĐỀN"
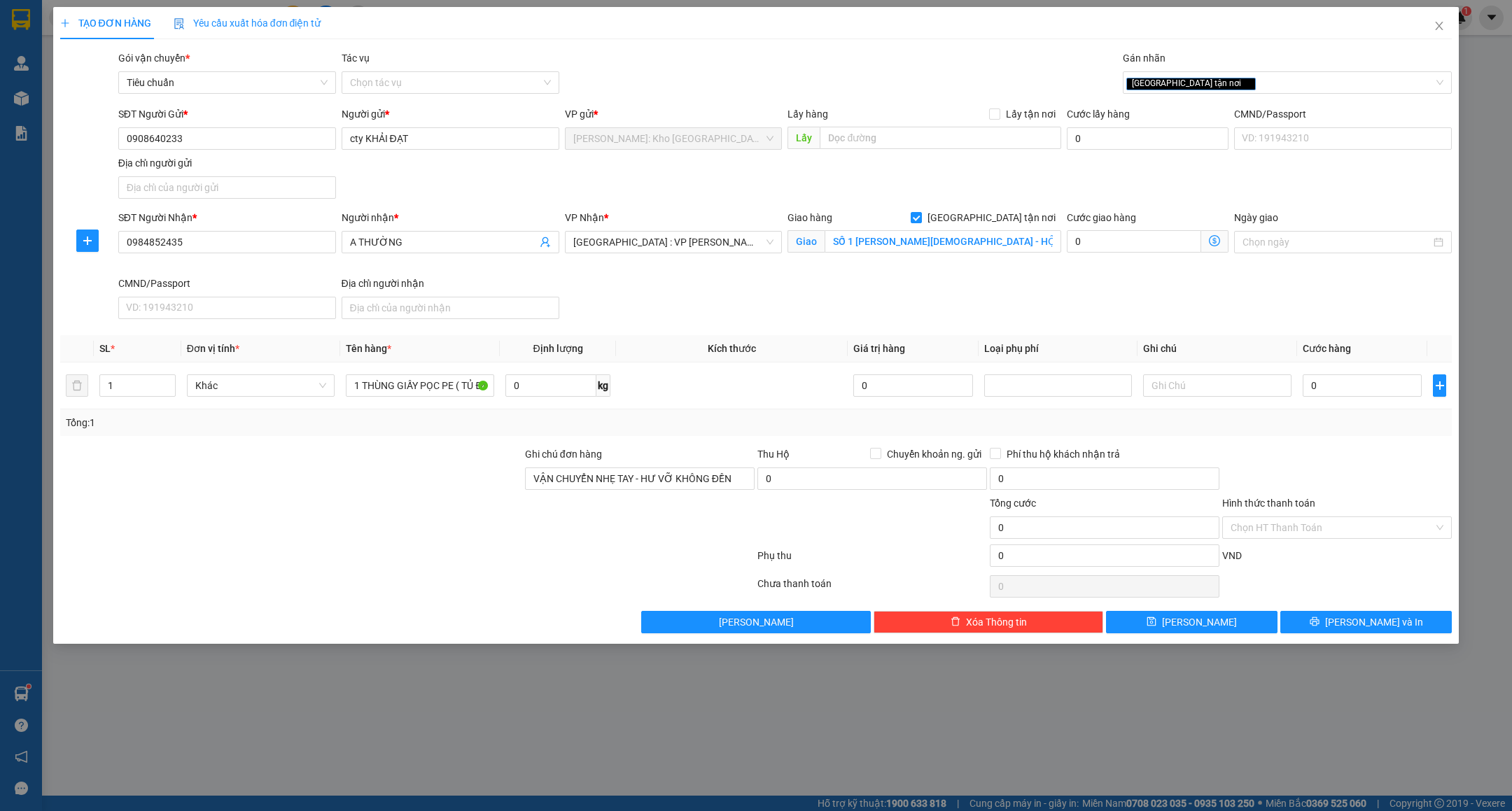
click at [404, 520] on div at bounding box center [291, 520] width 465 height 49
click at [1333, 373] on td "0" at bounding box center [1362, 386] width 130 height 47
click at [1333, 378] on input "0" at bounding box center [1362, 386] width 119 height 22
type input "1"
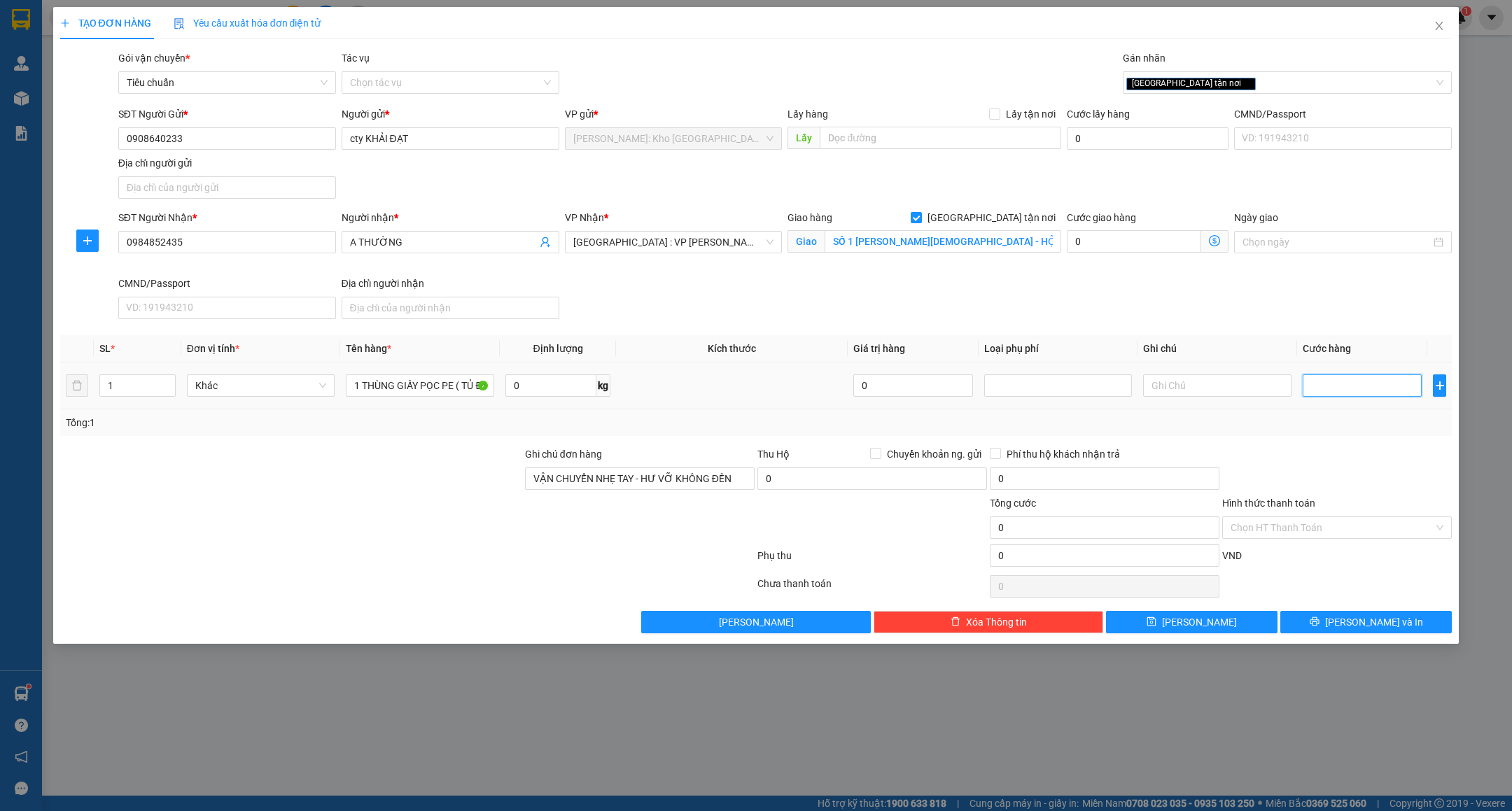
type input "1"
type input "10"
type input "100"
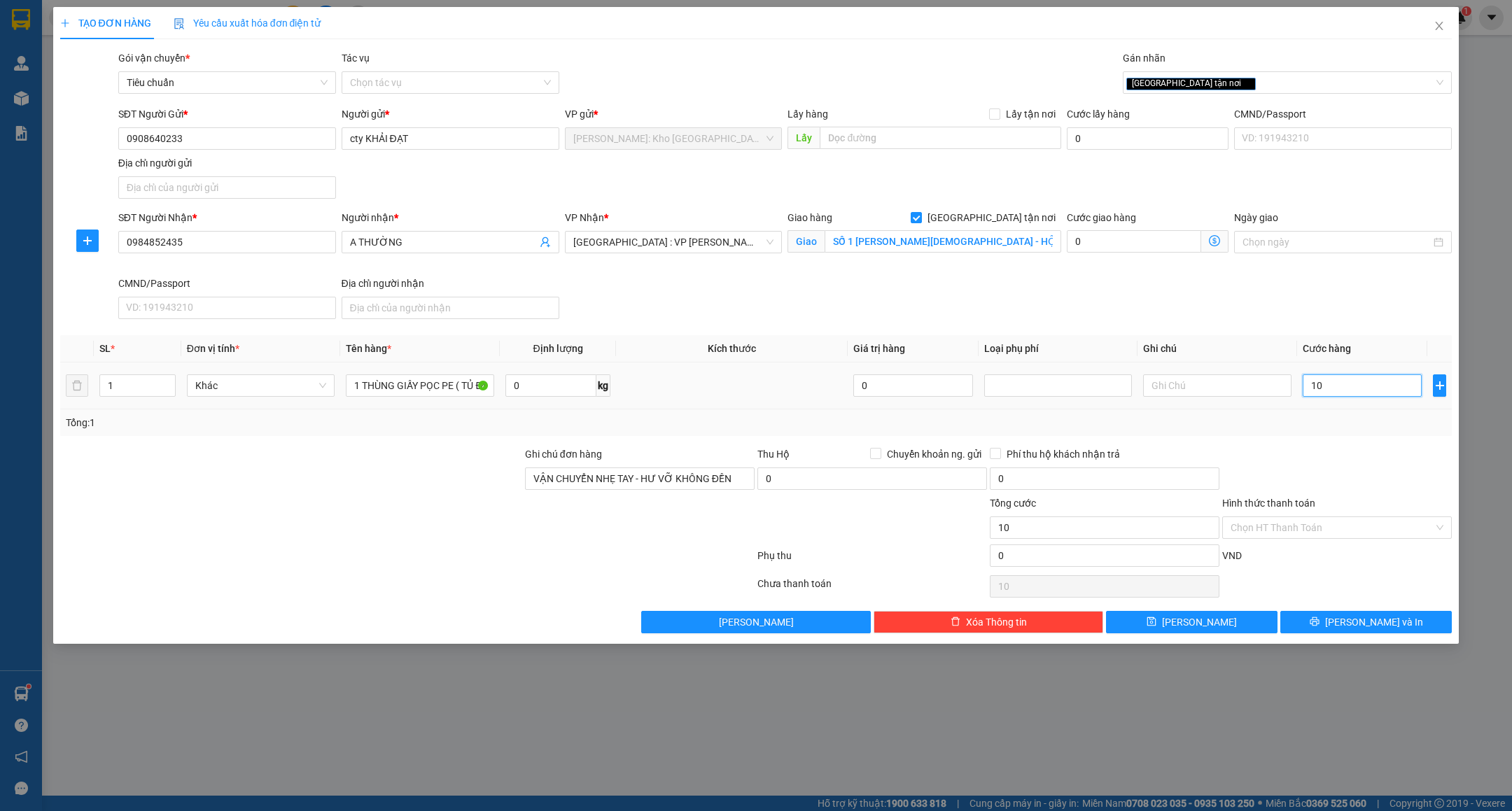
type input "100"
type input "100.000"
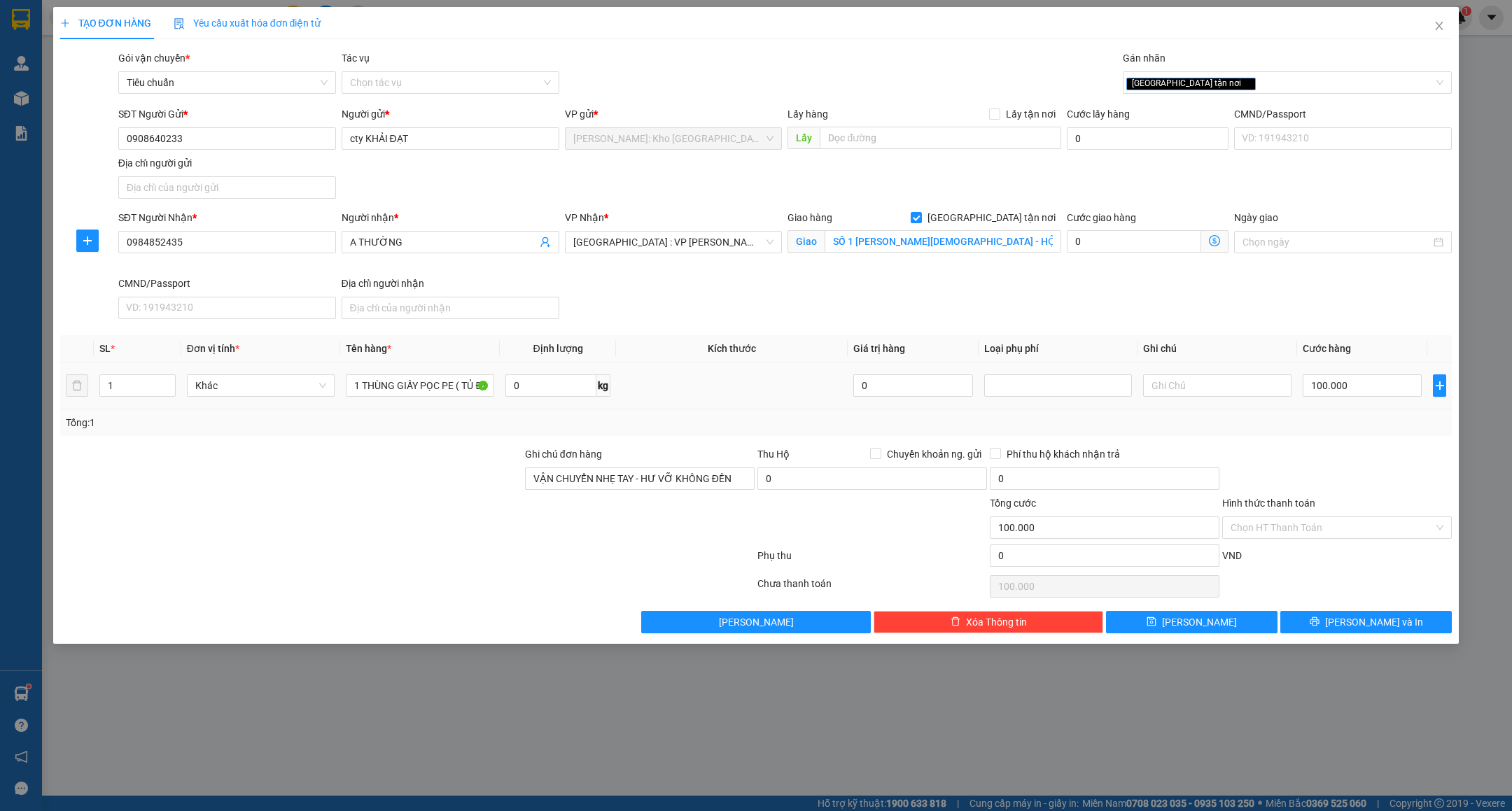
click at [1326, 418] on div "Tổng: 1" at bounding box center [756, 422] width 1381 height 15
click at [1336, 628] on button "Lưu và In" at bounding box center [1366, 623] width 172 height 22
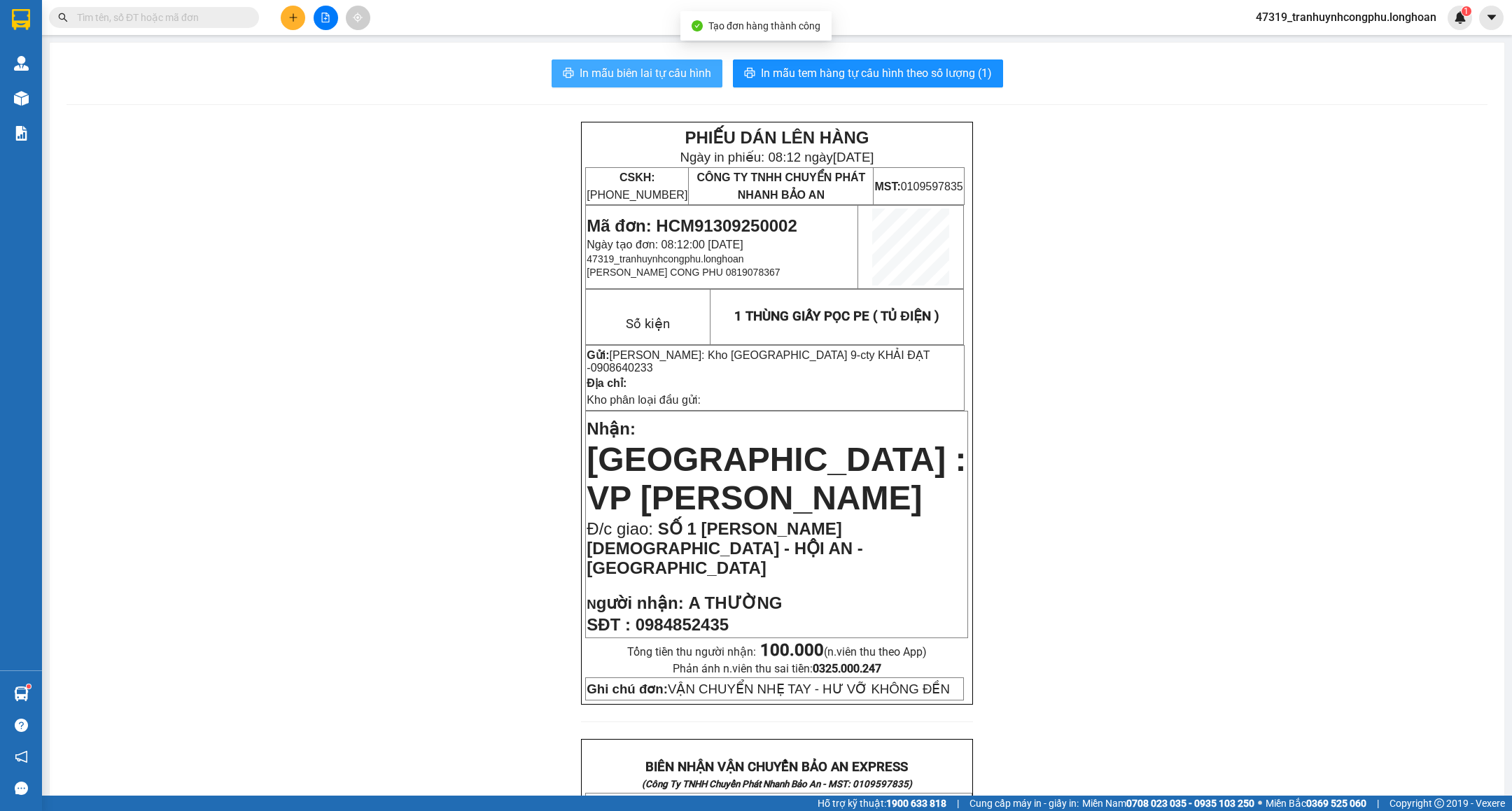
click at [674, 77] on span "In mẫu biên lai tự cấu hình" at bounding box center [645, 73] width 132 height 18
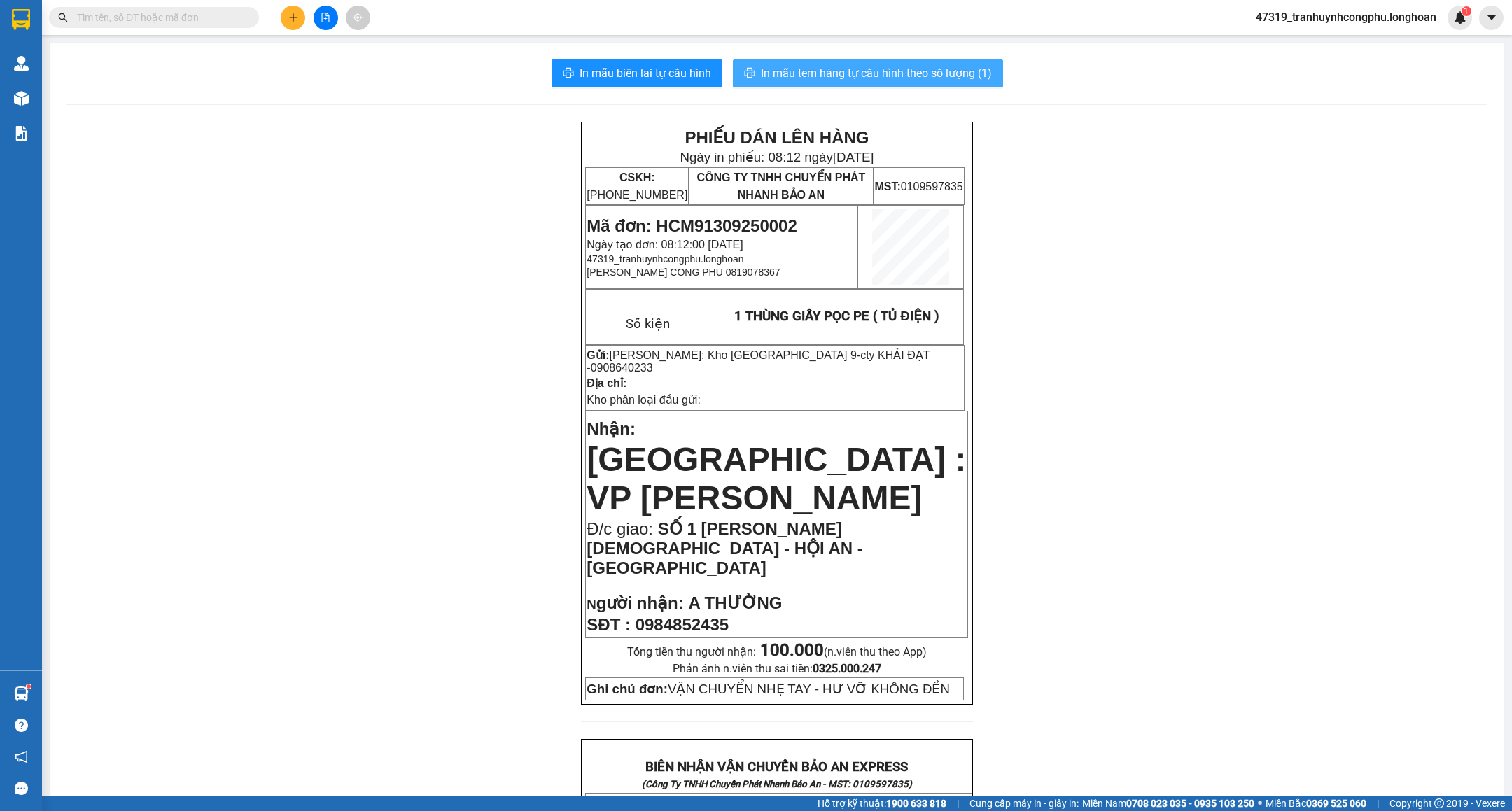
click at [933, 76] on span "In mẫu tem hàng tự cấu hình theo số lượng (1)" at bounding box center [876, 73] width 231 height 18
drag, startPoint x: 374, startPoint y: 351, endPoint x: 457, endPoint y: 338, distance: 84.0
click at [378, 351] on div "PHIẾU DÁN LÊN HÀNG Ngày in phiếu: 08:12 ngày 13-09-2025 CSKH: 1900.06.88.33 CÔN…" at bounding box center [777, 797] width 1421 height 1350
click at [748, 221] on span "Mã đơn: HCM91309250002" at bounding box center [691, 226] width 210 height 19
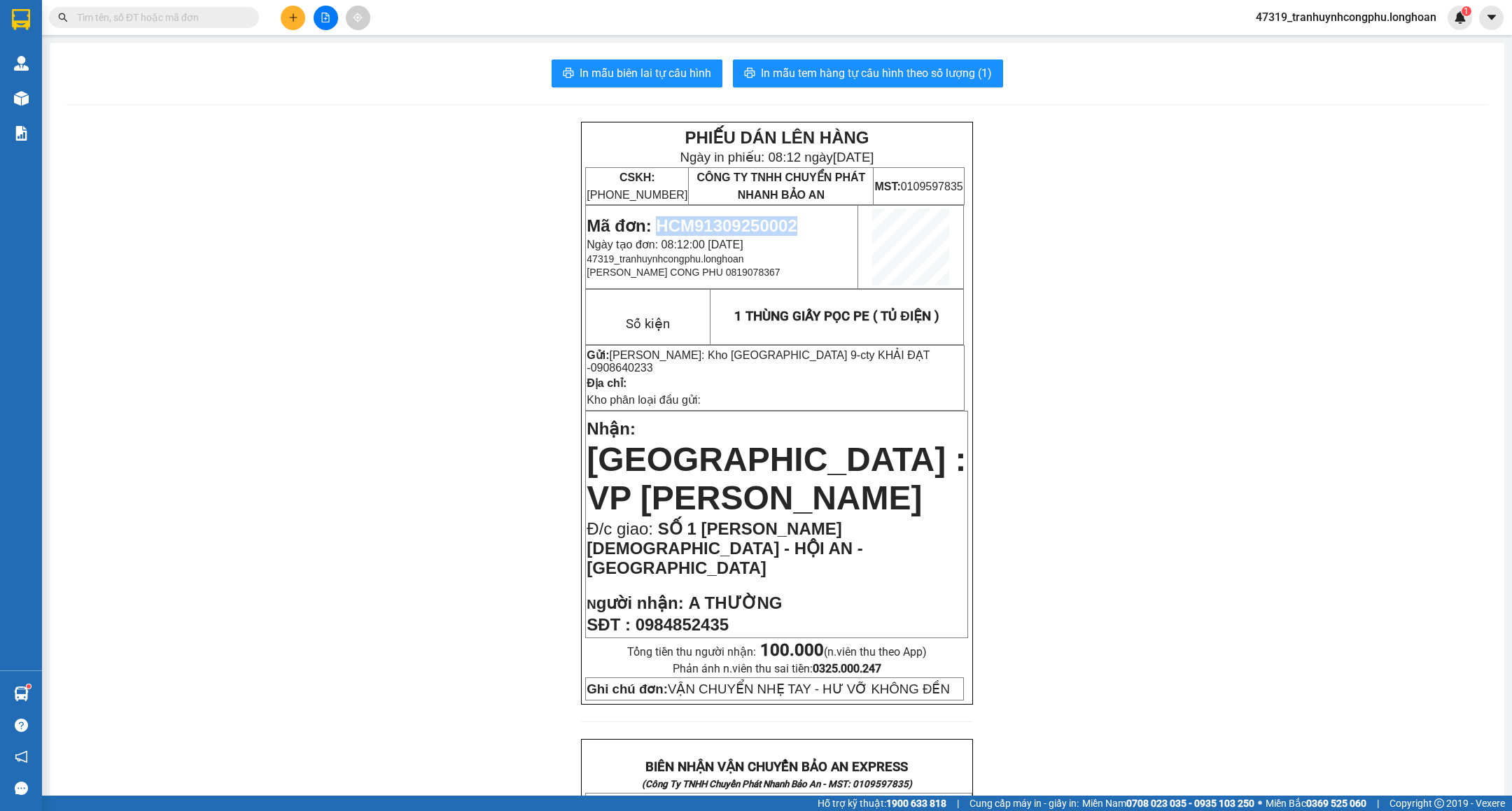
copy span "HCM91309250002"
